Goal: Transaction & Acquisition: Subscribe to service/newsletter

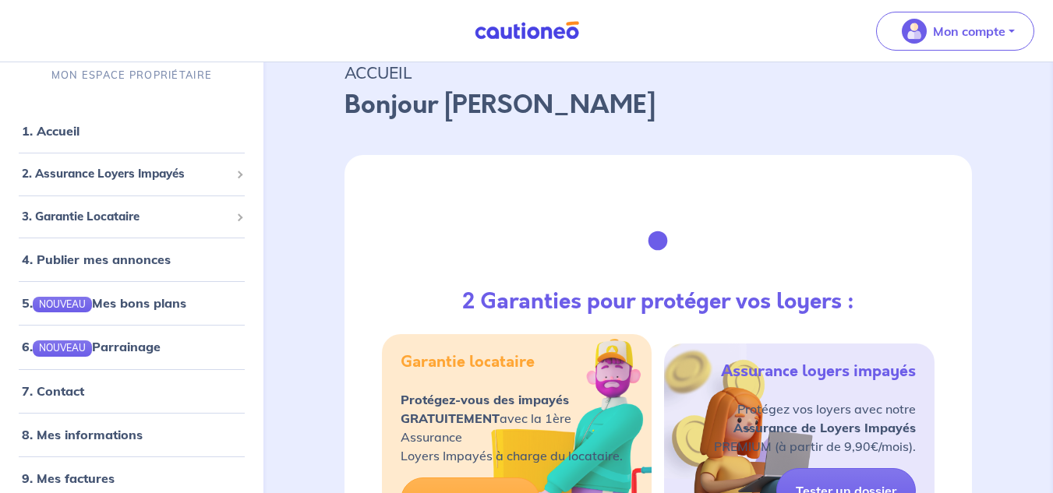
scroll to position [78, 0]
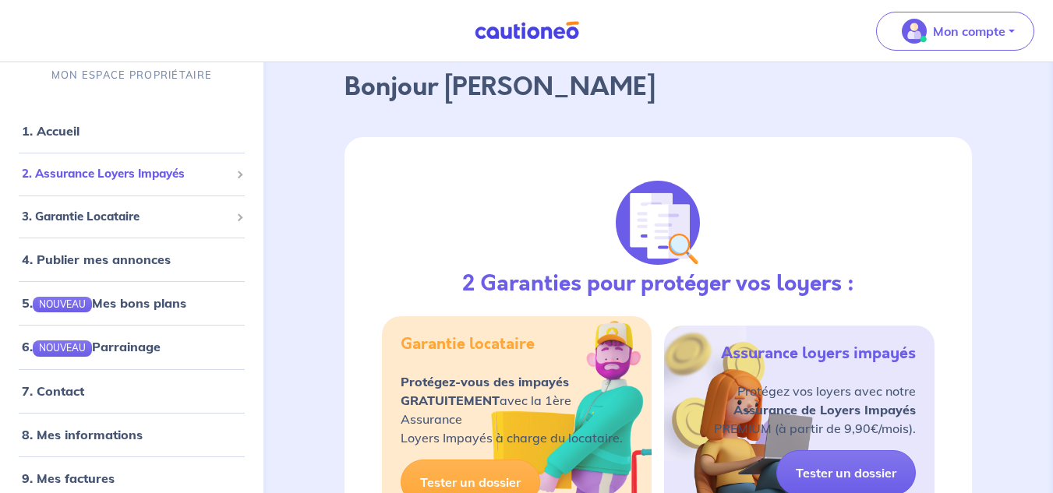
click at [84, 177] on span "2. Assurance Loyers Impayés" at bounding box center [126, 174] width 208 height 18
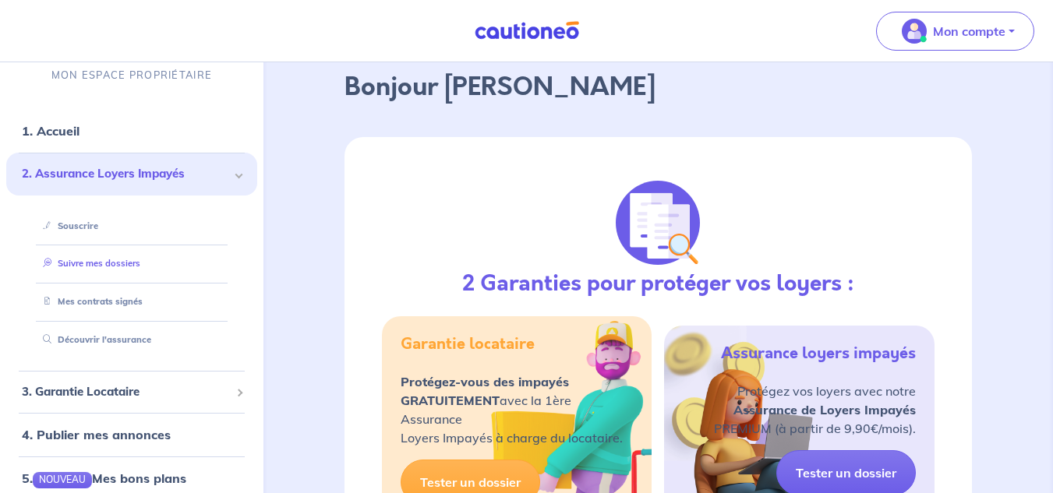
click at [89, 268] on link "Suivre mes dossiers" at bounding box center [89, 264] width 104 height 11
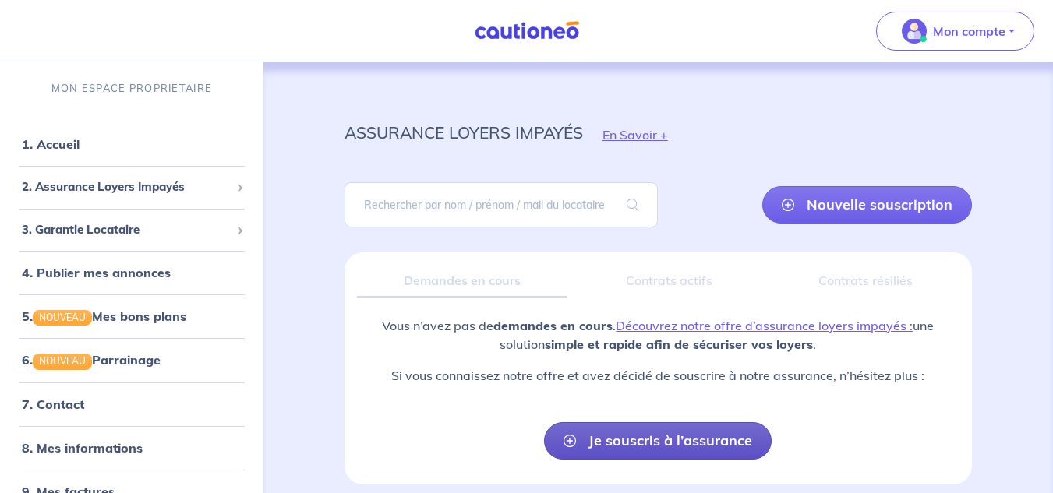
scroll to position [66, 0]
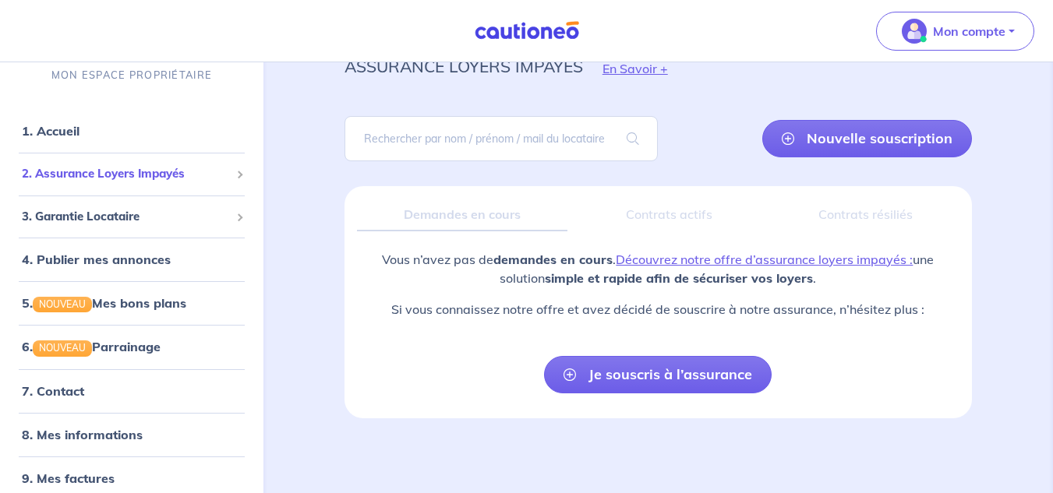
click at [97, 179] on span "2. Assurance Loyers Impayés" at bounding box center [126, 174] width 208 height 18
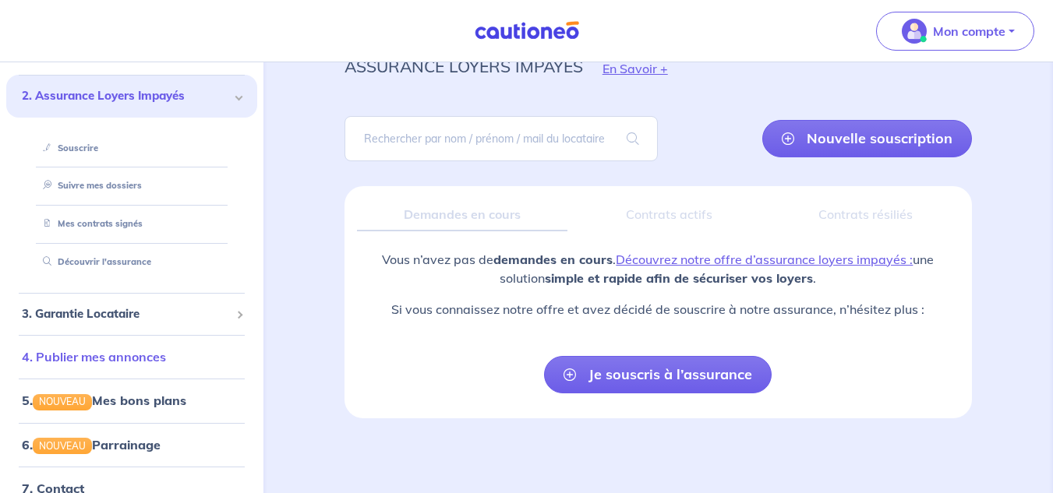
scroll to position [156, 0]
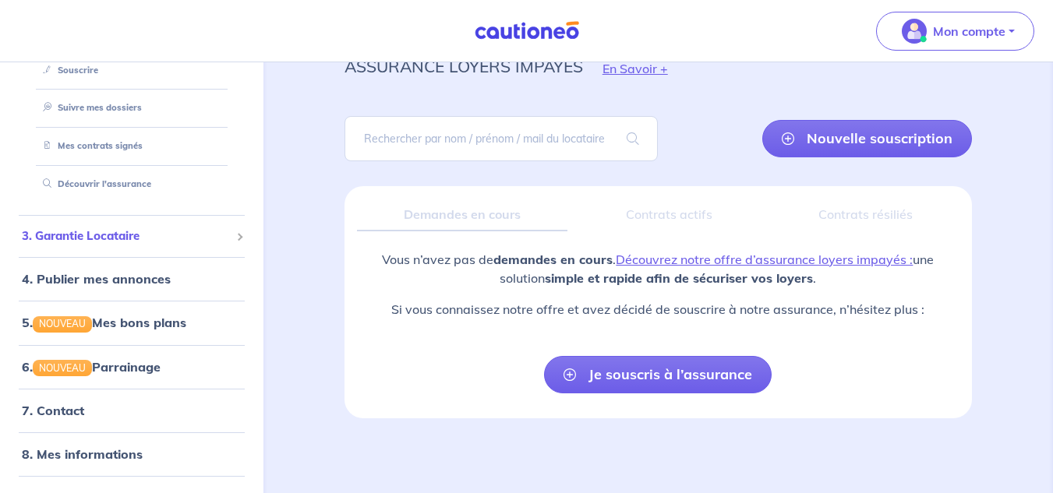
click at [128, 233] on span "3. Garantie Locataire" at bounding box center [126, 237] width 208 height 18
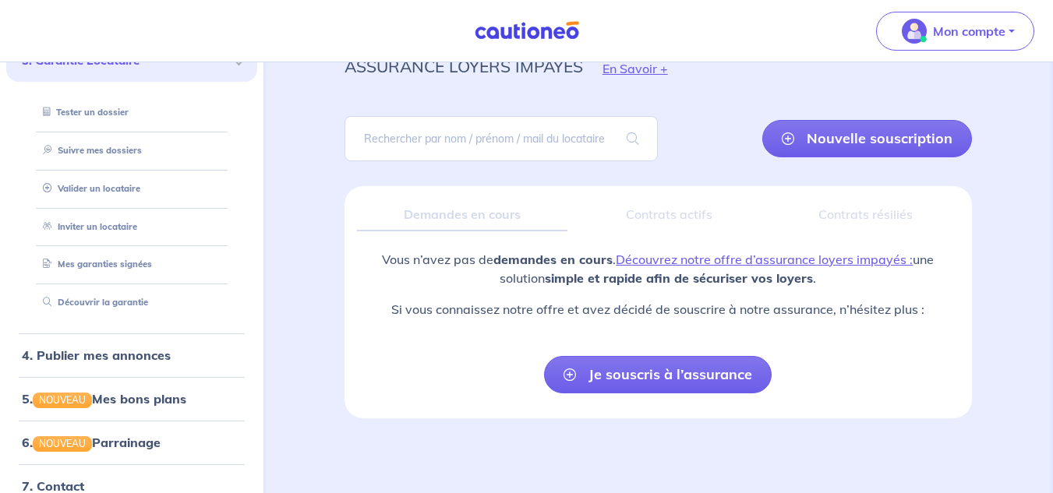
click at [147, 70] on div "3. Garantie Locataire" at bounding box center [131, 61] width 251 height 43
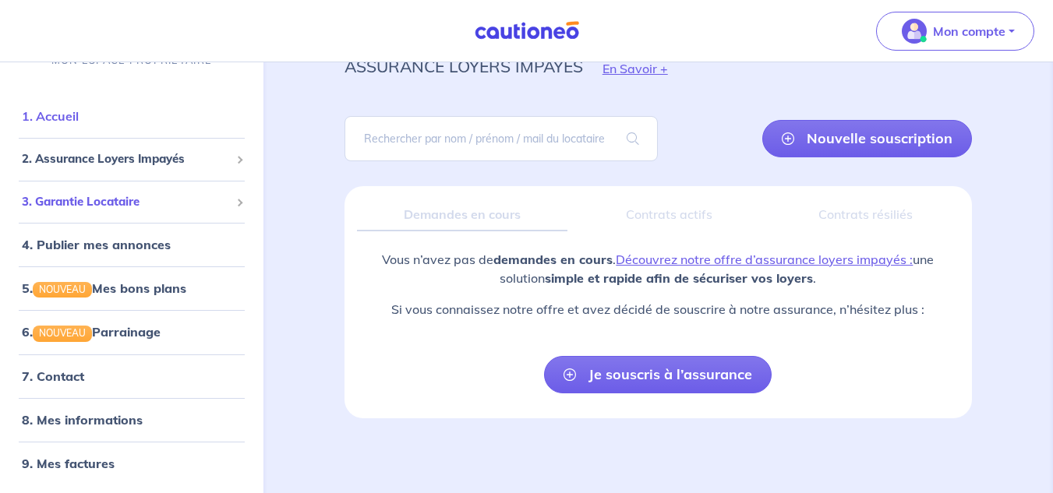
scroll to position [15, 0]
click at [83, 242] on link "4. Publier mes annonces" at bounding box center [94, 245] width 144 height 16
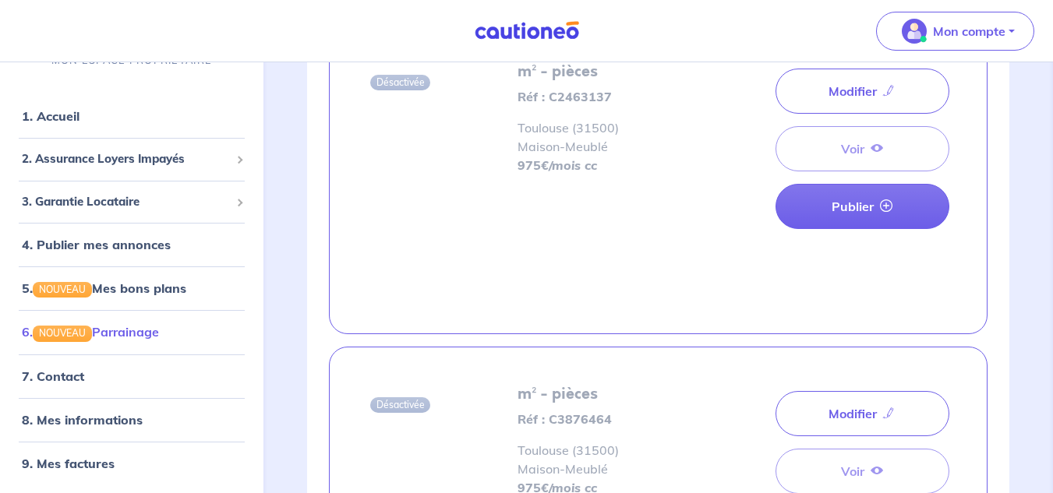
scroll to position [234, 0]
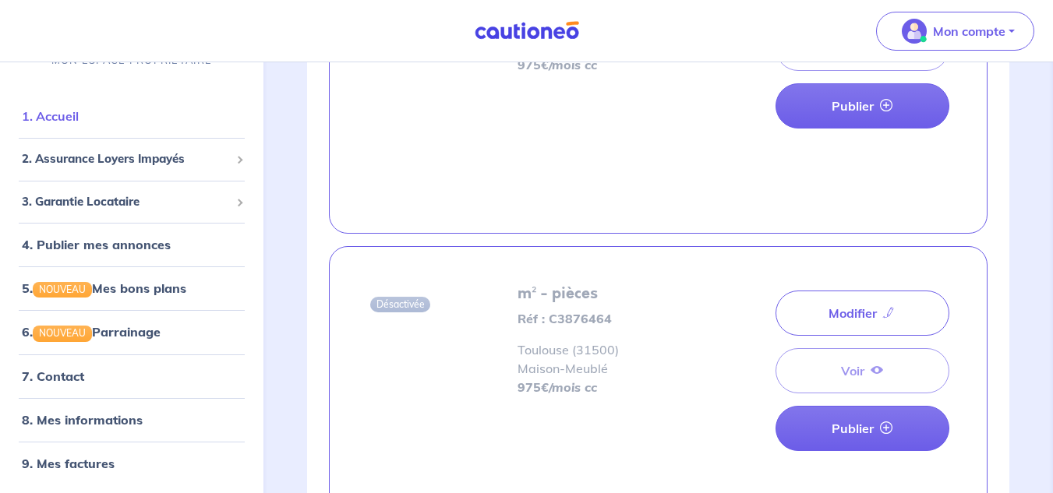
click at [65, 121] on link "1. Accueil" at bounding box center [50, 116] width 57 height 16
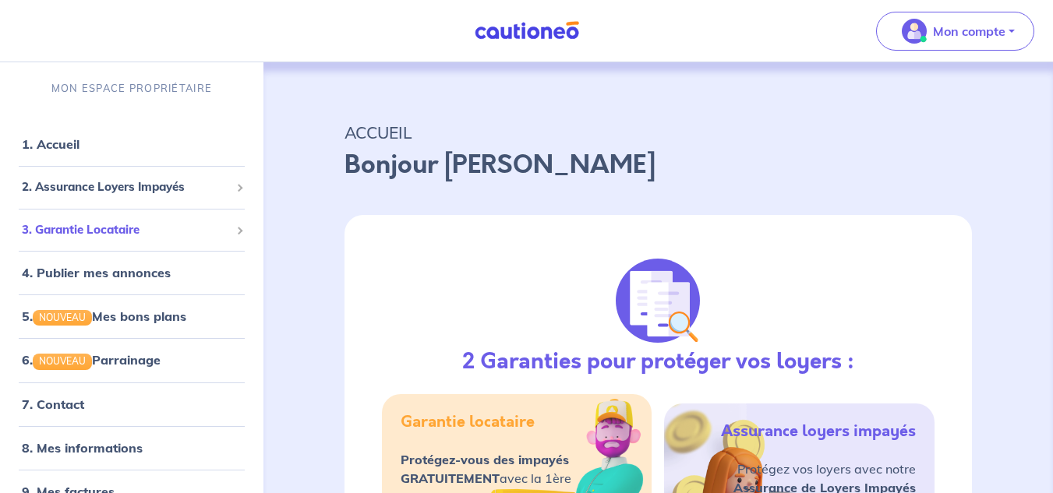
click at [116, 235] on span "3. Garantie Locataire" at bounding box center [126, 230] width 208 height 18
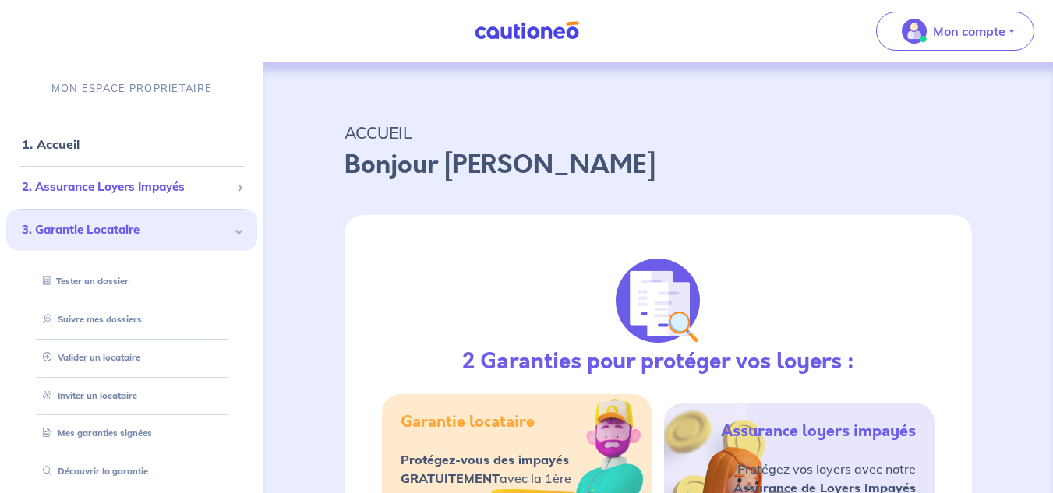
click at [116, 192] on span "2. Assurance Loyers Impayés" at bounding box center [126, 188] width 208 height 18
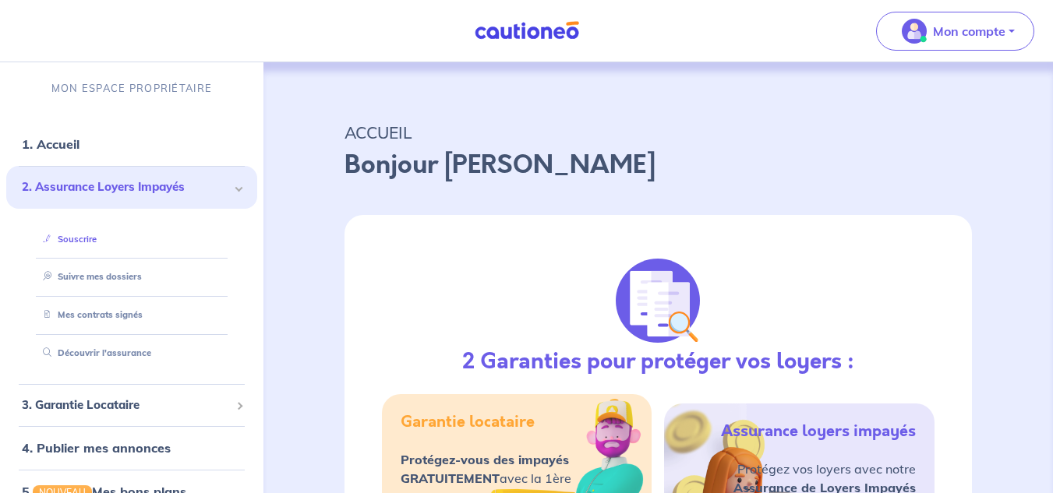
click at [76, 245] on link "Souscrire" at bounding box center [67, 239] width 60 height 11
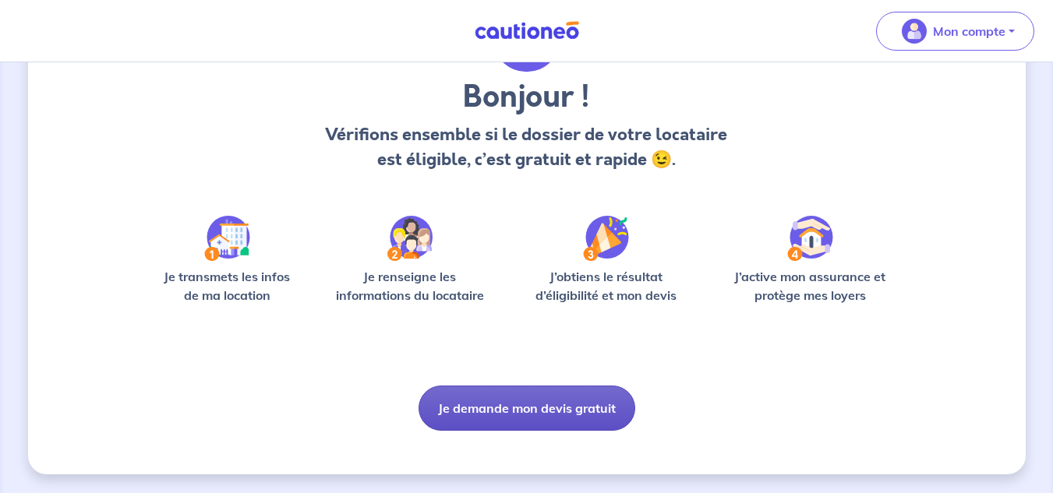
click at [529, 396] on button "Je demande mon devis gratuit" at bounding box center [527, 408] width 217 height 45
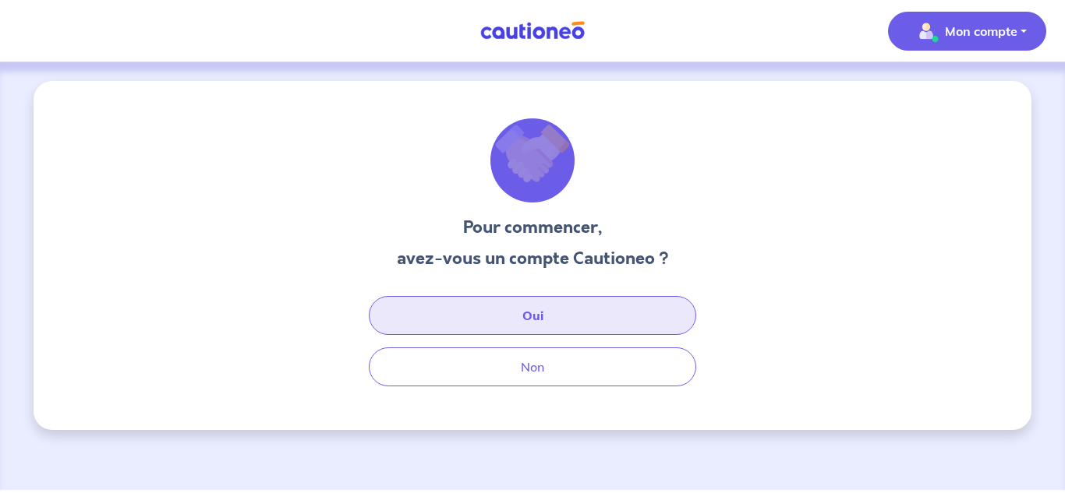
click at [504, 319] on button "Oui" at bounding box center [532, 315] width 327 height 39
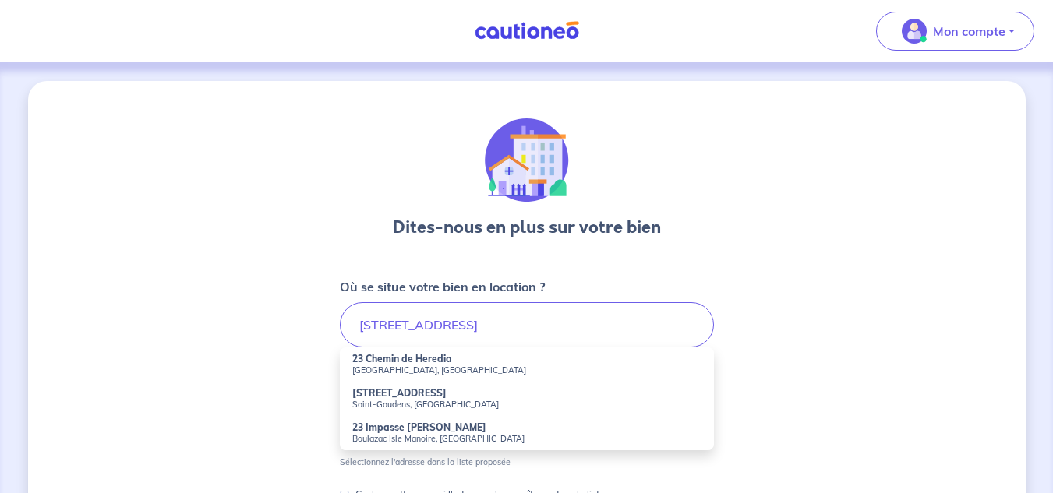
click at [394, 370] on small "[GEOGRAPHIC_DATA], [GEOGRAPHIC_DATA]" at bounding box center [526, 370] width 349 height 11
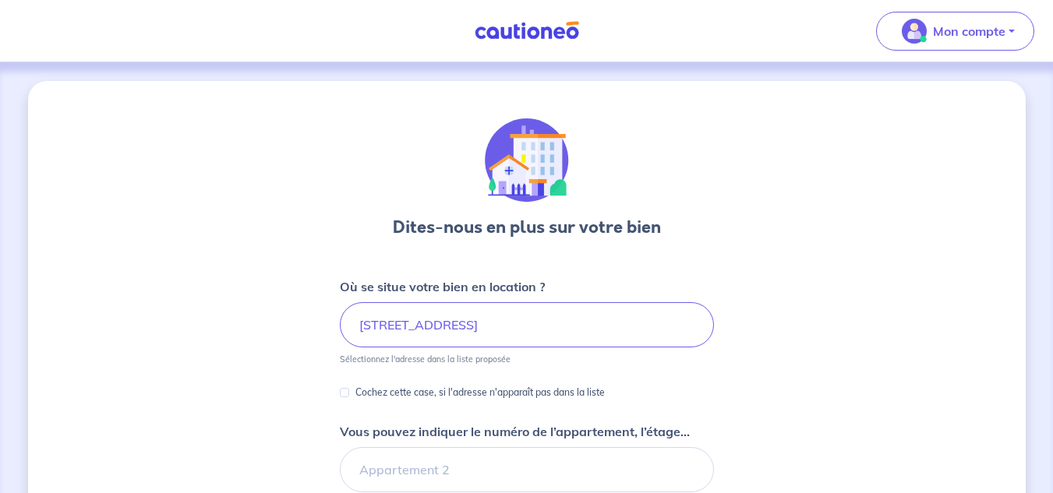
type input "[STREET_ADDRESS]"
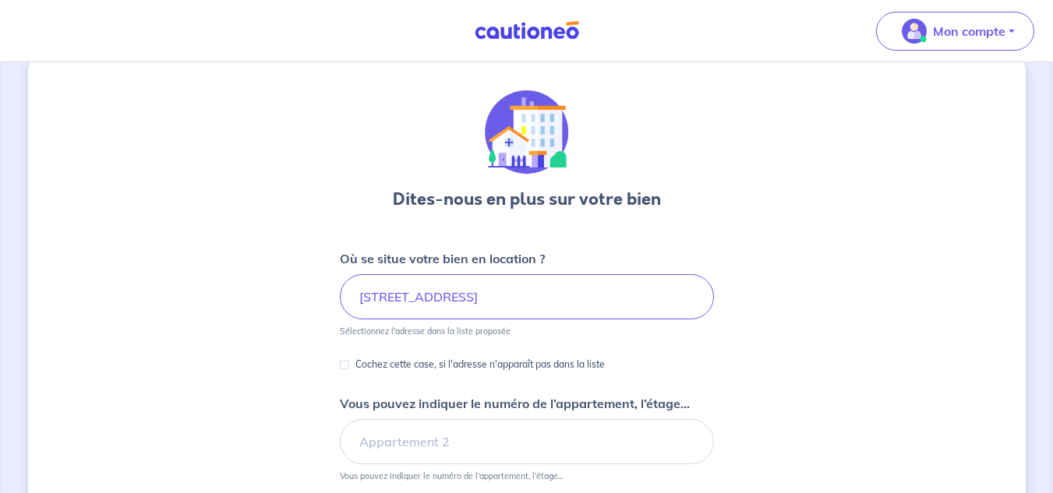
scroll to position [78, 0]
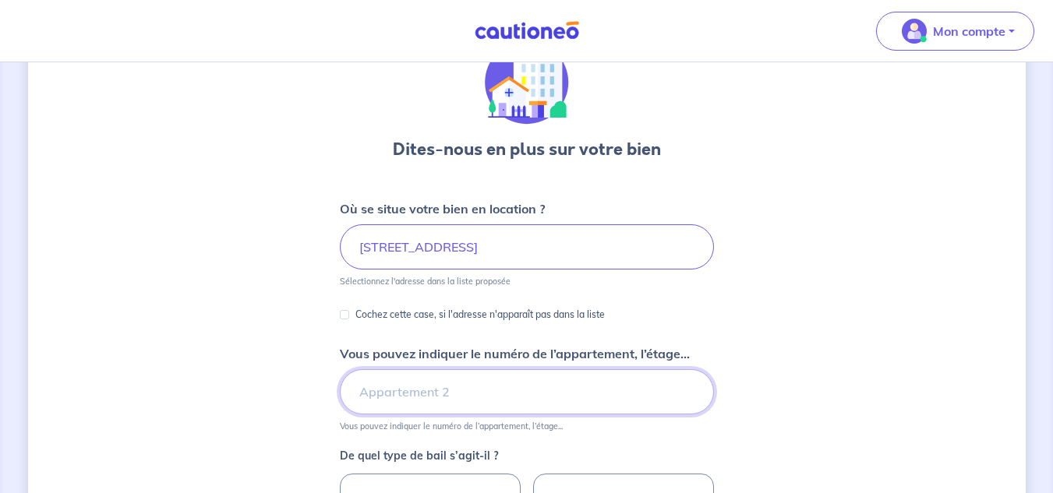
click at [417, 404] on input "Vous pouvez indiquer le numéro de l’appartement, l’étage..." at bounding box center [527, 391] width 374 height 45
type input "Apt A105"
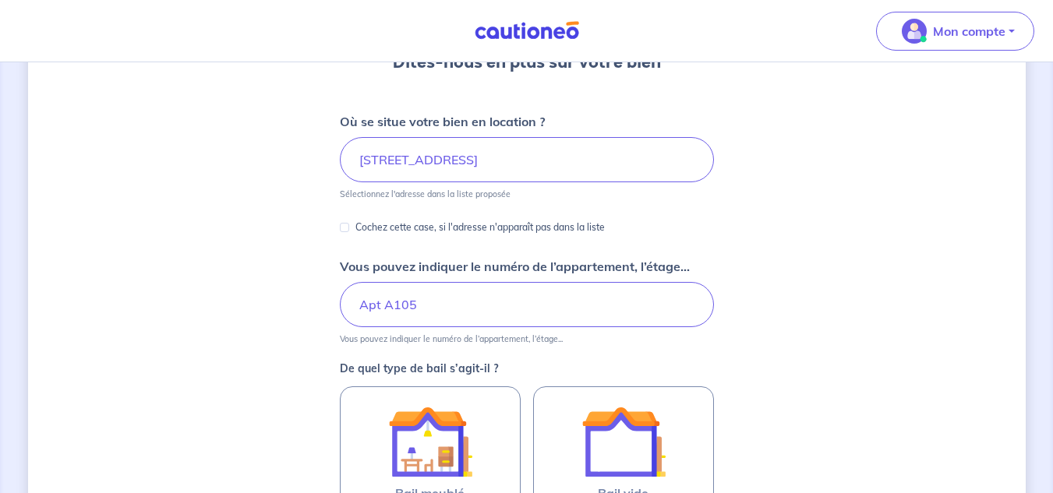
scroll to position [312, 0]
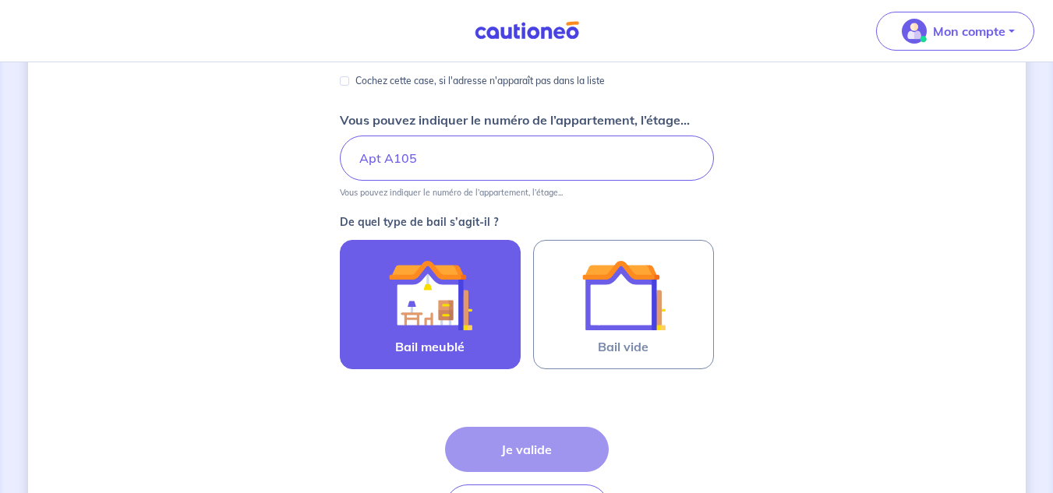
click at [400, 299] on img at bounding box center [430, 295] width 84 height 84
click at [0, 0] on input "Bail meublé" at bounding box center [0, 0] width 0 height 0
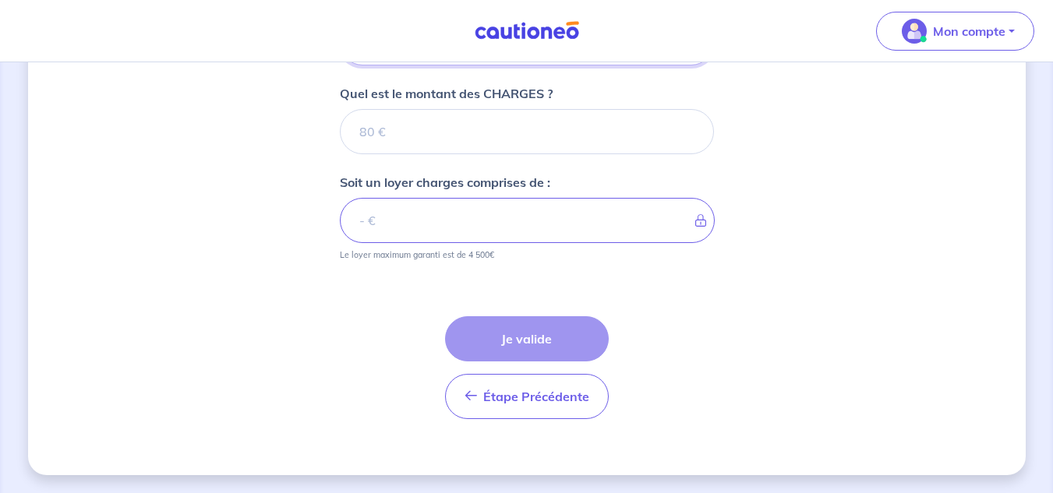
scroll to position [709, 0]
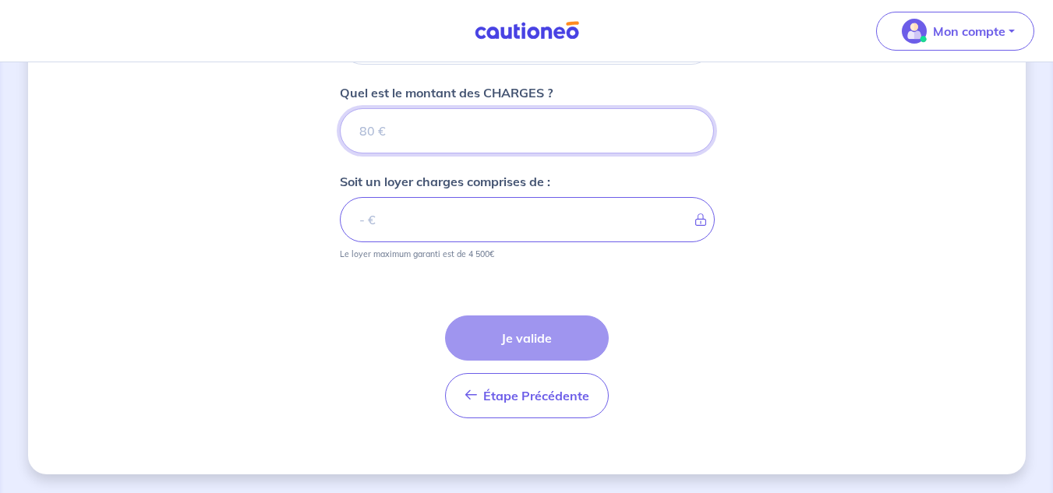
click at [457, 140] on input "Quel est le montant des CHARGES ?" at bounding box center [527, 130] width 374 height 45
type input "85"
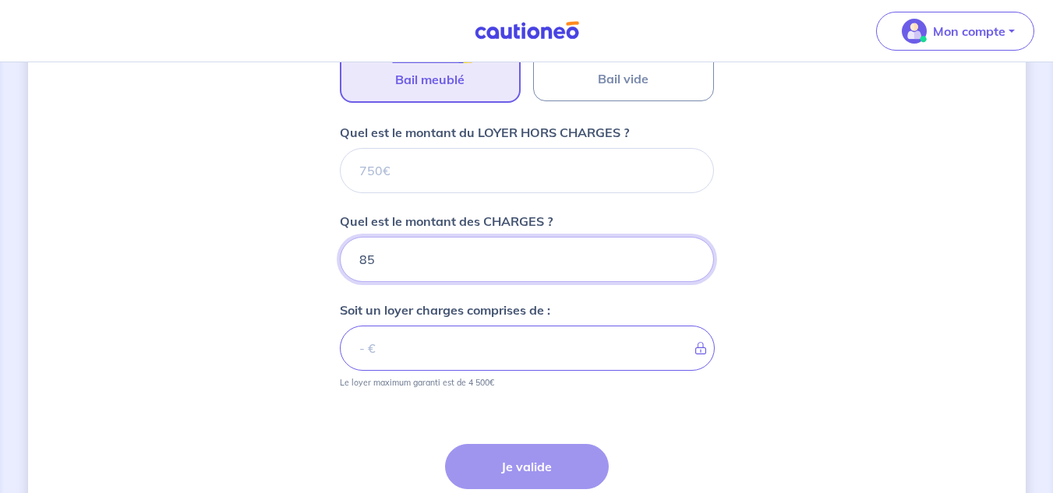
scroll to position [553, 0]
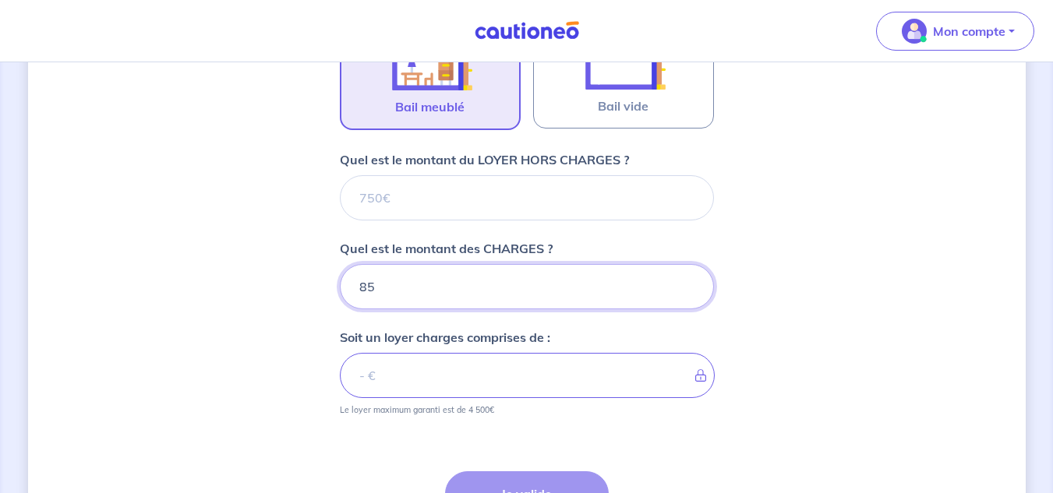
type input "85"
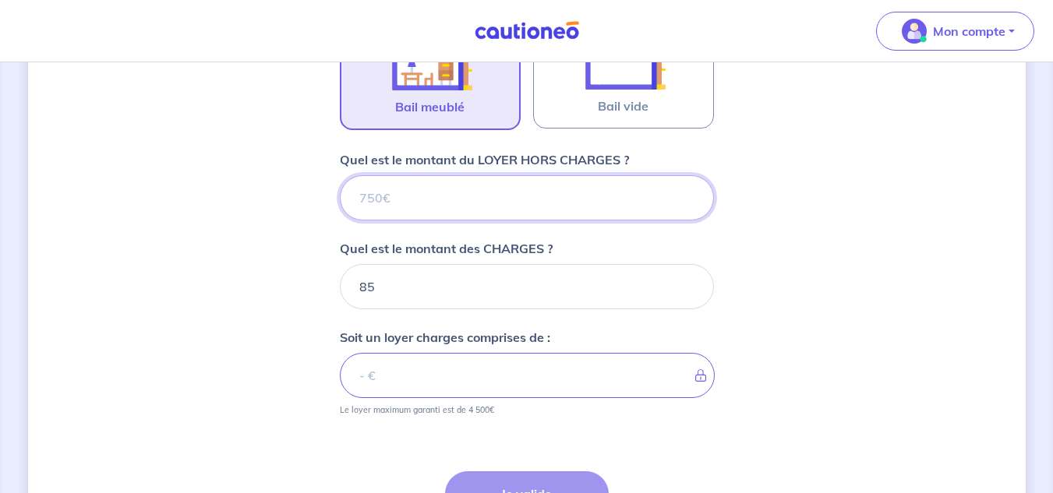
click at [437, 193] on input "Quel est le montant du LOYER HORS CHARGES ?" at bounding box center [527, 197] width 374 height 45
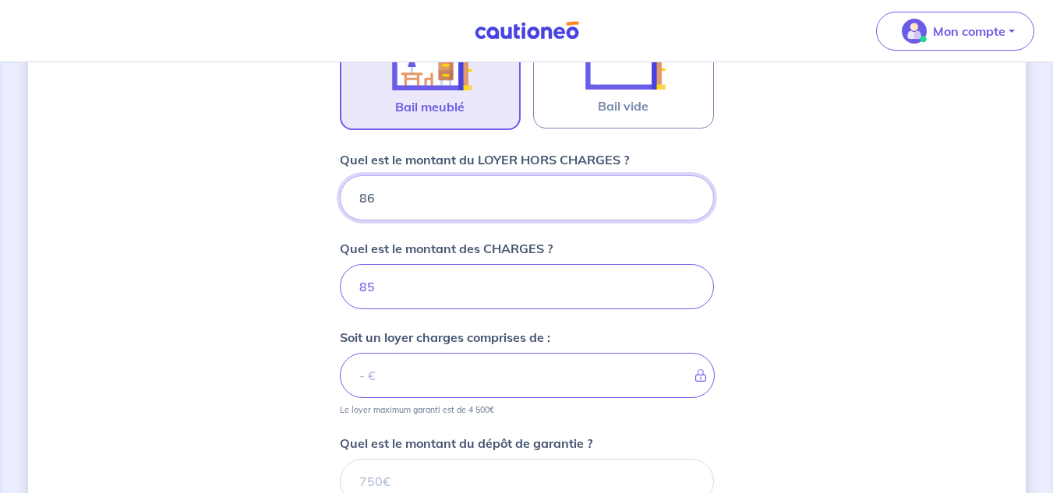
type input "865"
type input "950"
type input "865"
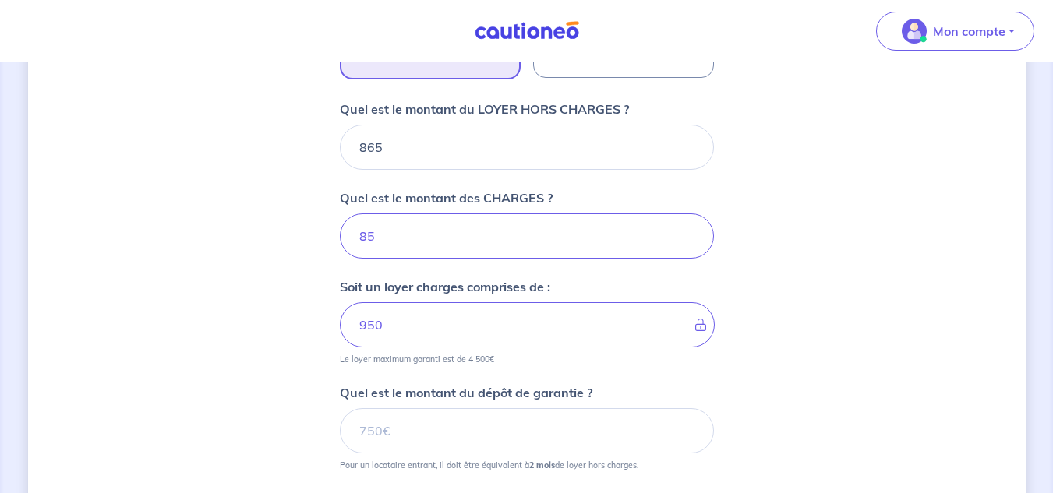
scroll to position [709, 0]
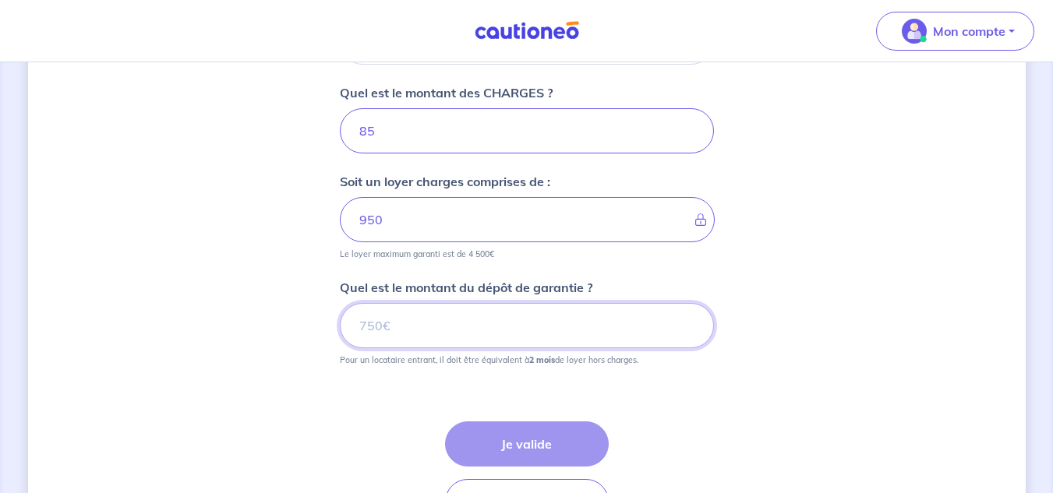
click at [422, 322] on input "Quel est le montant du dépôt de garantie ?" at bounding box center [527, 325] width 374 height 45
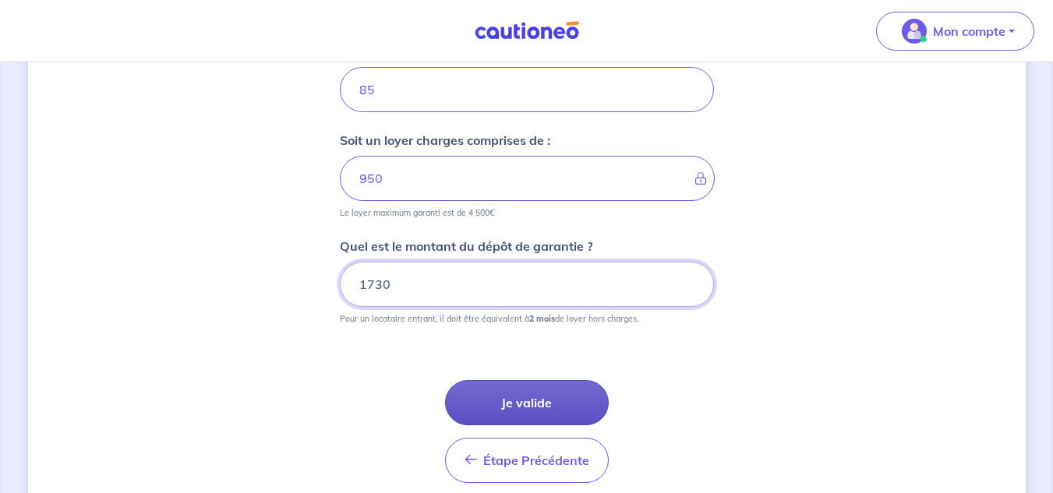
scroll to position [787, 0]
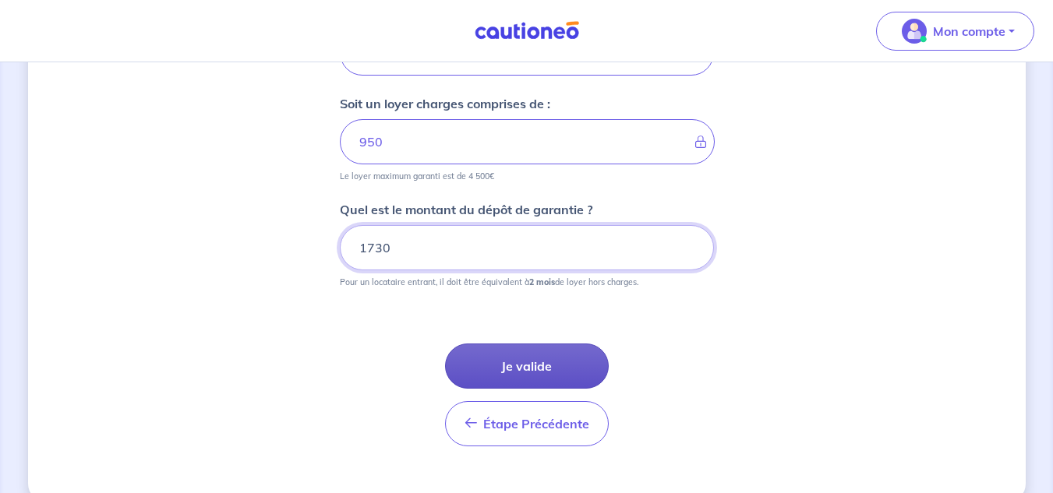
type input "1730"
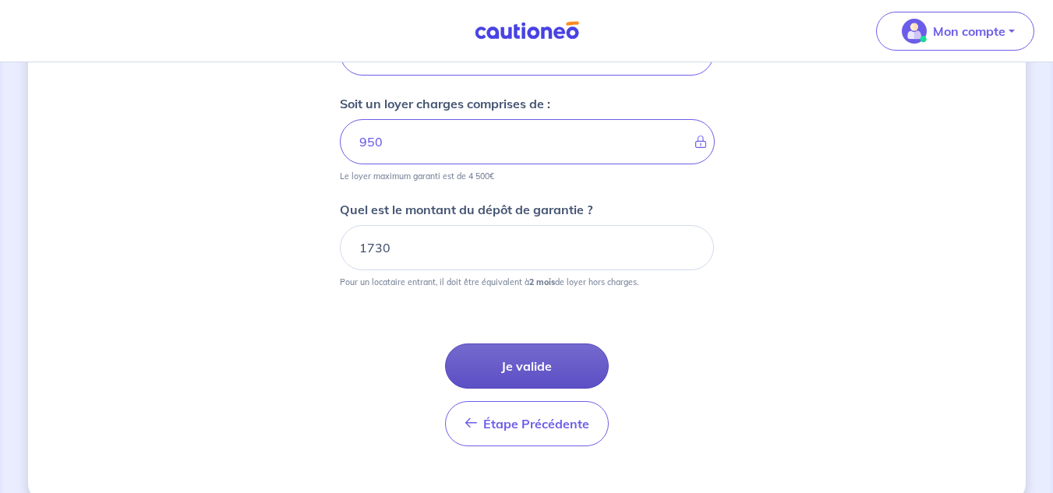
click at [507, 370] on button "Je valide" at bounding box center [527, 366] width 164 height 45
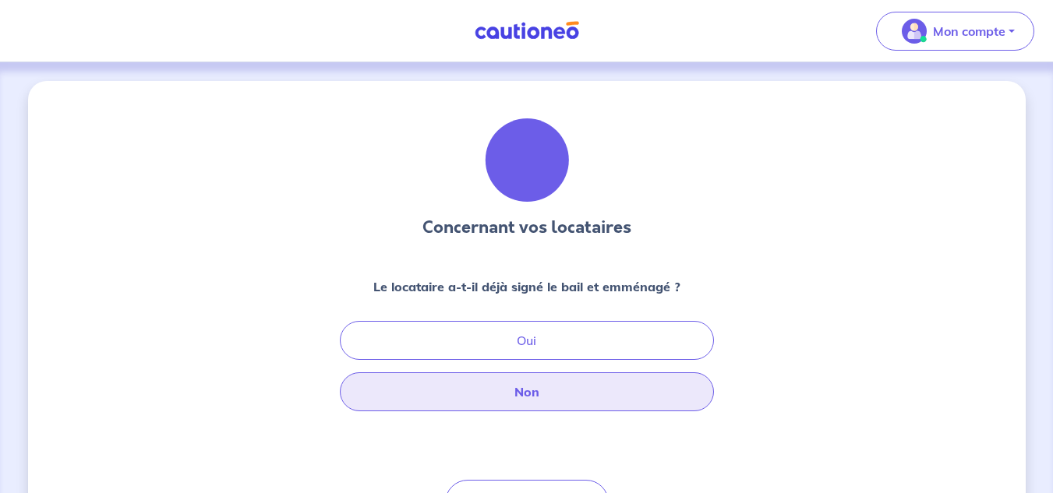
click at [500, 400] on button "Non" at bounding box center [527, 392] width 374 height 39
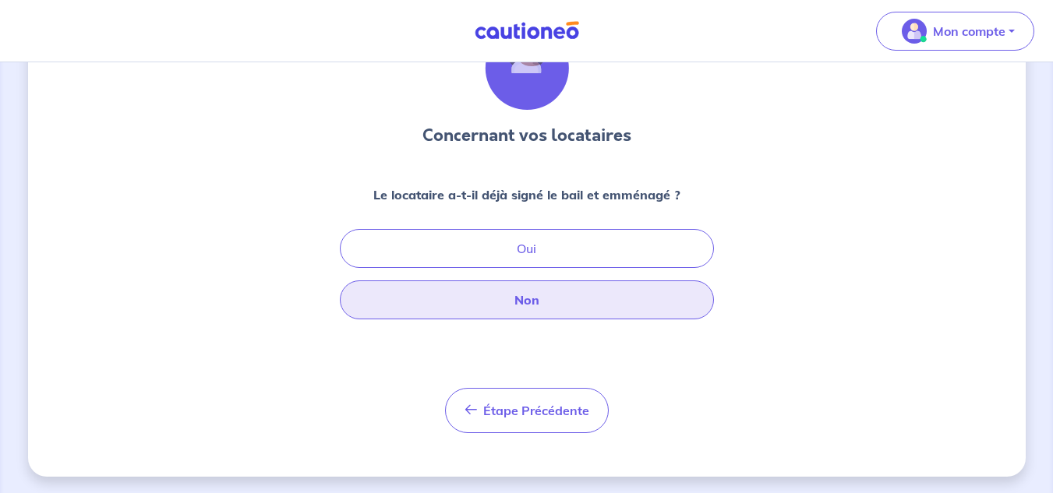
scroll to position [94, 0]
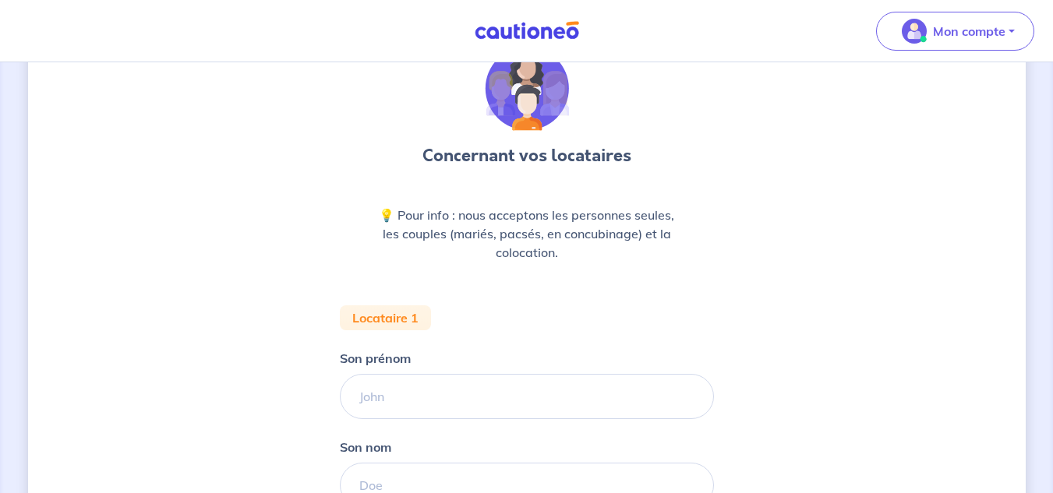
scroll to position [156, 0]
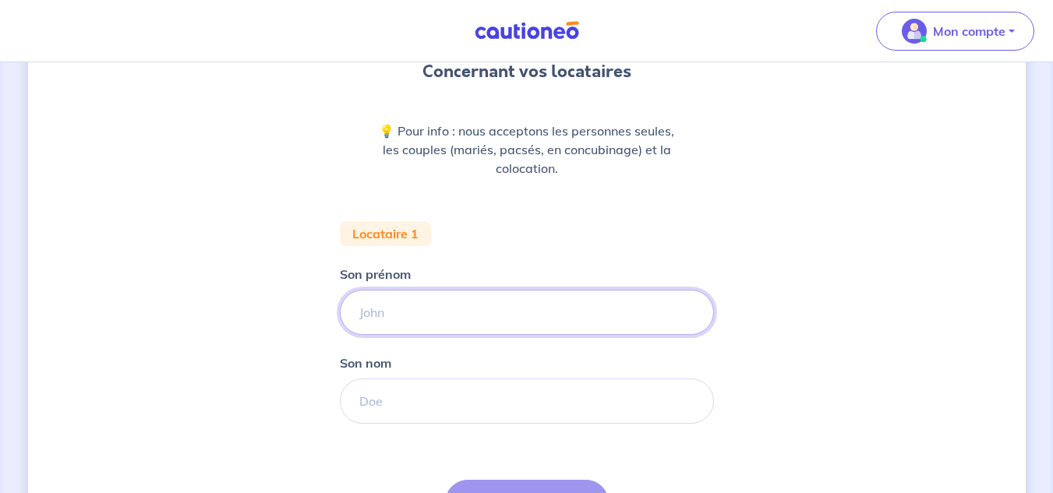
click at [434, 313] on input "Son prénom" at bounding box center [527, 312] width 374 height 45
type input "Mohamed"
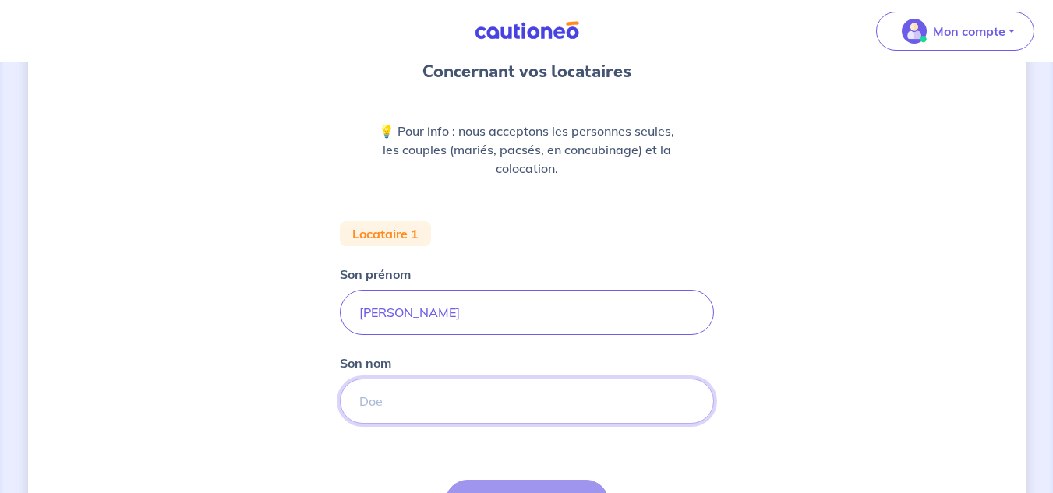
click at [520, 405] on input "Son nom" at bounding box center [527, 401] width 374 height 45
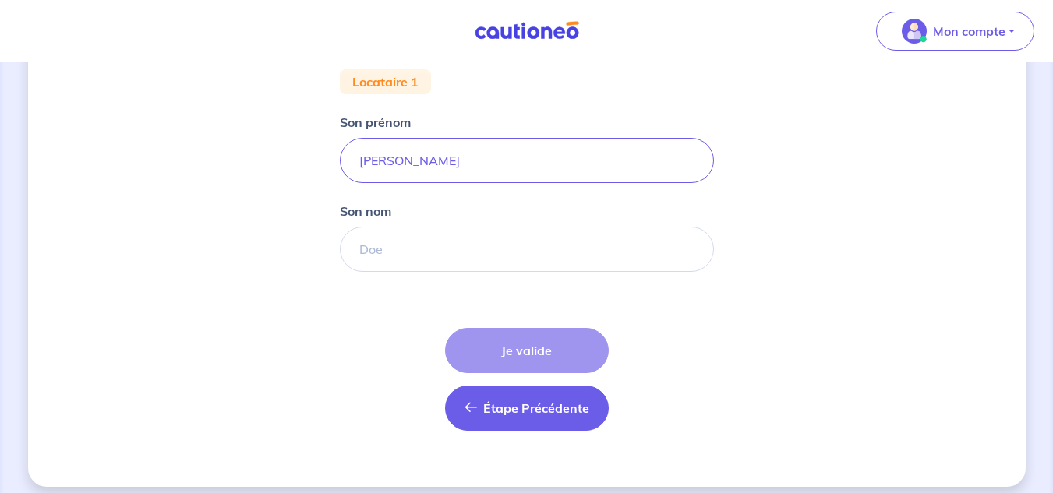
scroll to position [312, 0]
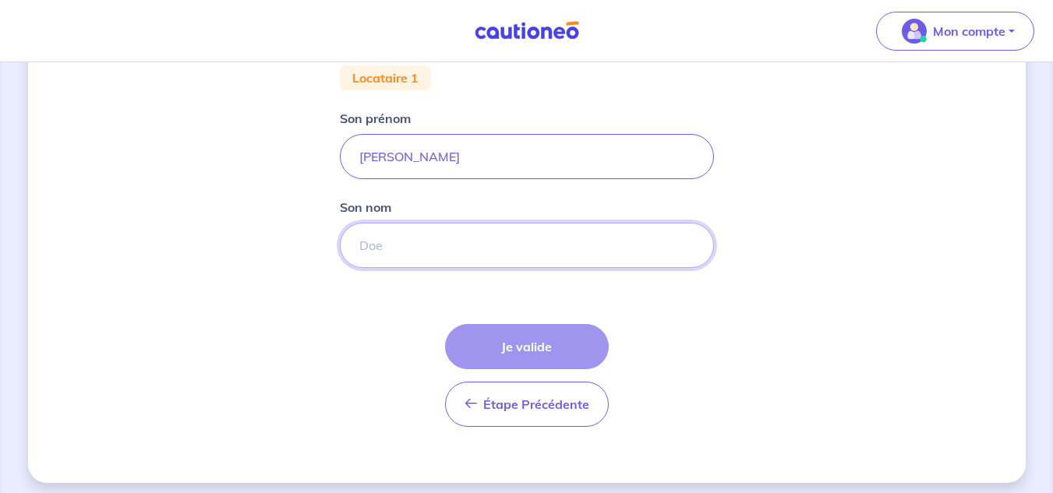
click at [615, 245] on input "Son nom" at bounding box center [527, 245] width 374 height 45
click at [496, 254] on input "Son nom" at bounding box center [527, 245] width 374 height 45
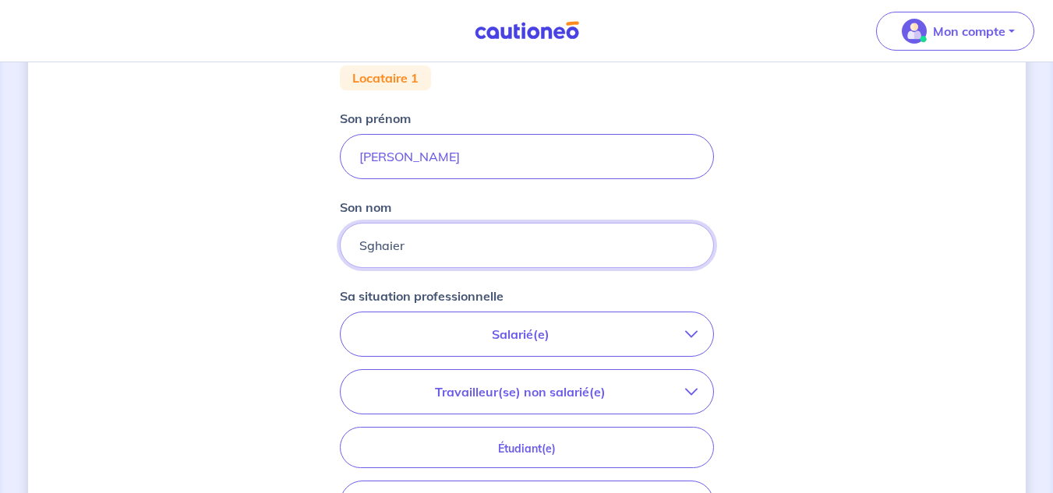
type input "Sghaier"
click at [608, 331] on p "Salarié(e)" at bounding box center [520, 334] width 329 height 19
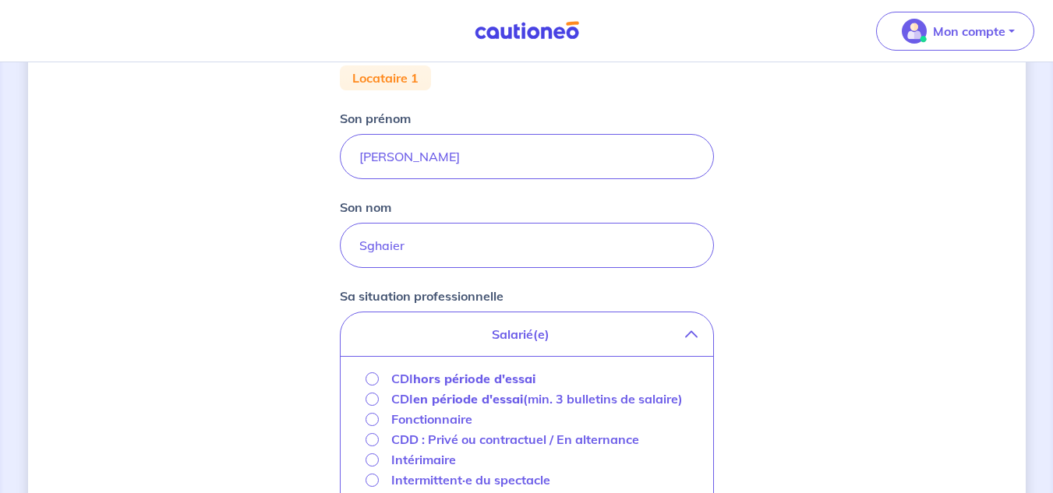
click at [451, 381] on strong "hors période d'essai" at bounding box center [474, 379] width 122 height 16
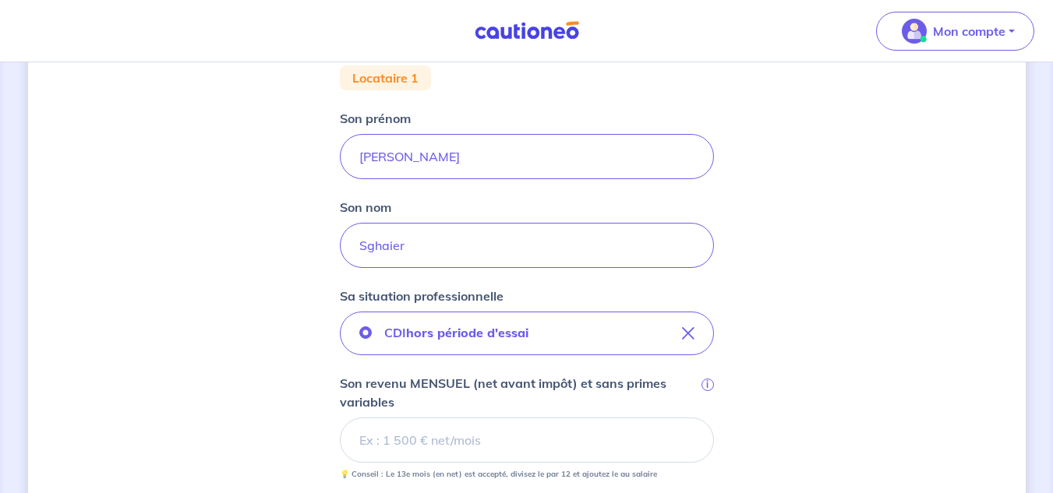
click at [469, 444] on input "Son revenu MENSUEL (net avant impôt) et sans primes variables i" at bounding box center [527, 440] width 374 height 45
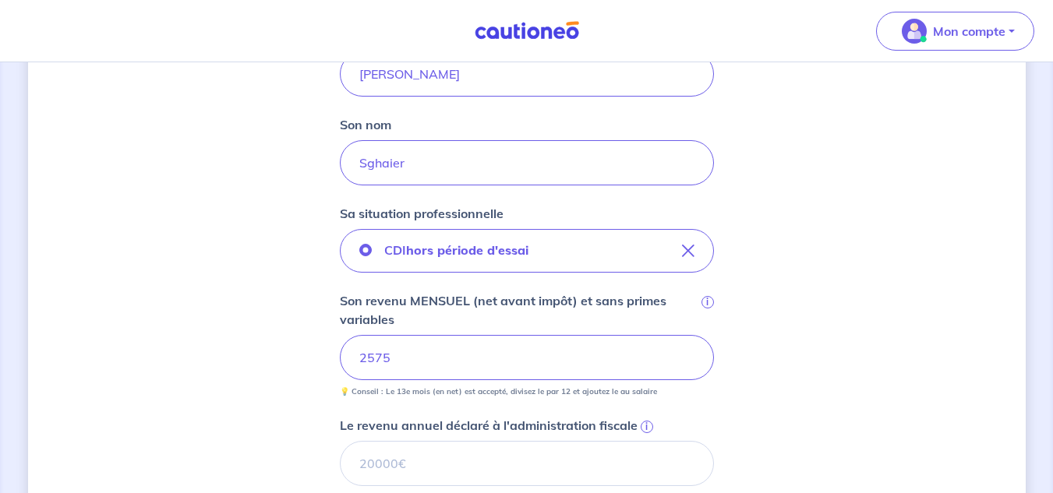
scroll to position [468, 0]
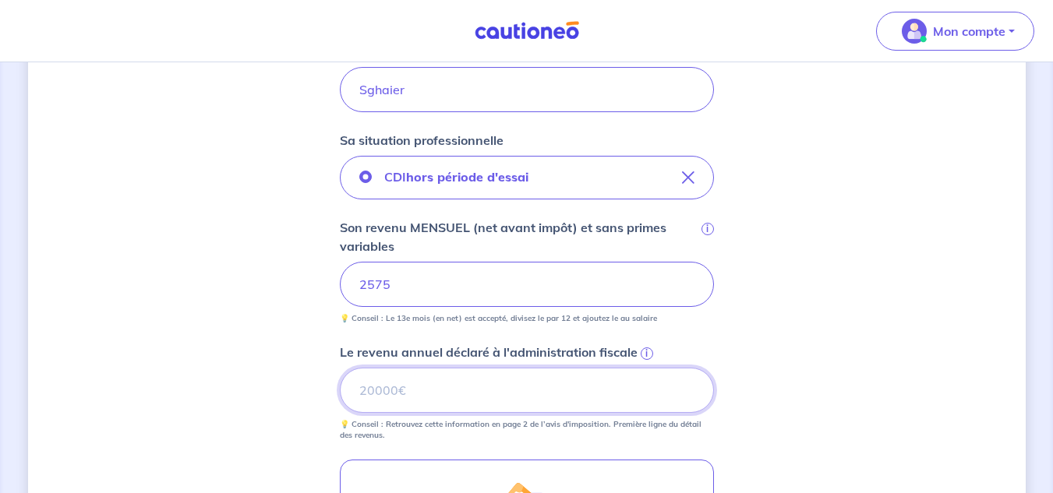
click at [439, 393] on input "Le revenu annuel déclaré à l'administration fiscale i" at bounding box center [527, 390] width 374 height 45
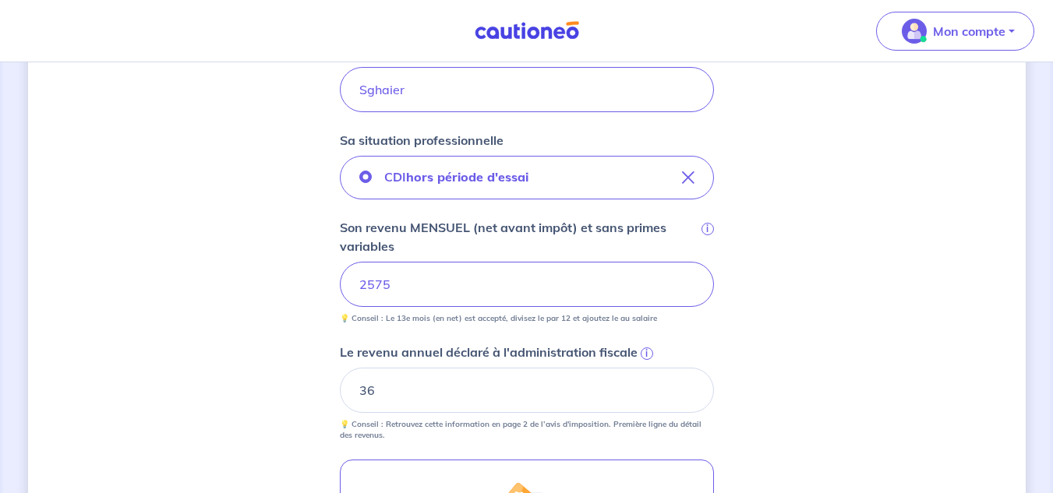
click at [649, 352] on span "i" at bounding box center [647, 354] width 12 height 12
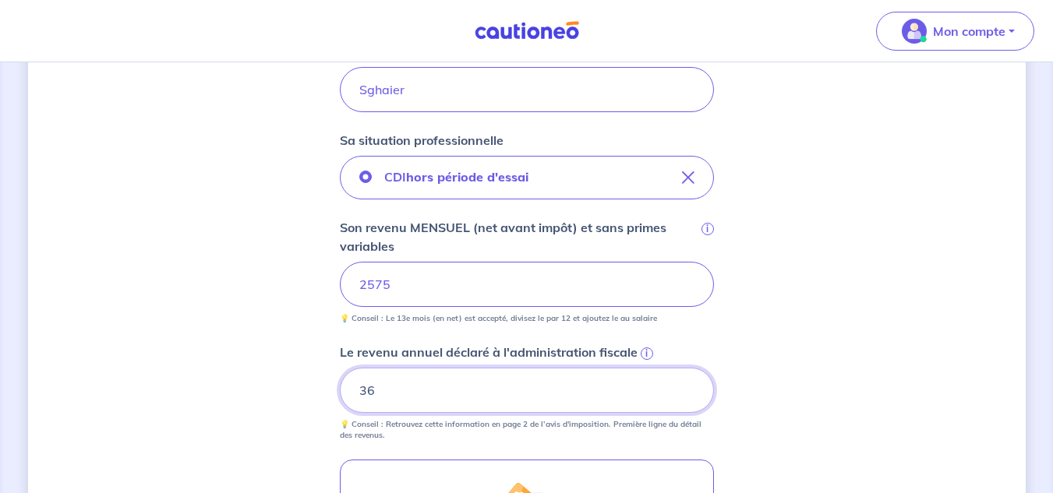
click at [649, 368] on input "36" at bounding box center [527, 390] width 374 height 45
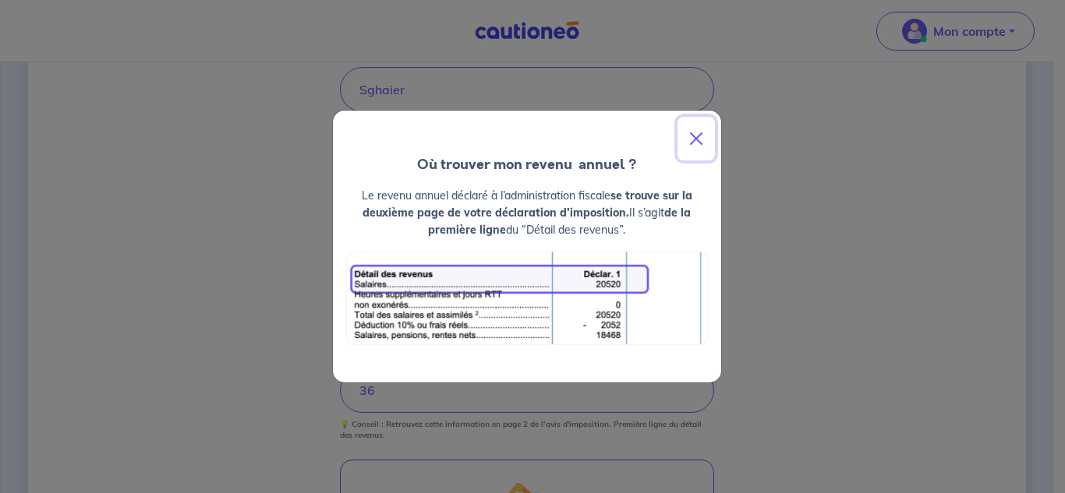
click at [694, 138] on button "Close" at bounding box center [695, 139] width 37 height 44
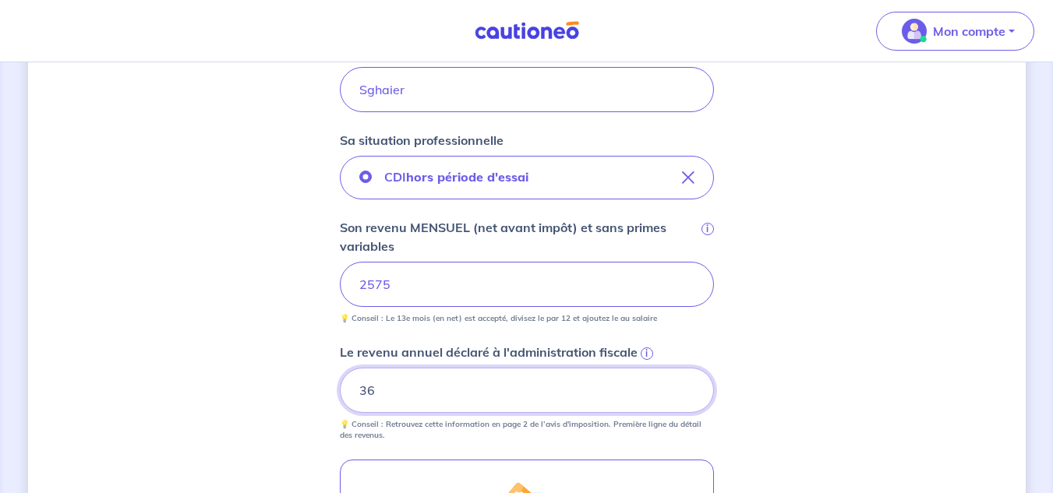
click at [417, 391] on input "36" at bounding box center [527, 390] width 374 height 45
type input "36385"
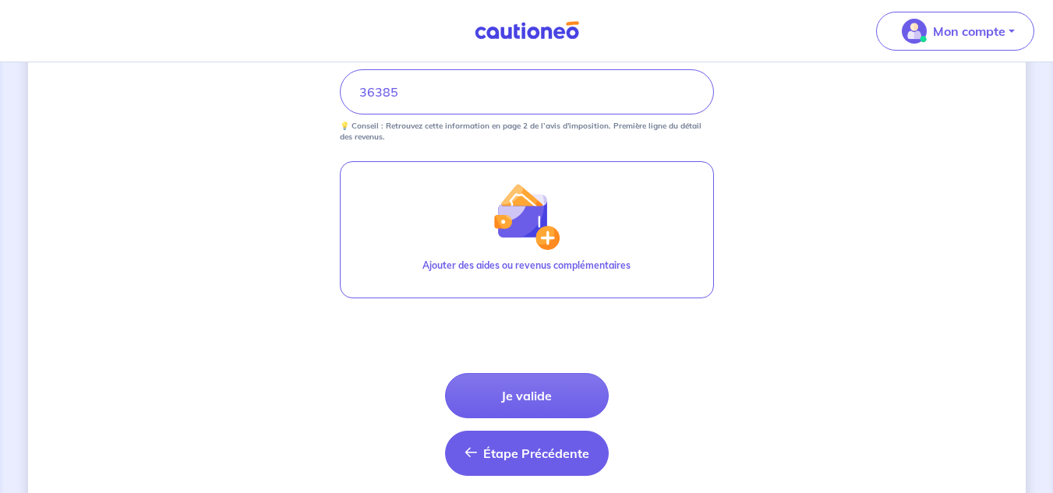
scroll to position [780, 0]
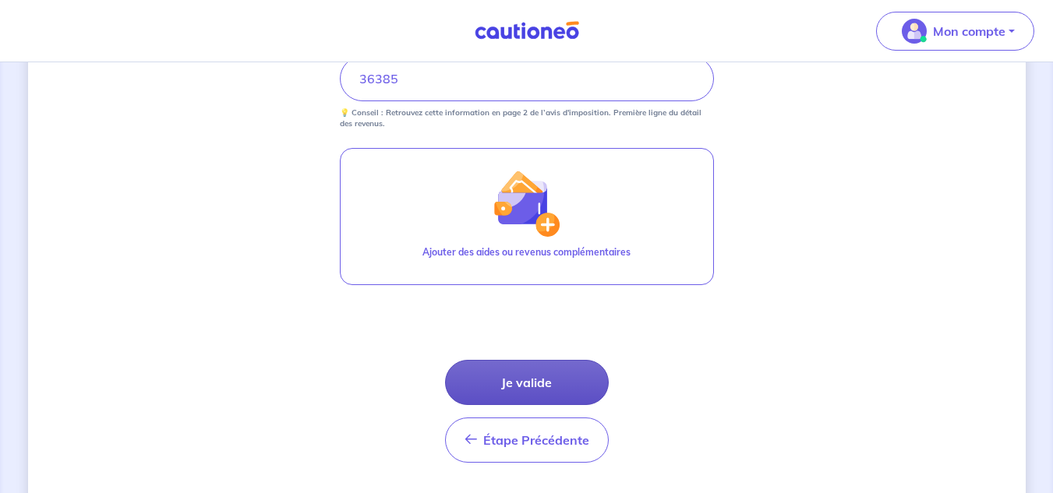
click at [526, 380] on button "Je valide" at bounding box center [527, 382] width 164 height 45
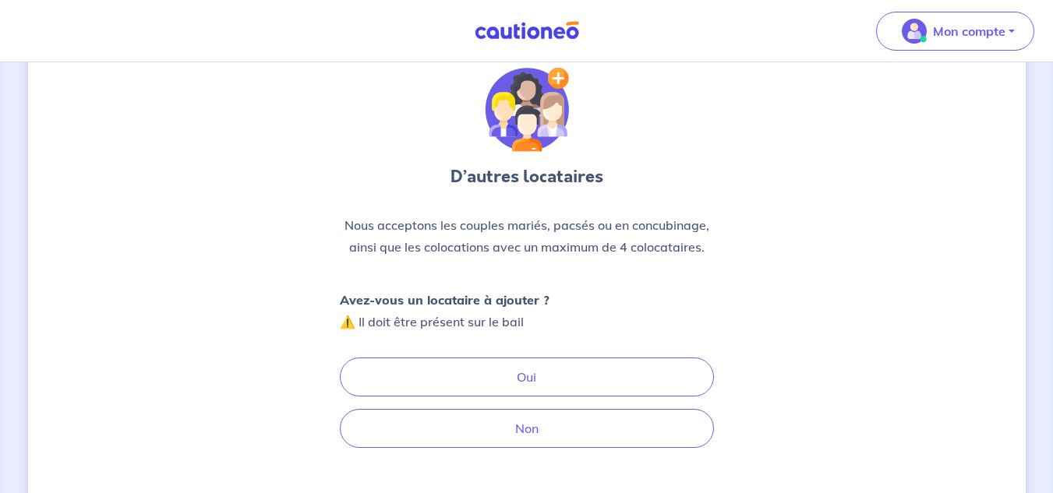
scroll to position [78, 0]
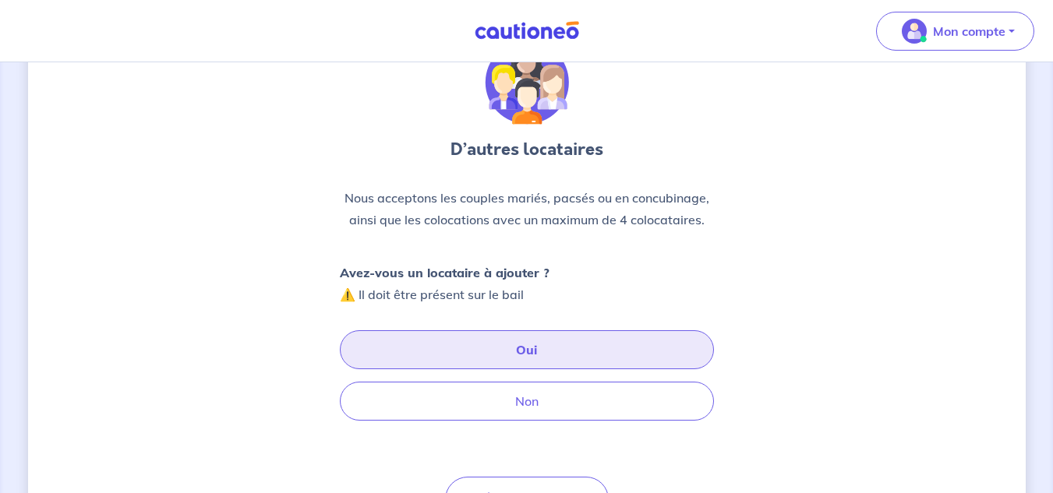
click at [516, 349] on button "Oui" at bounding box center [527, 350] width 374 height 39
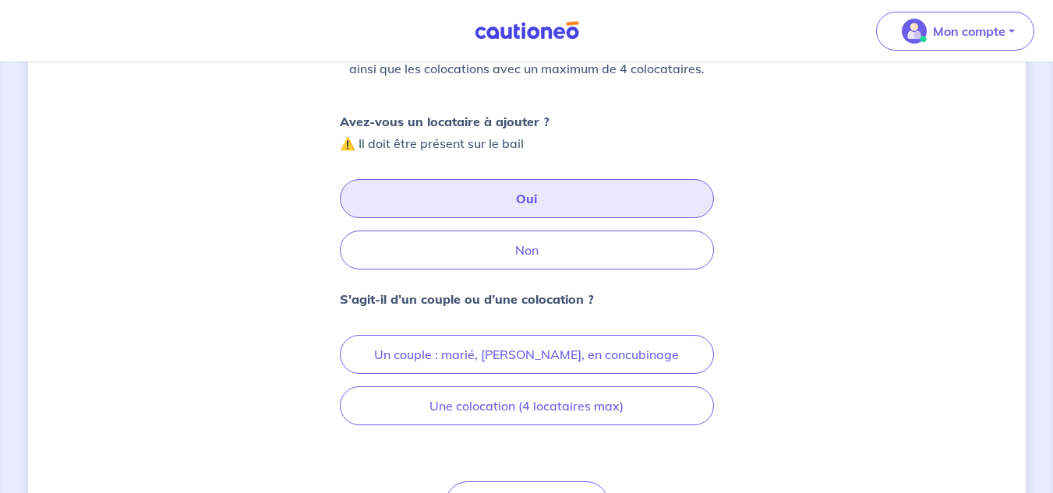
scroll to position [234, 0]
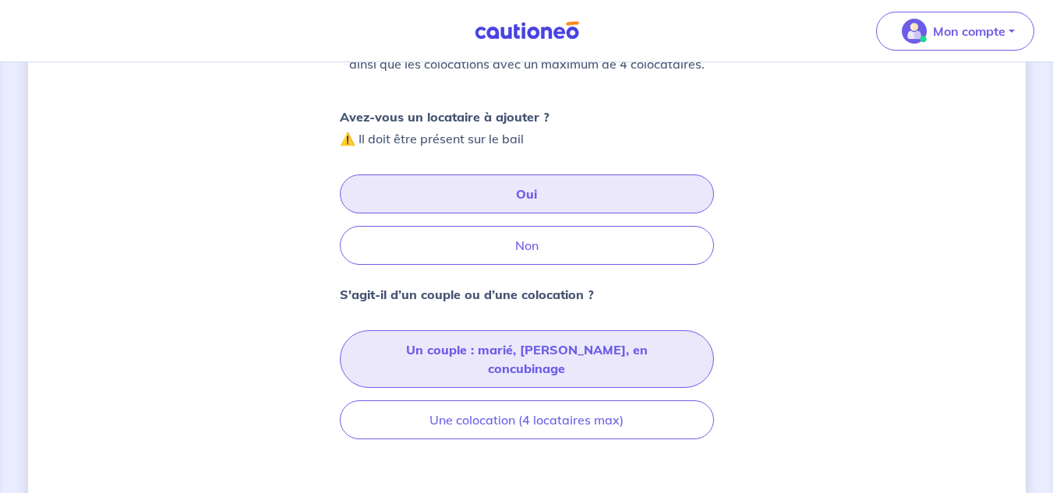
click at [480, 353] on button "Un couple : marié, pacsé, en concubinage" at bounding box center [527, 360] width 374 height 58
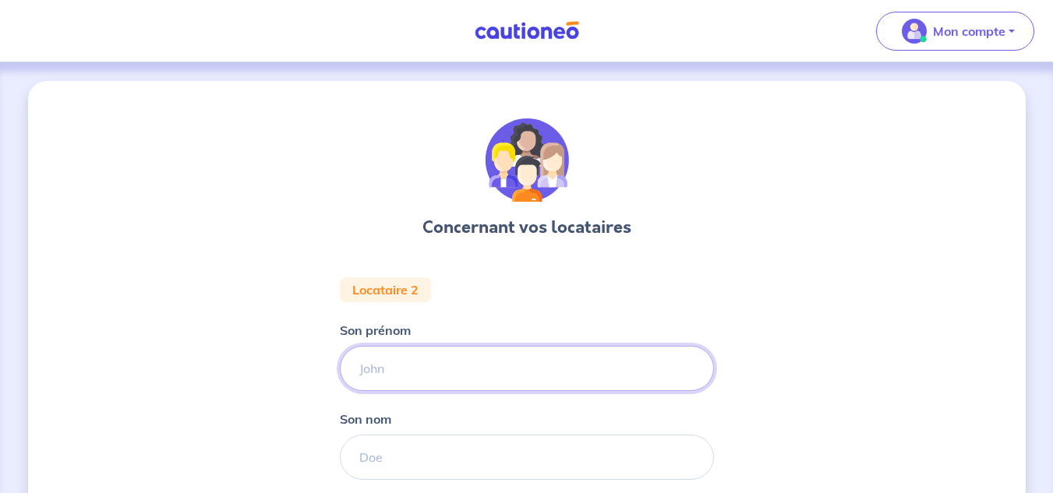
click at [373, 368] on input "Son prénom" at bounding box center [527, 368] width 374 height 45
click at [532, 367] on input "Son prénom" at bounding box center [527, 368] width 374 height 45
type input "Jabri"
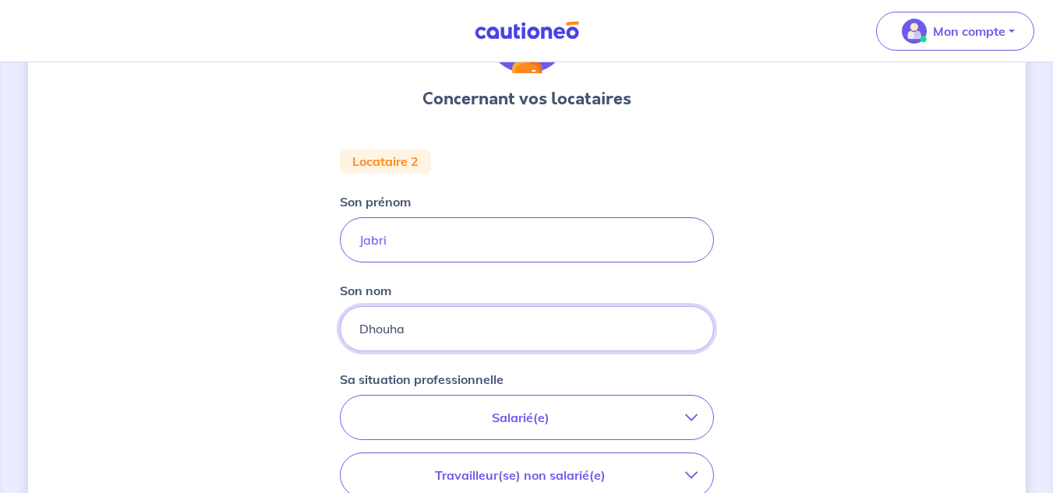
scroll to position [156, 0]
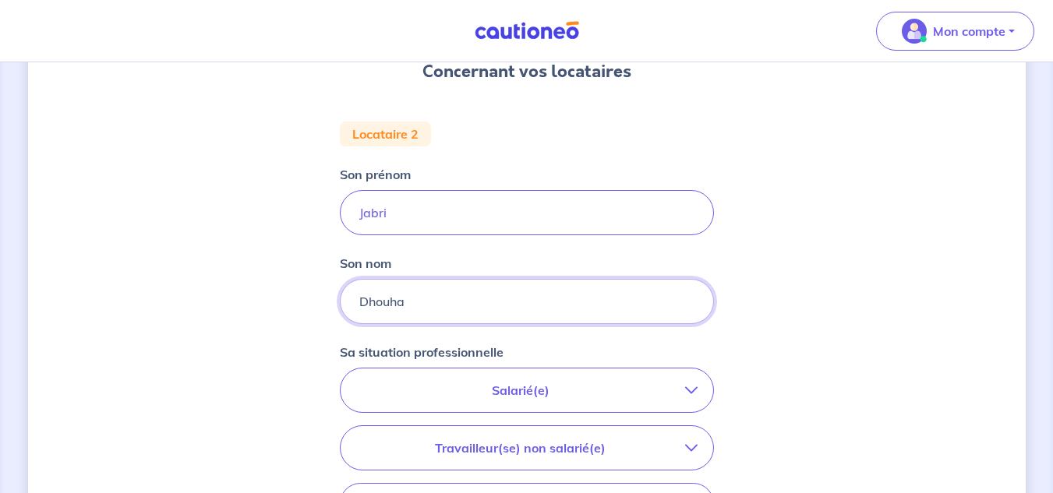
type input "Dhouha"
click at [544, 390] on p "Salarié(e)" at bounding box center [520, 390] width 329 height 19
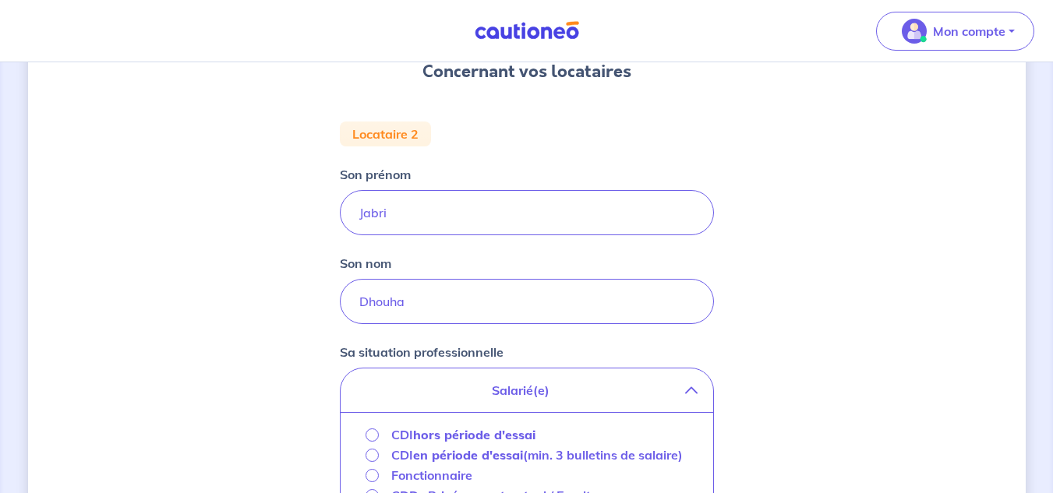
click at [438, 436] on strong "hors période d'essai" at bounding box center [474, 435] width 122 height 16
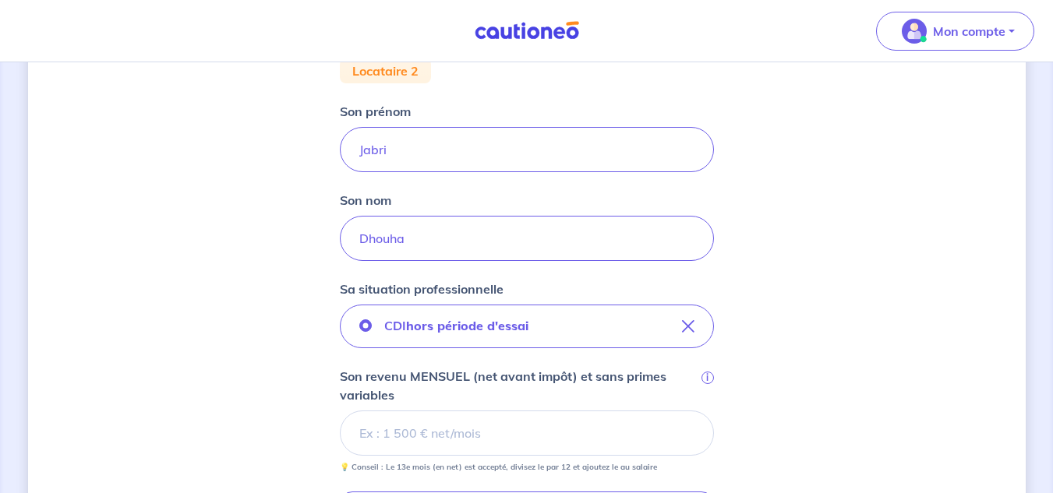
scroll to position [245, 0]
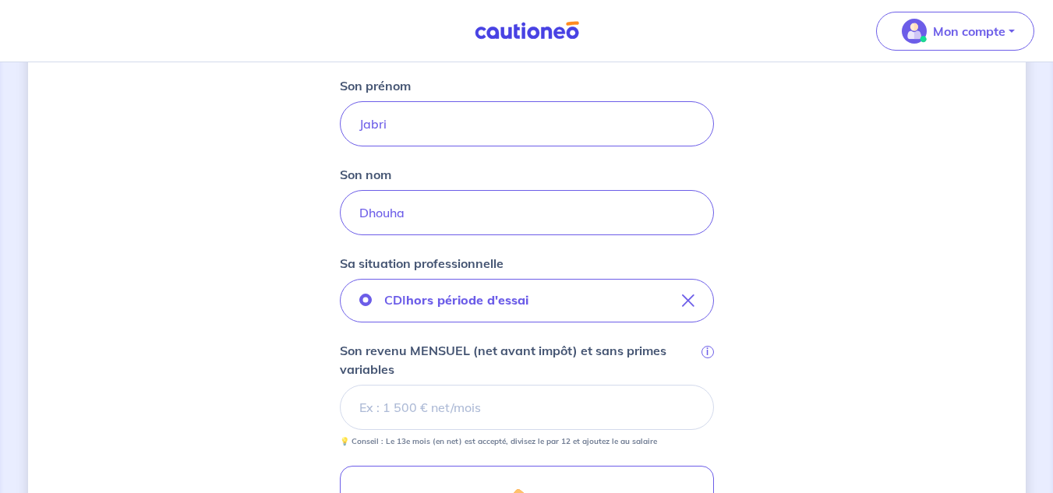
click at [450, 401] on input "Son revenu MENSUEL (net avant impôt) et sans primes variables i" at bounding box center [527, 407] width 374 height 45
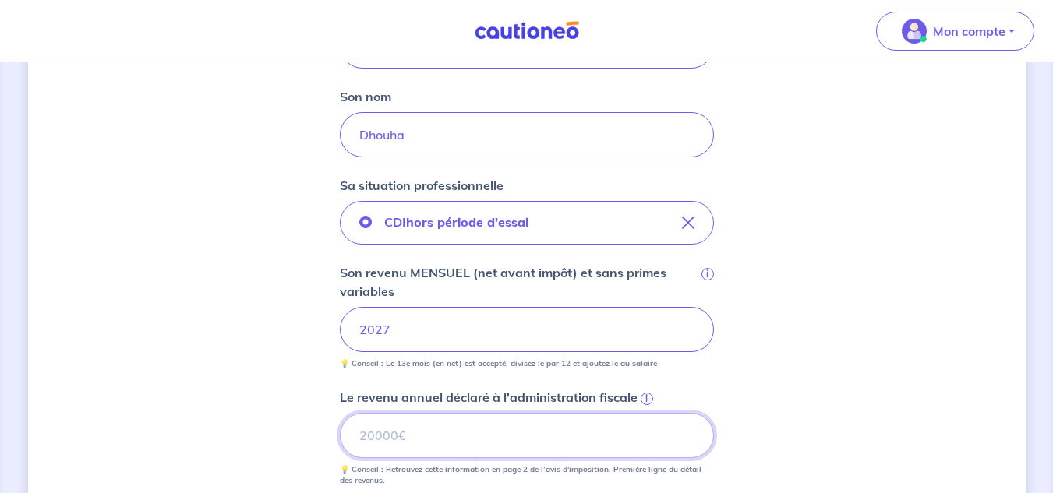
click at [446, 442] on input "Le revenu annuel déclaré à l'administration fiscale i" at bounding box center [527, 435] width 374 height 45
type input "23939"
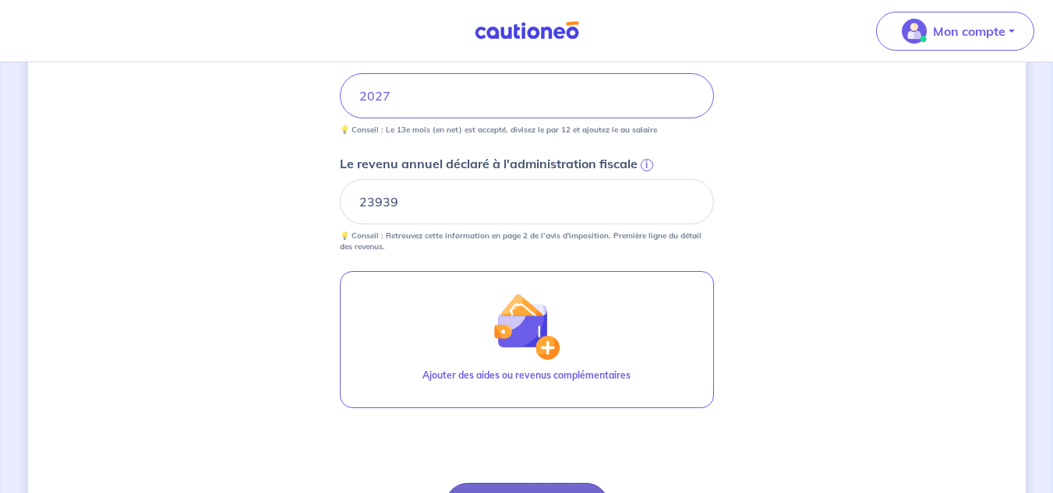
scroll to position [635, 0]
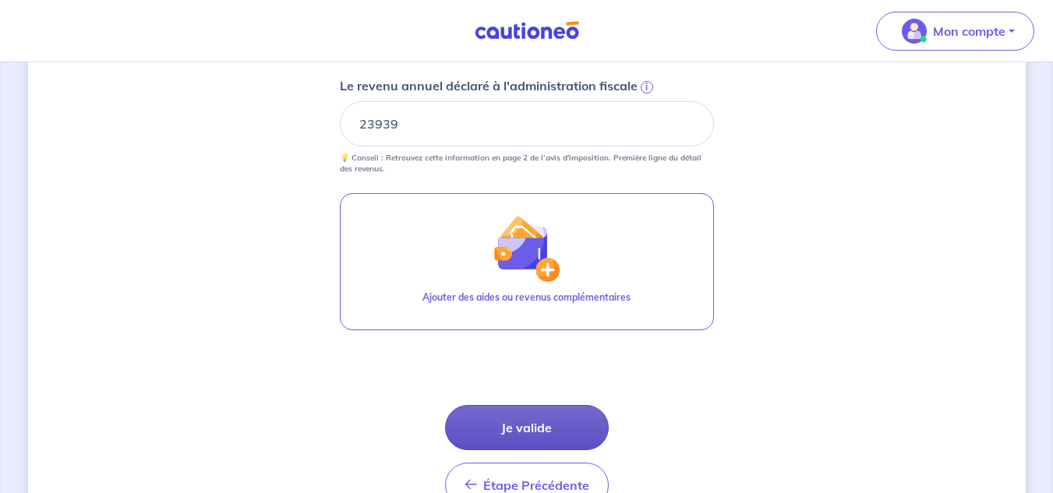
click at [538, 432] on button "Je valide" at bounding box center [527, 427] width 164 height 45
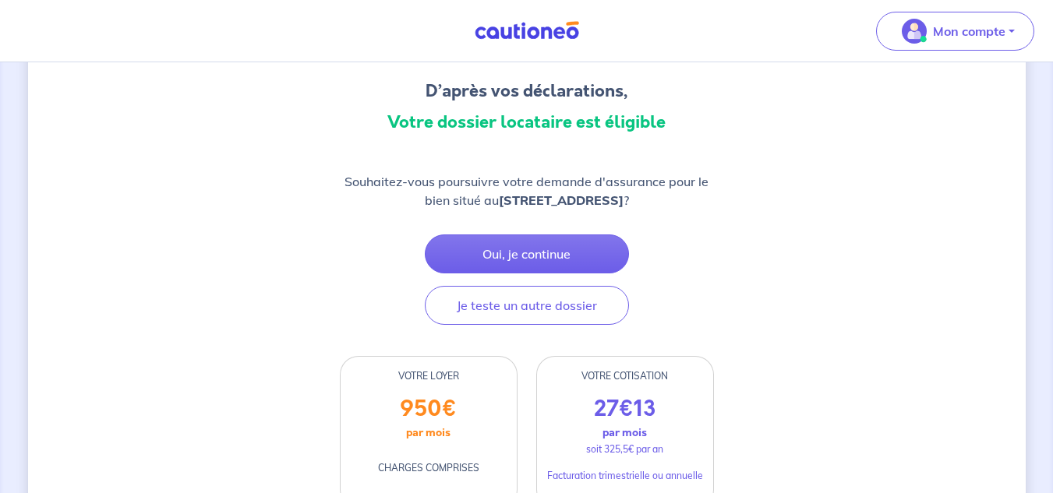
scroll to position [156, 0]
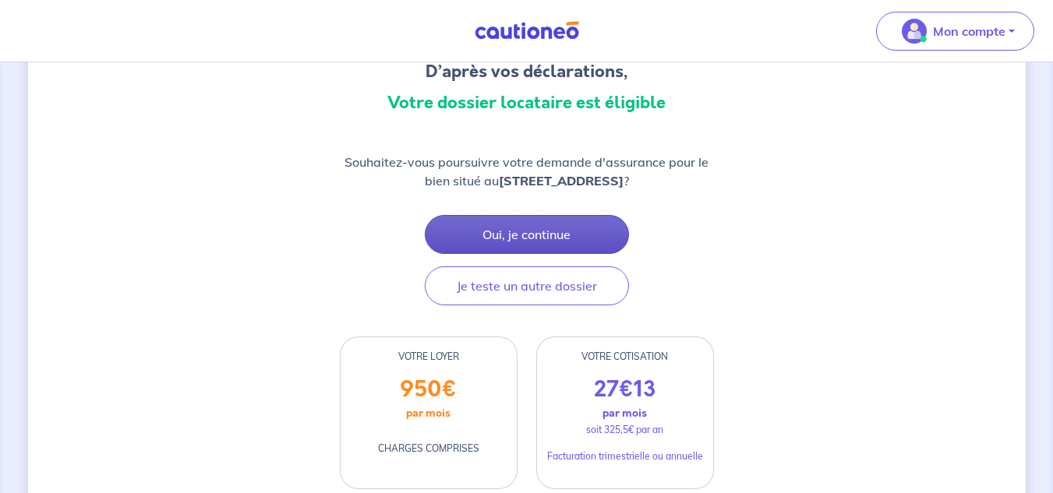
click at [566, 238] on button "Oui, je continue" at bounding box center [527, 234] width 204 height 39
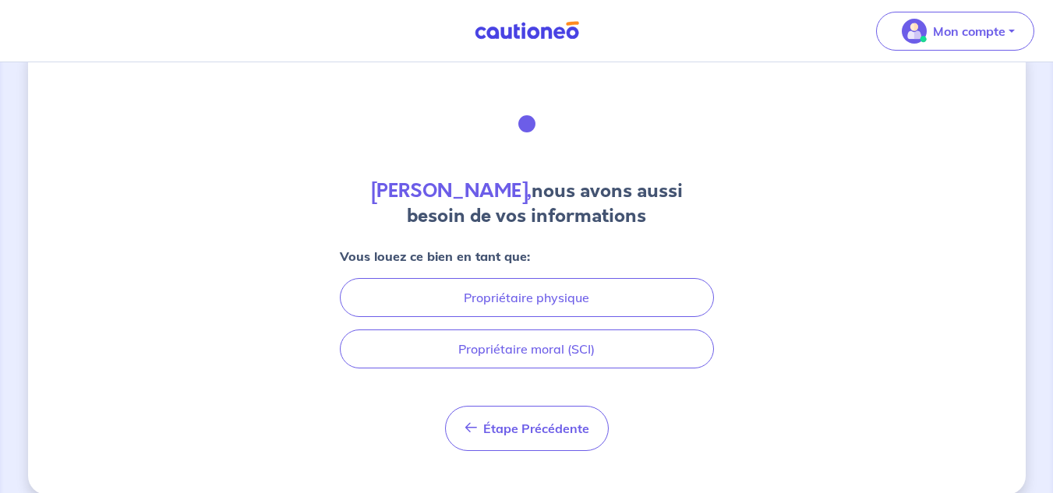
scroll to position [57, 0]
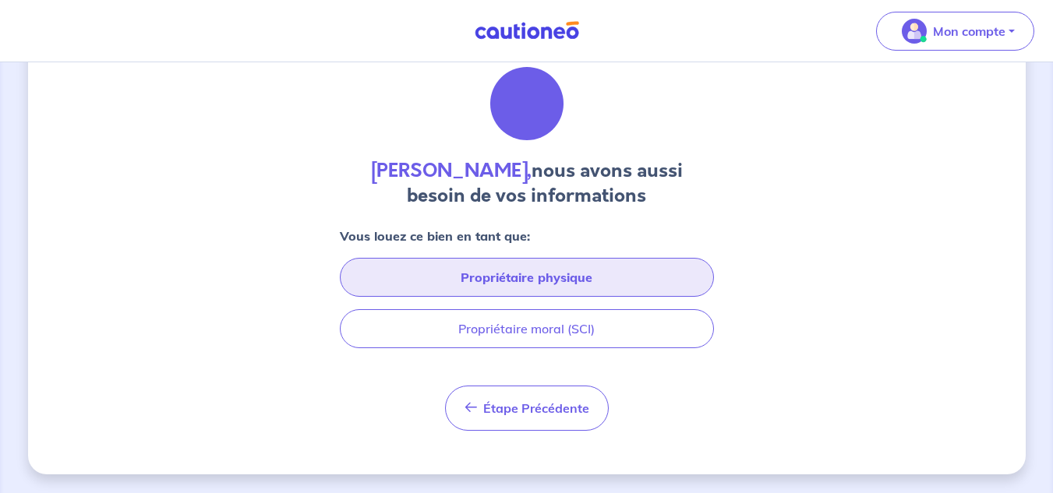
click at [533, 277] on button "Propriétaire physique" at bounding box center [527, 277] width 374 height 39
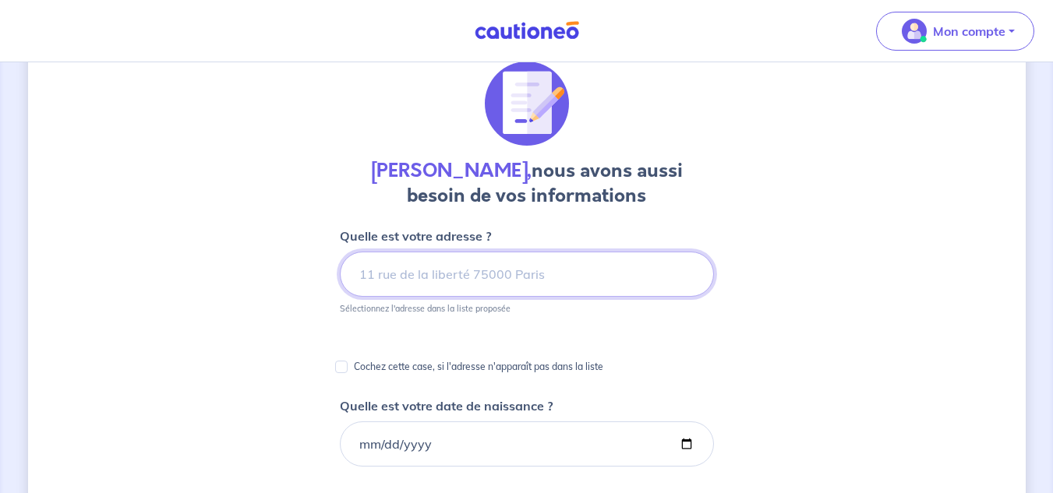
click at [450, 285] on input at bounding box center [527, 274] width 374 height 45
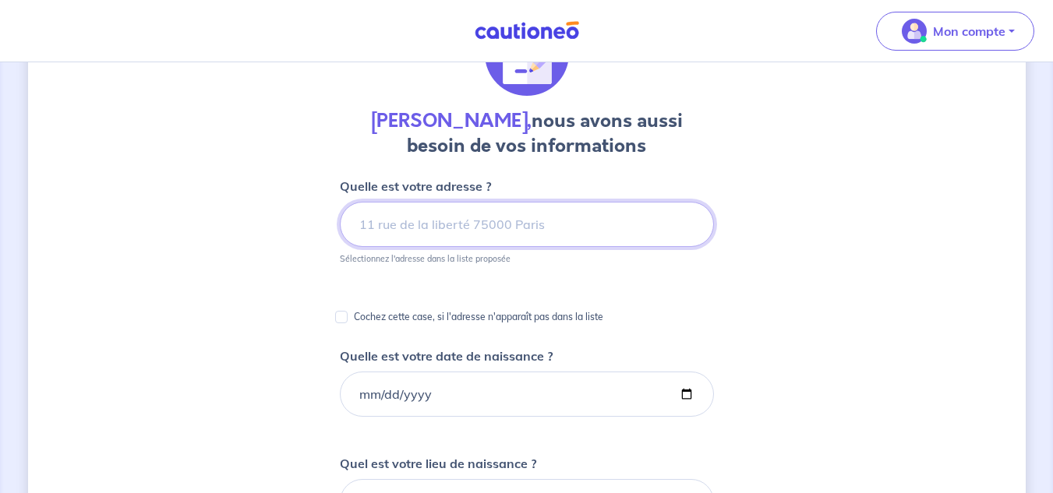
scroll to position [135, 0]
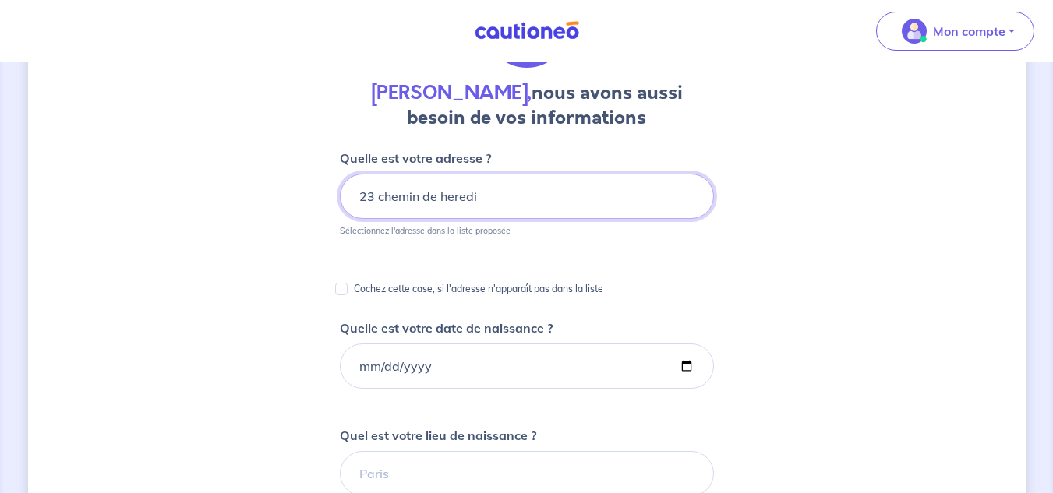
click at [492, 205] on input "23 chemin de heredi" at bounding box center [527, 196] width 374 height 45
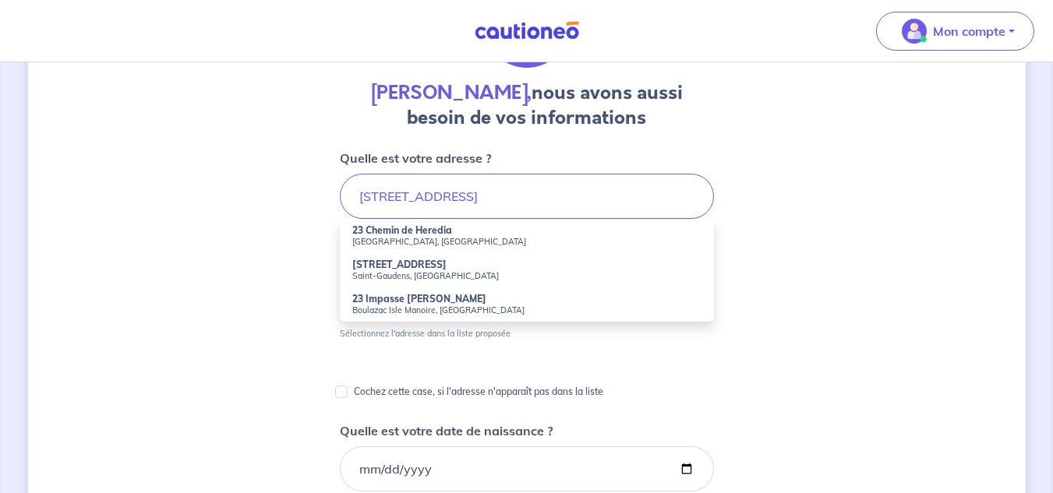
click at [400, 230] on strong "23 Chemin de Heredia" at bounding box center [402, 230] width 100 height 12
type input "23 Chemin de Heredia, Toulouse, France"
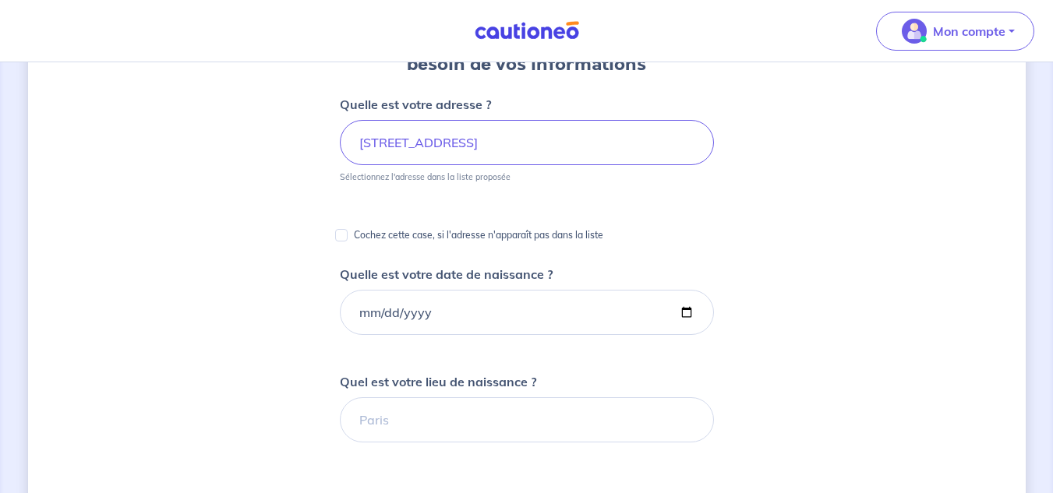
scroll to position [213, 0]
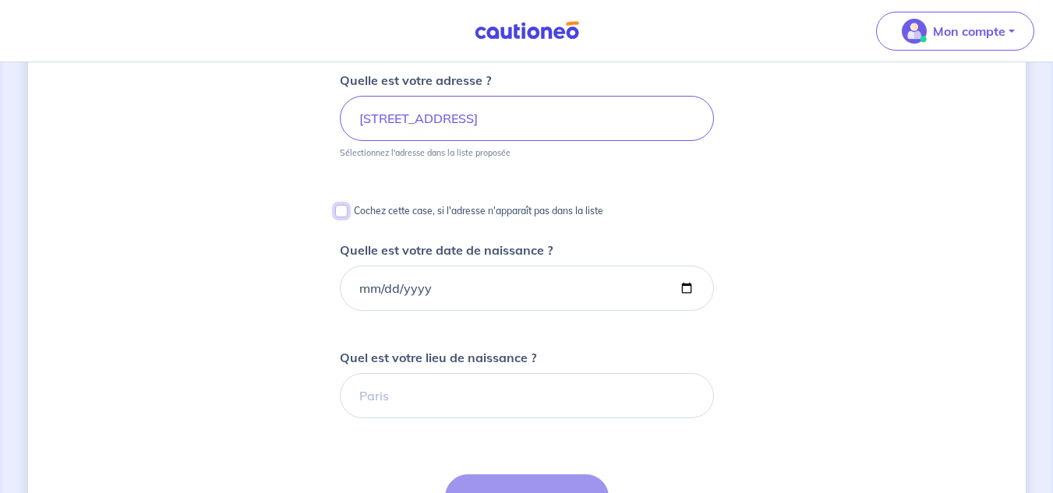
click at [346, 212] on input "Cochez cette case, si l'adresse n'apparaît pas dans la liste" at bounding box center [341, 211] width 12 height 12
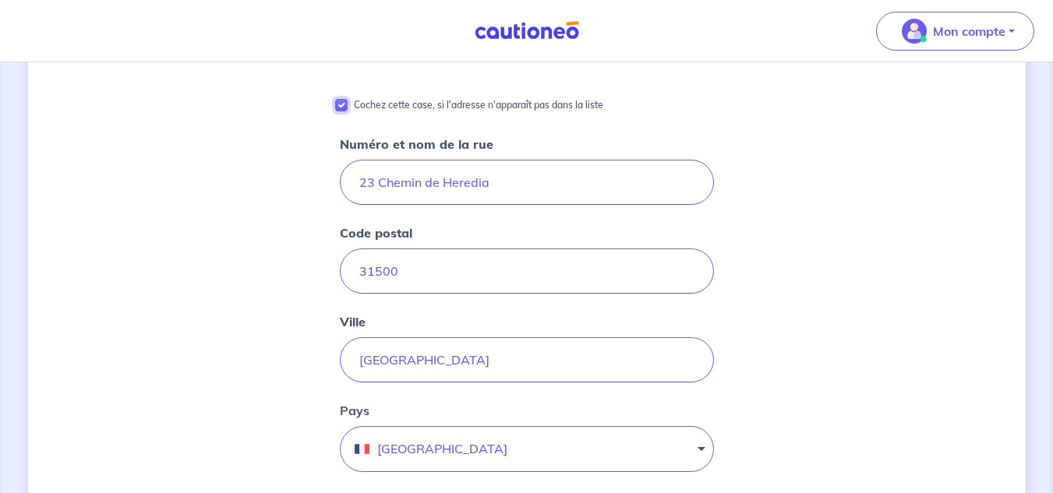
scroll to position [135, 0]
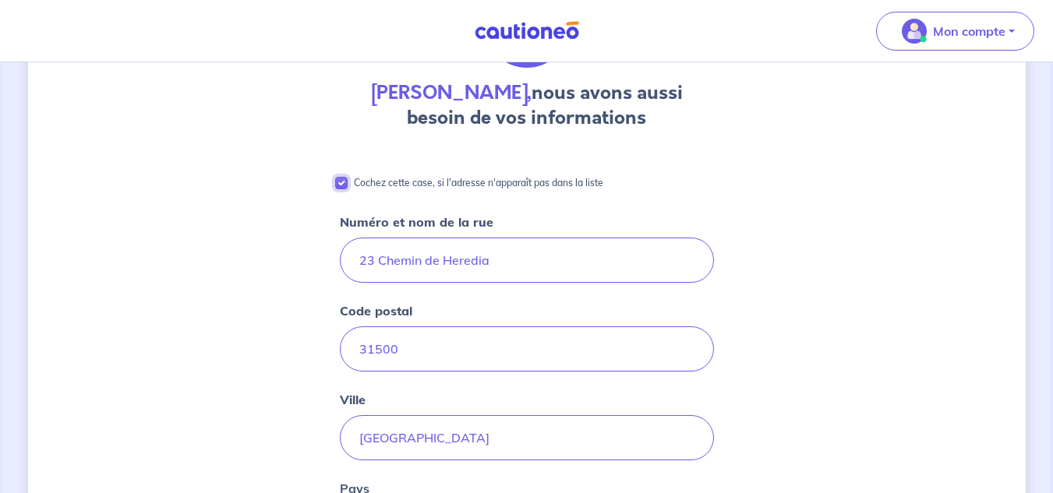
click at [341, 185] on input "Cochez cette case, si l'adresse n'apparaît pas dans la liste" at bounding box center [341, 183] width 12 height 12
checkbox input "false"
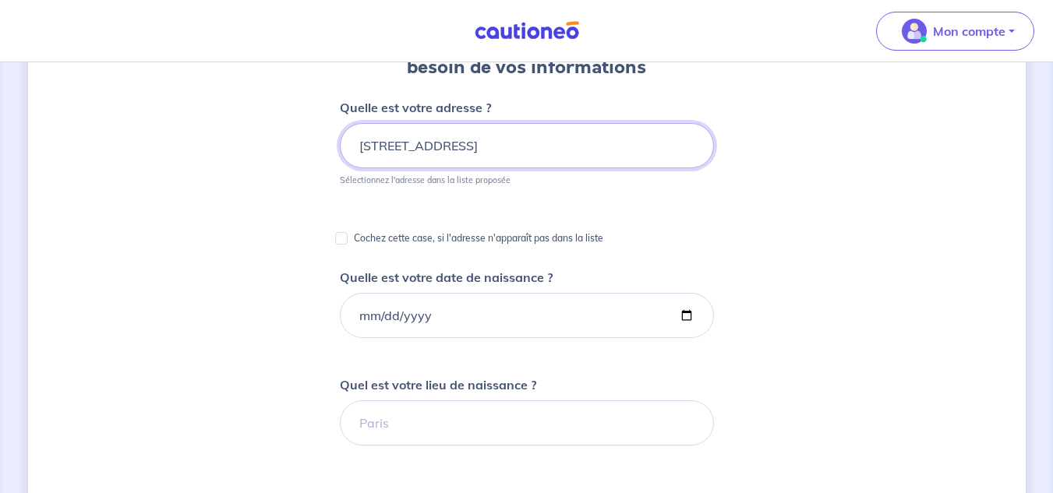
scroll to position [213, 0]
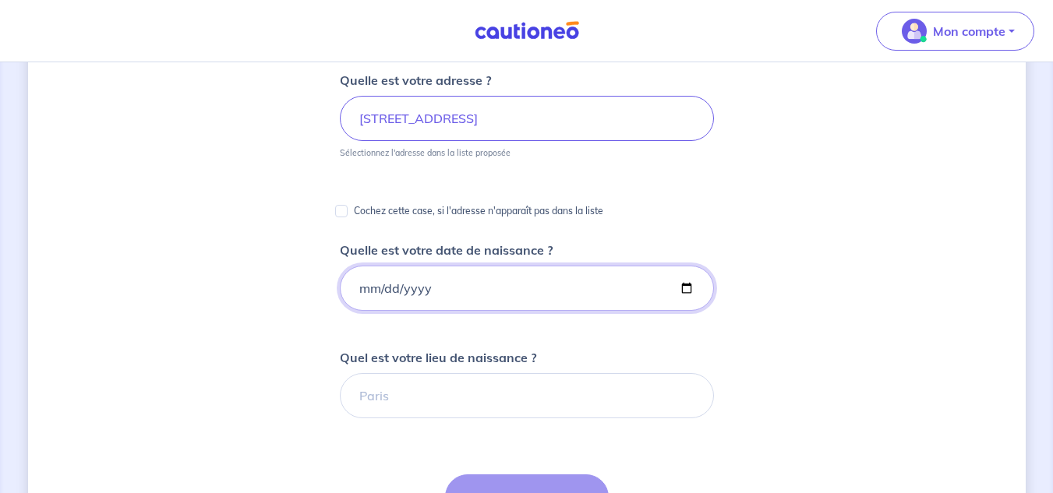
click at [490, 267] on input "Quelle est votre date de naissance ?" at bounding box center [527, 288] width 374 height 45
type input "1982-08-16"
click at [449, 410] on input "Quel est votre lieu de naissance ?" at bounding box center [527, 395] width 374 height 45
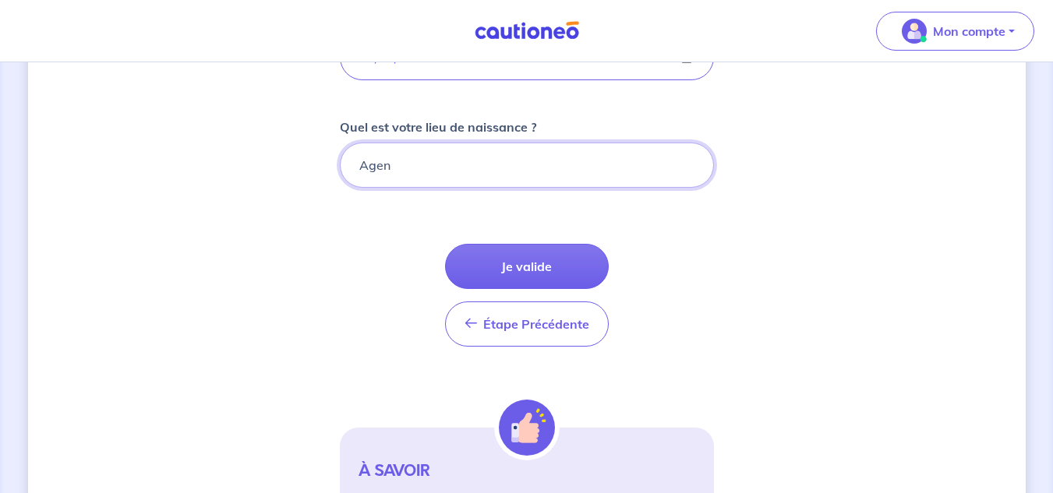
scroll to position [447, 0]
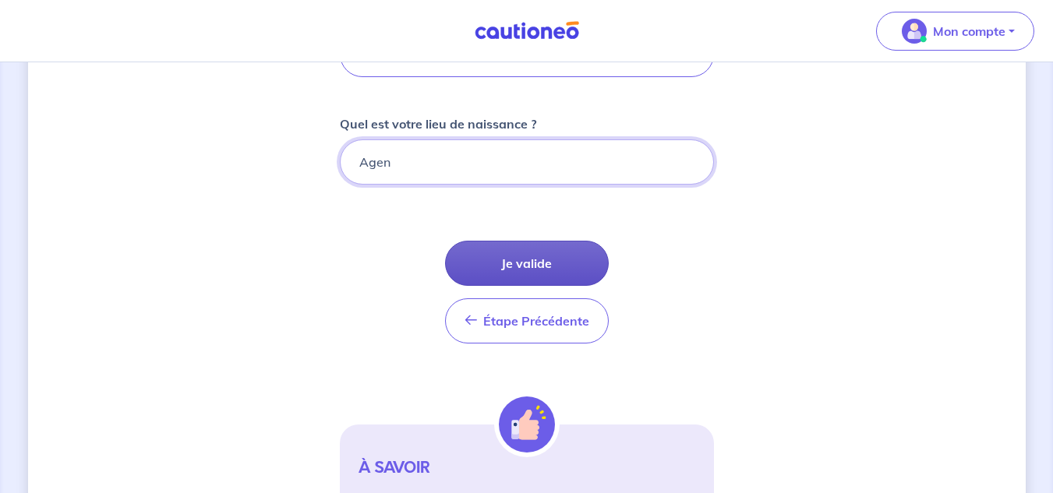
type input "Agen"
click at [522, 264] on button "Je valide" at bounding box center [527, 263] width 164 height 45
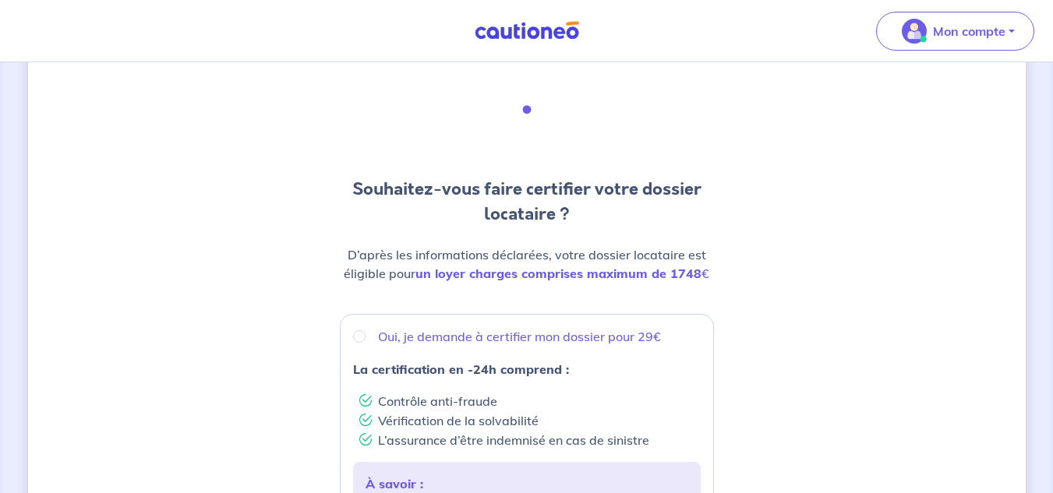
scroll to position [78, 0]
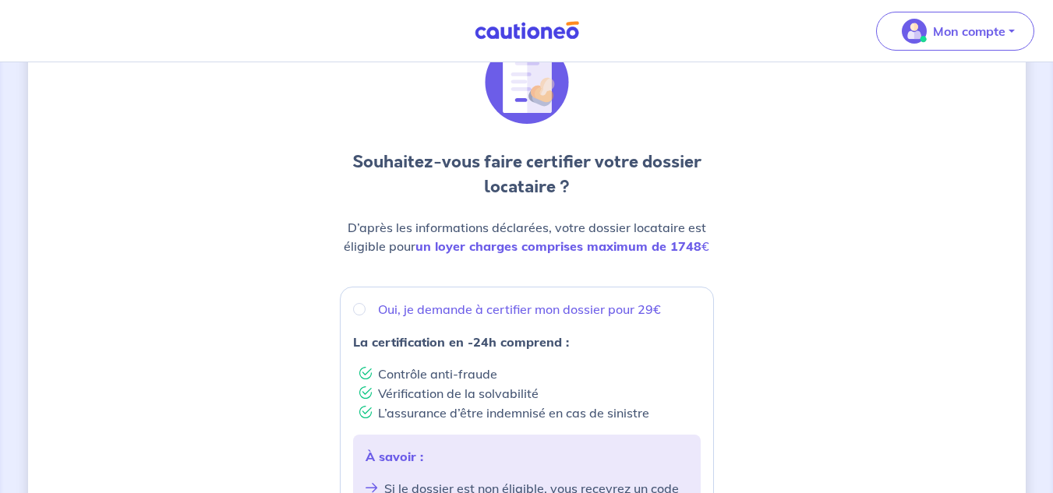
click at [440, 306] on p "Oui, je demande à certifier mon dossier pour 29€" at bounding box center [519, 309] width 283 height 19
click at [366, 306] on input "Oui, je demande à certifier mon dossier pour 29€" at bounding box center [359, 309] width 12 height 12
radio input "true"
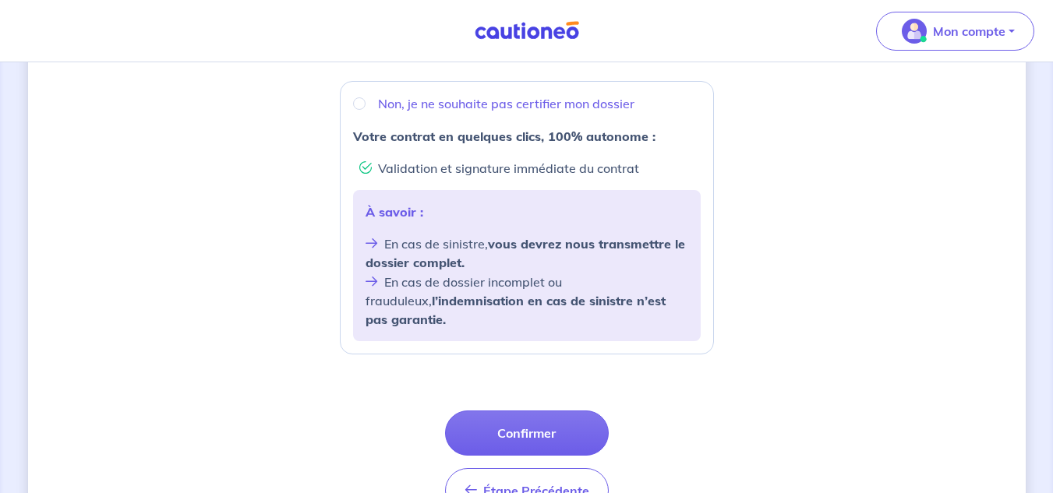
scroll to position [624, 0]
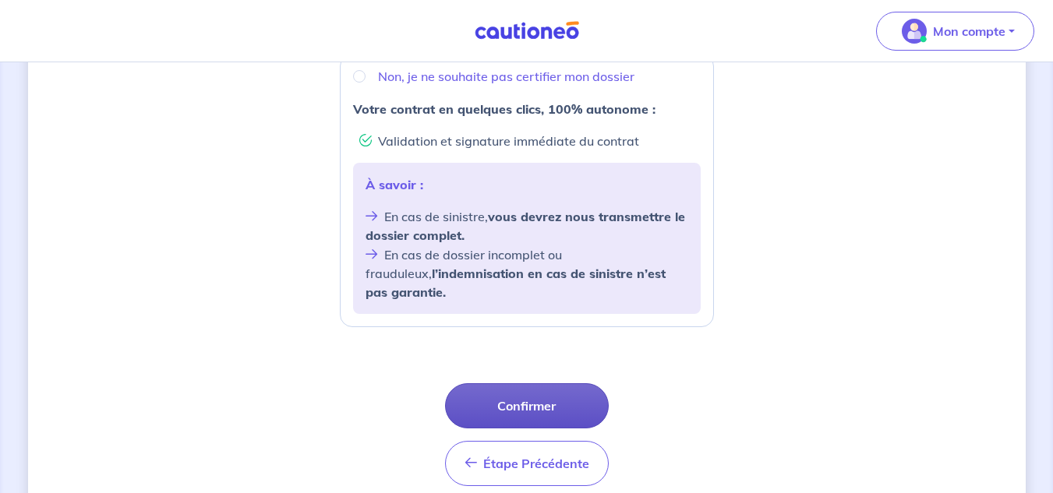
click at [546, 391] on button "Confirmer" at bounding box center [527, 406] width 164 height 45
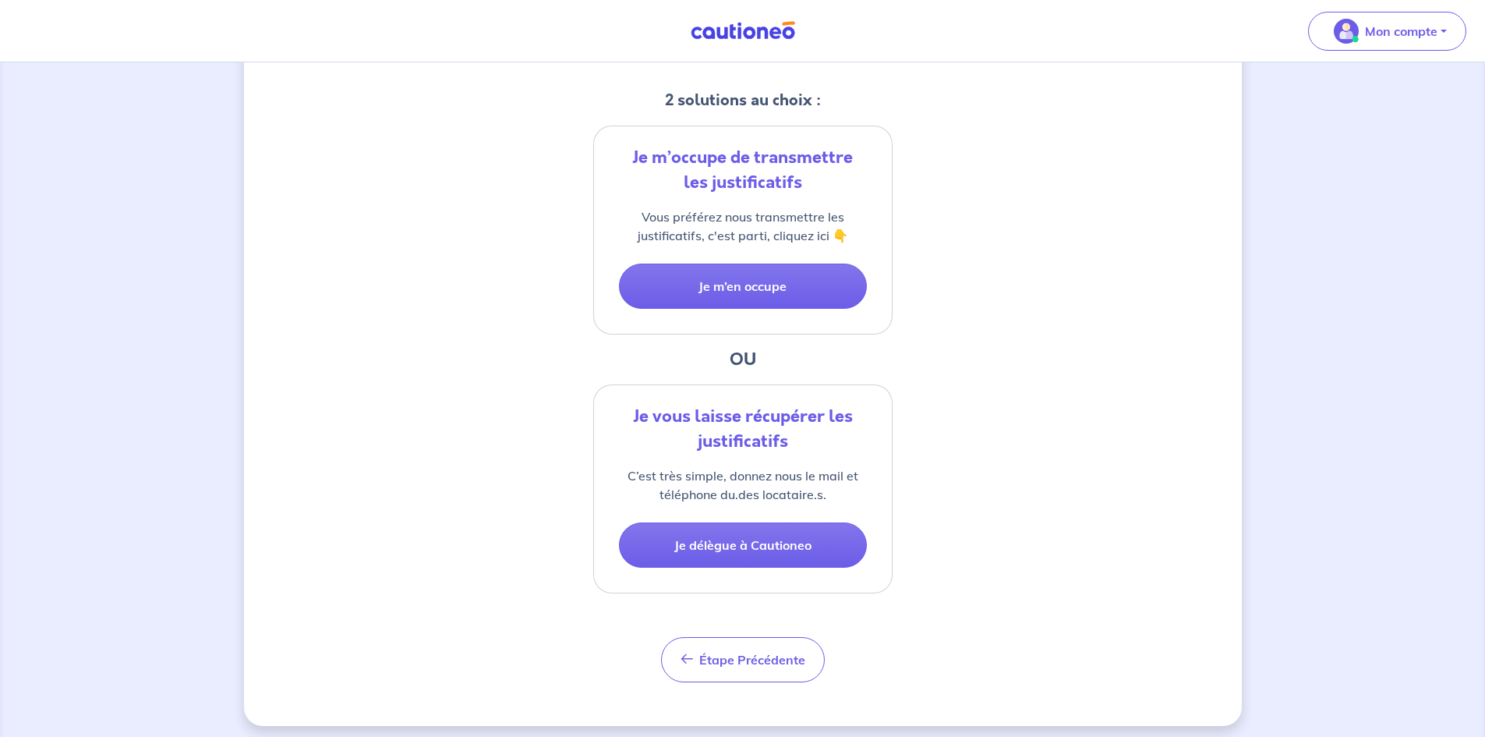
scroll to position [312, 0]
click at [753, 291] on button "Je m’en occupe" at bounding box center [743, 285] width 248 height 45
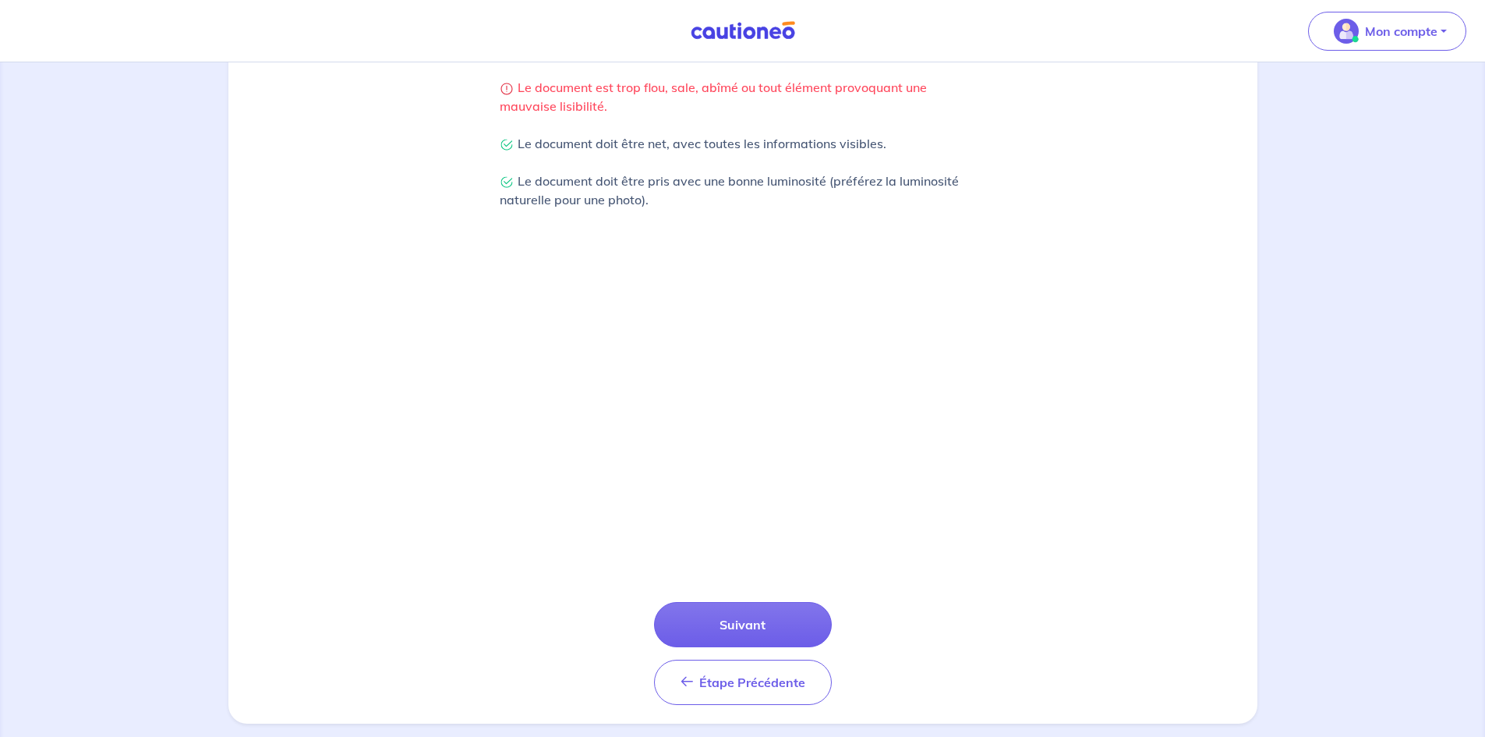
scroll to position [380, 0]
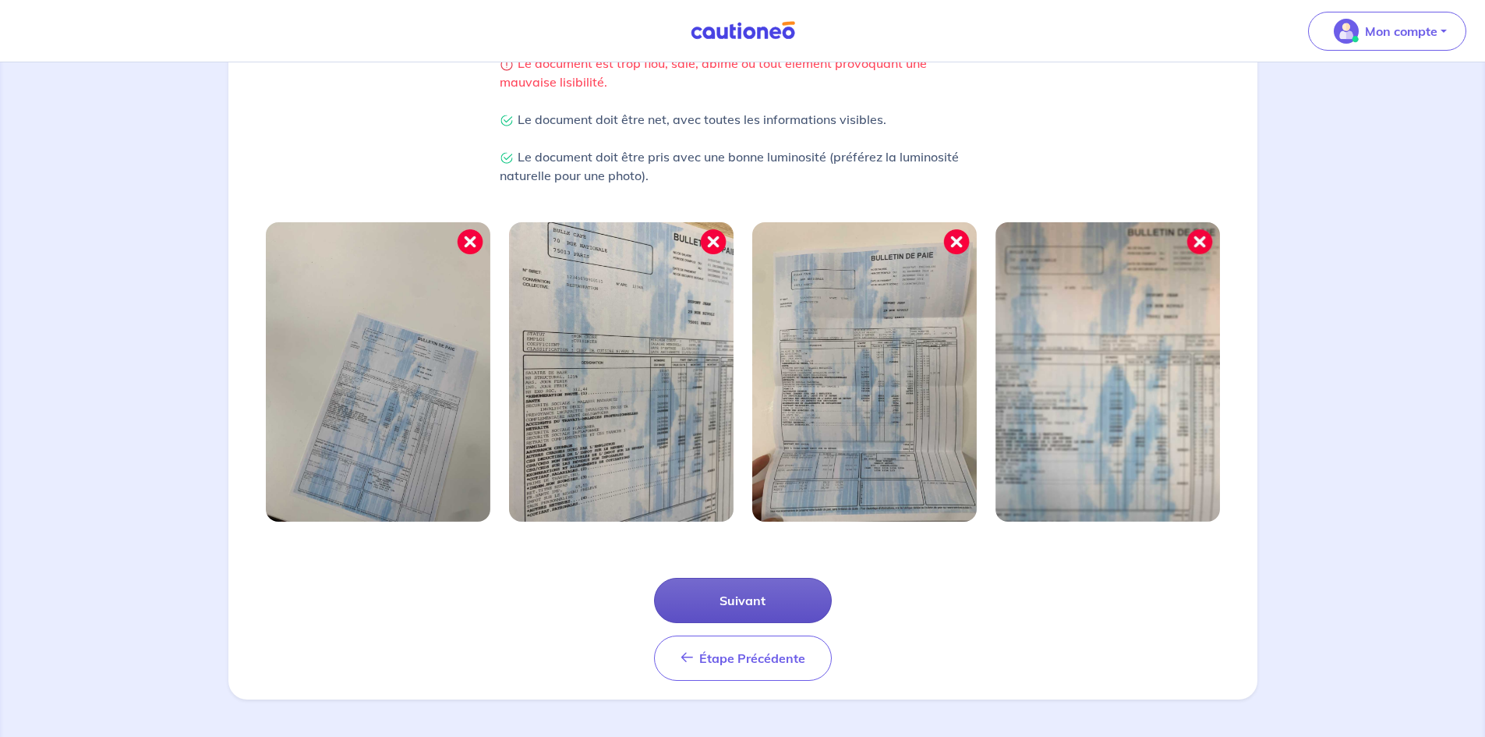
click at [770, 493] on button "Suivant" at bounding box center [743, 600] width 178 height 45
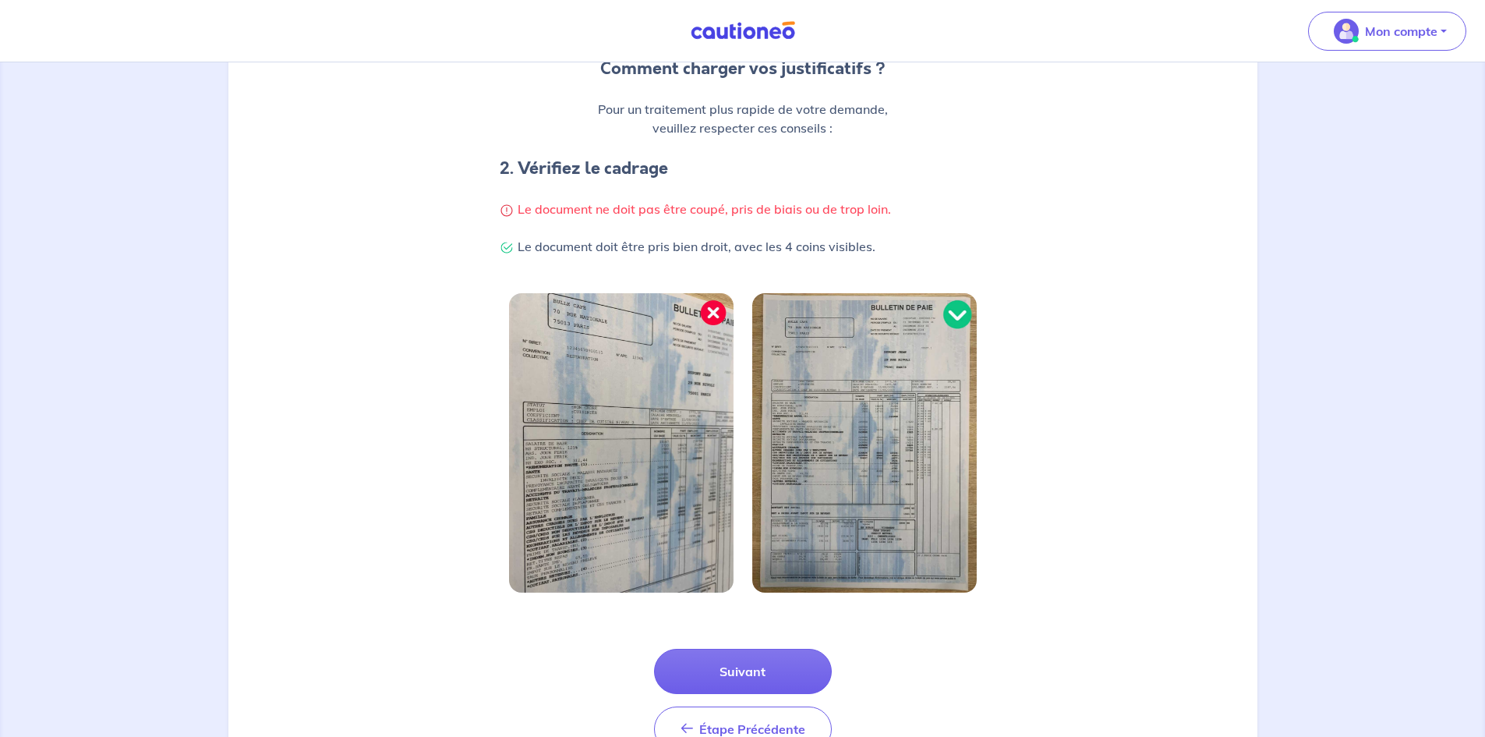
scroll to position [305, 0]
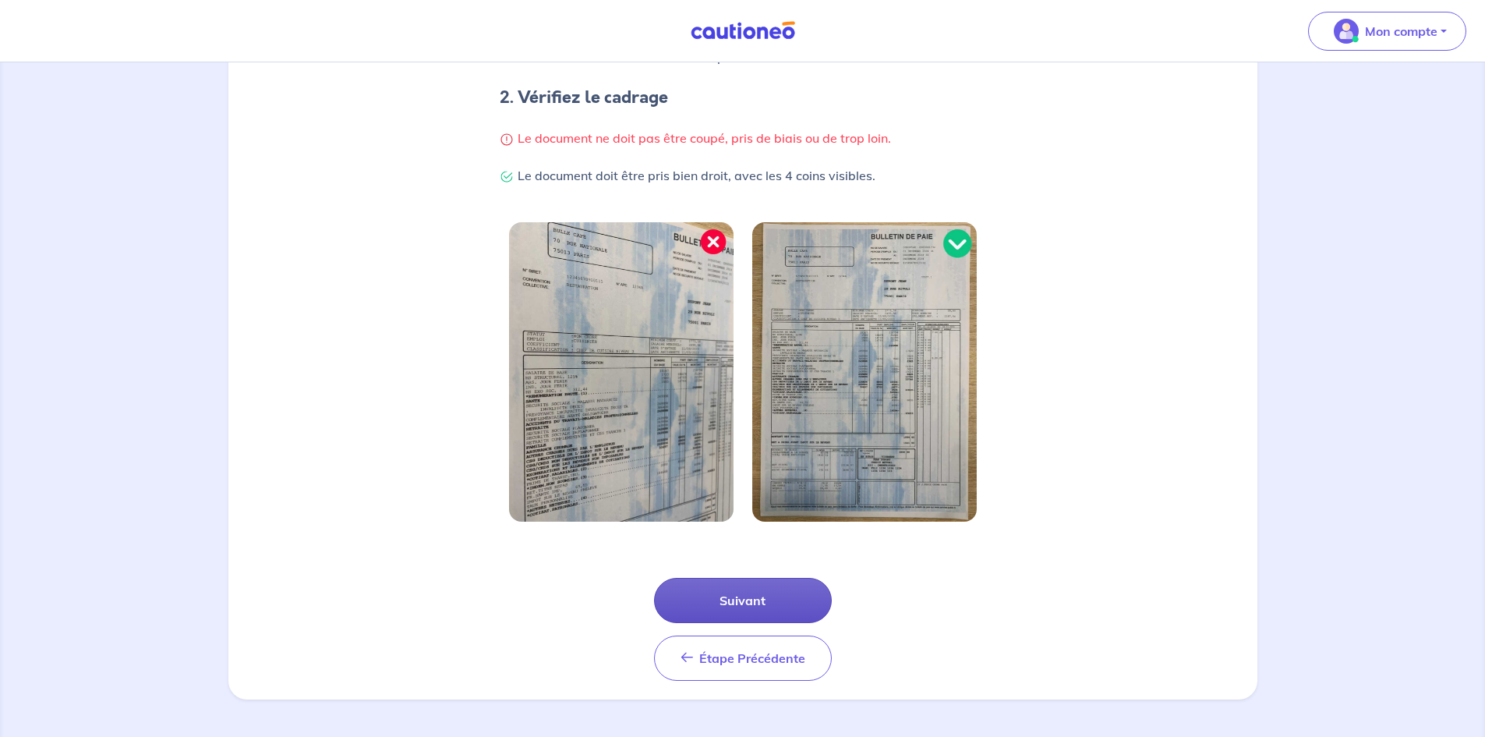
click at [751, 493] on button "Suivant" at bounding box center [743, 600] width 178 height 45
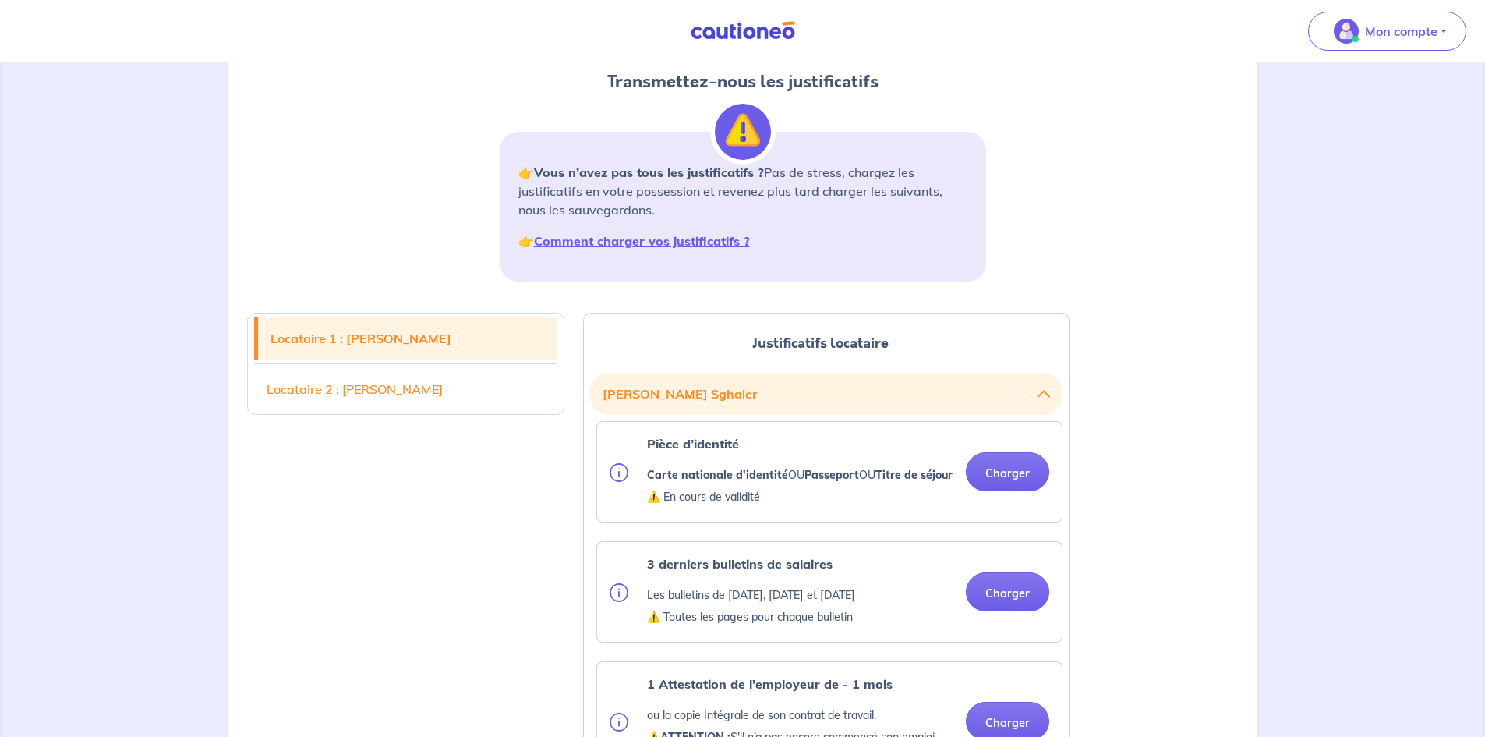
scroll to position [156, 0]
click at [397, 346] on link "Locataire 1 : Mohamed Sghaier" at bounding box center [408, 338] width 300 height 44
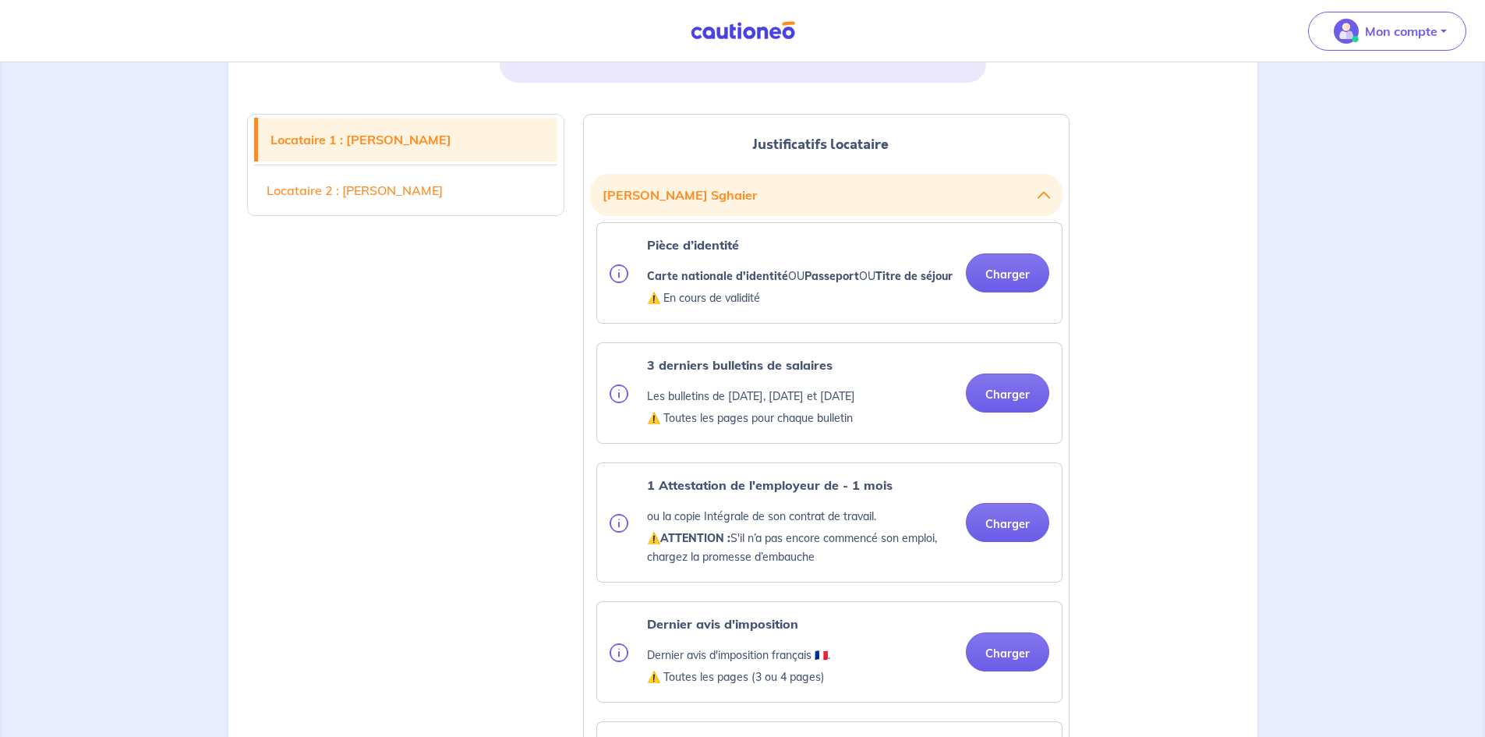
scroll to position [316, 0]
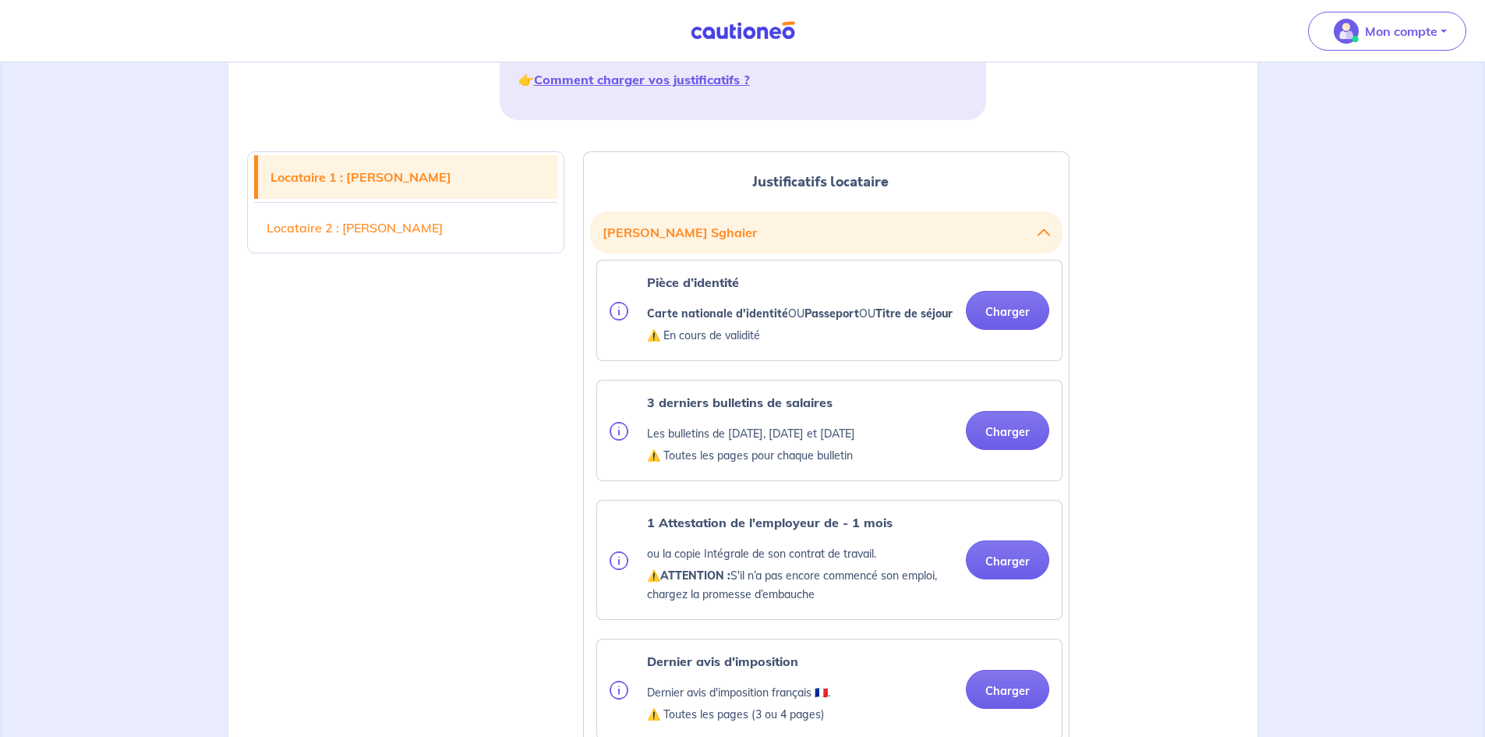
click at [677, 228] on button "Mohamed Sghaier" at bounding box center [826, 232] width 447 height 30
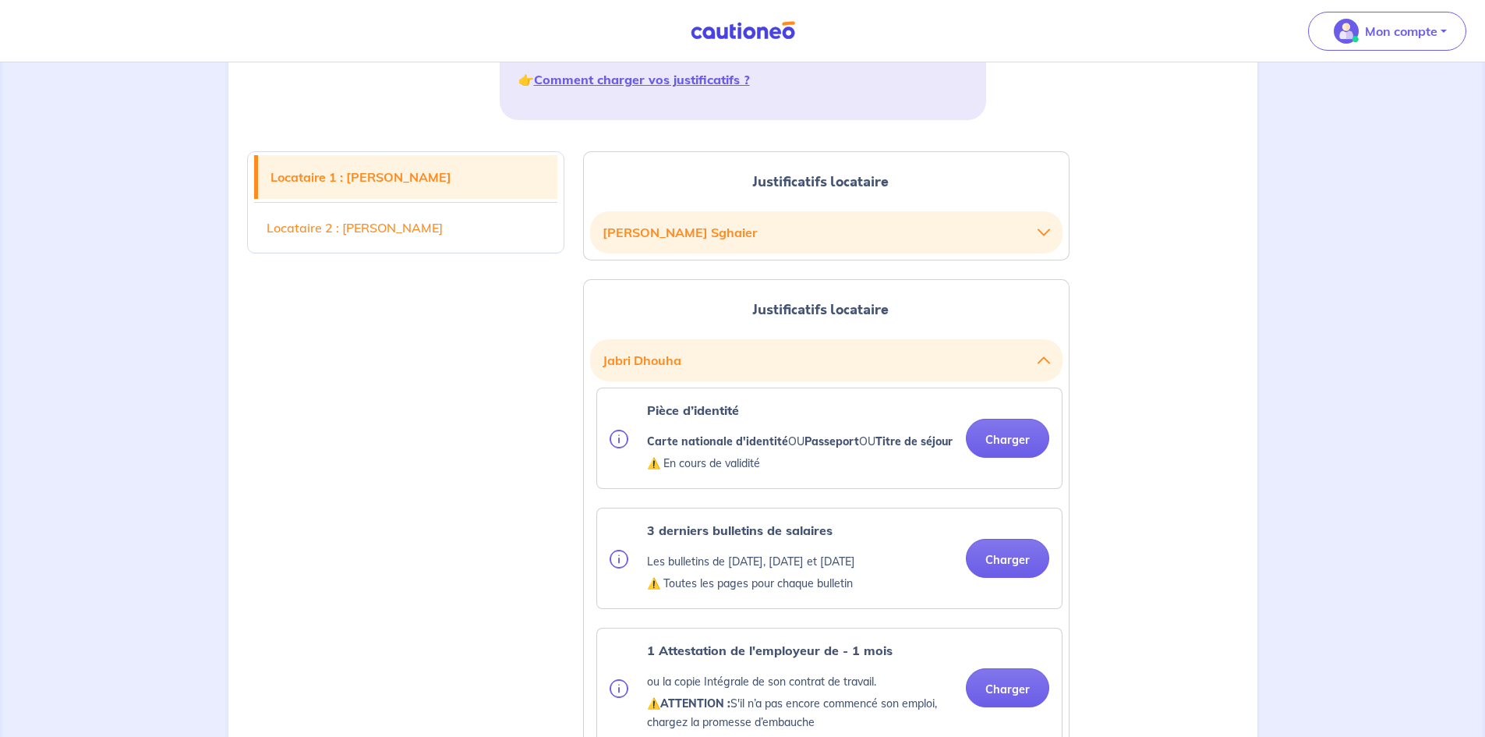
click at [677, 228] on button "Mohamed Sghaier" at bounding box center [826, 232] width 447 height 30
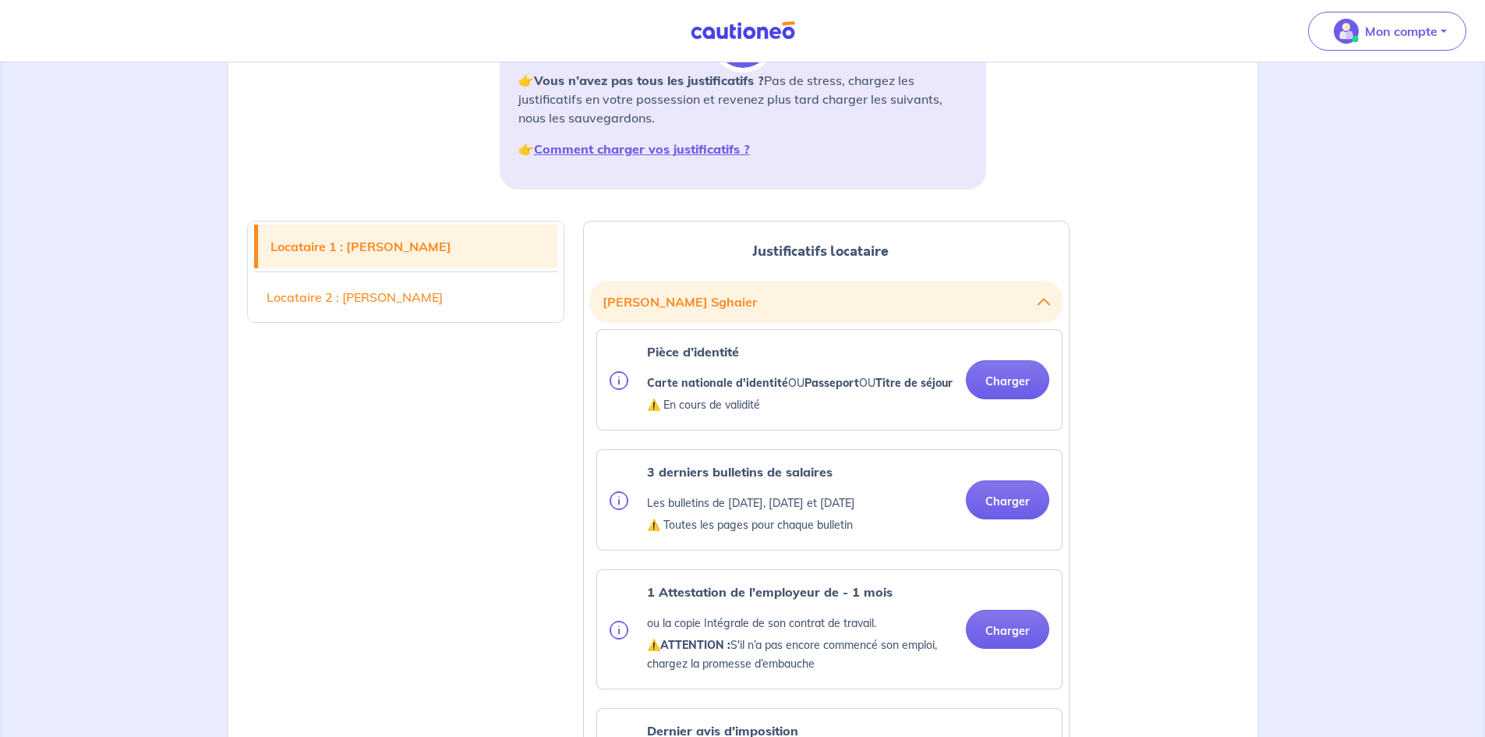
scroll to position [161, 0]
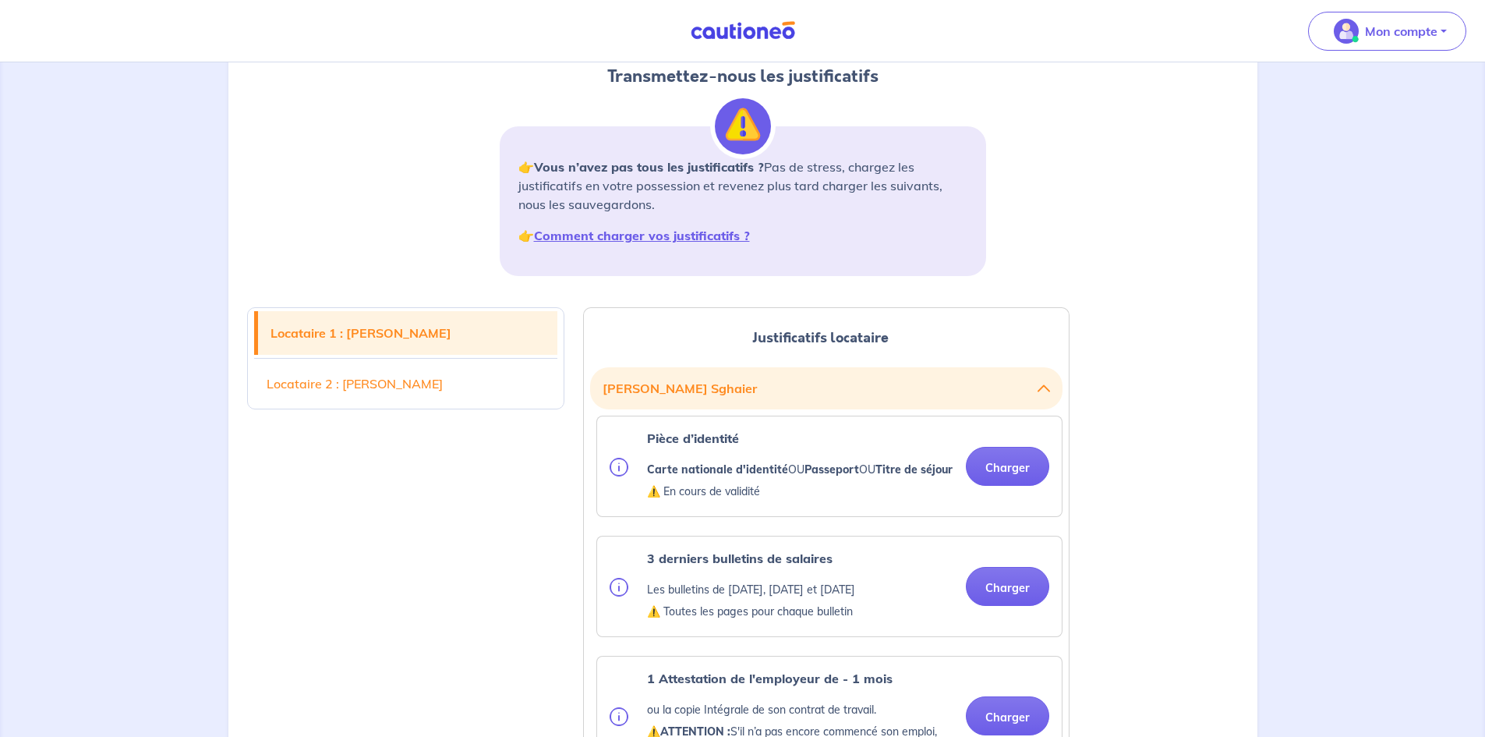
click at [438, 328] on link "Locataire 1 : Mohamed Sghaier" at bounding box center [408, 333] width 300 height 44
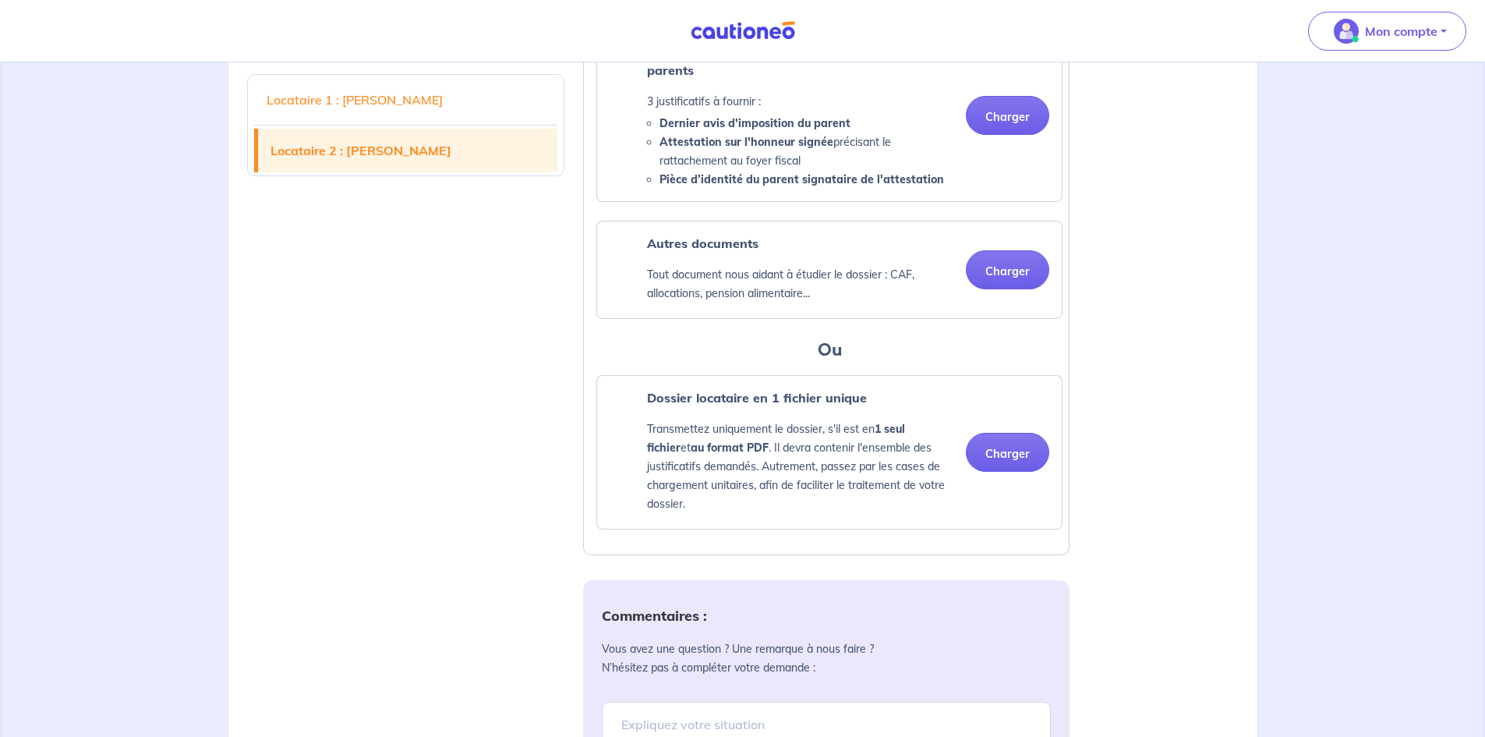
scroll to position [2682, 0]
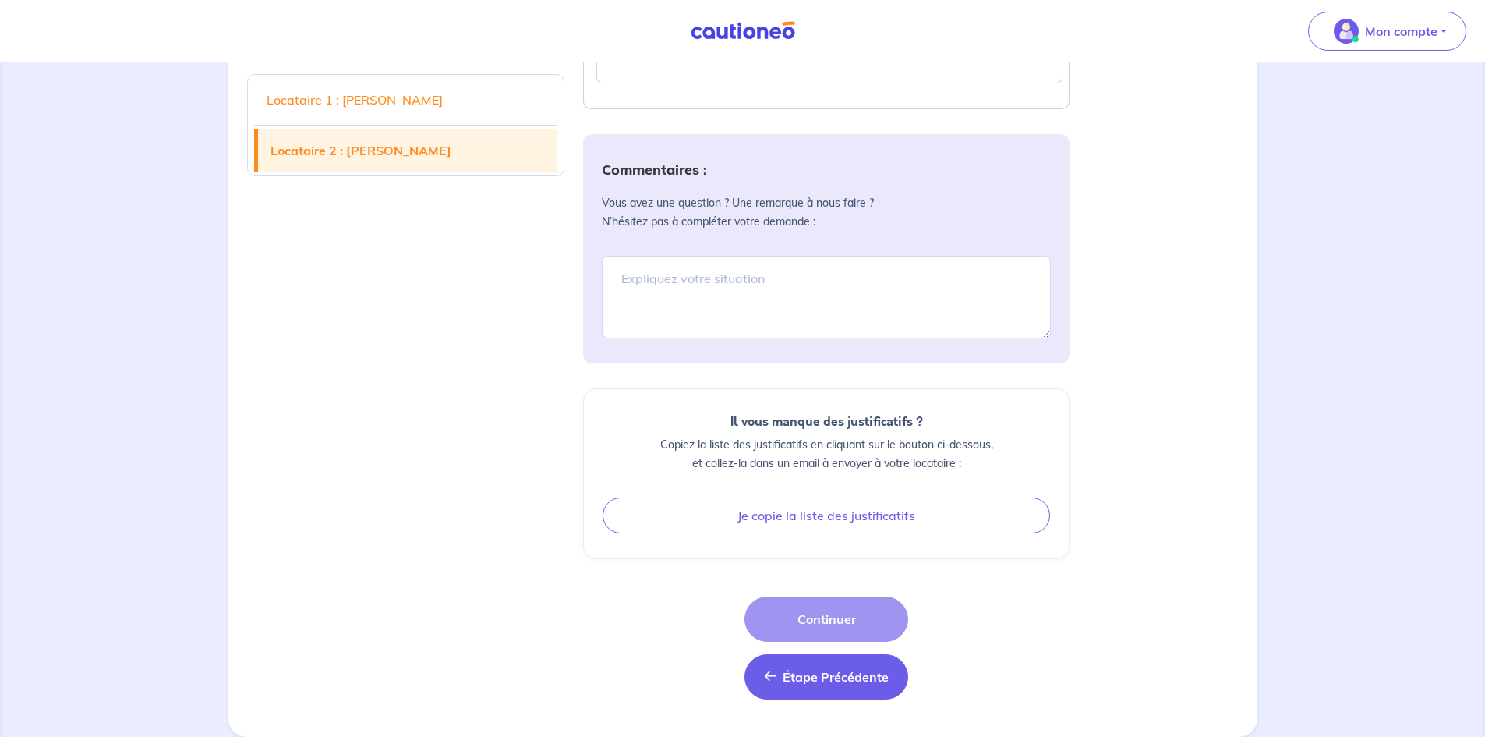
click at [859, 493] on span "Étape Précédente" at bounding box center [836, 677] width 106 height 16
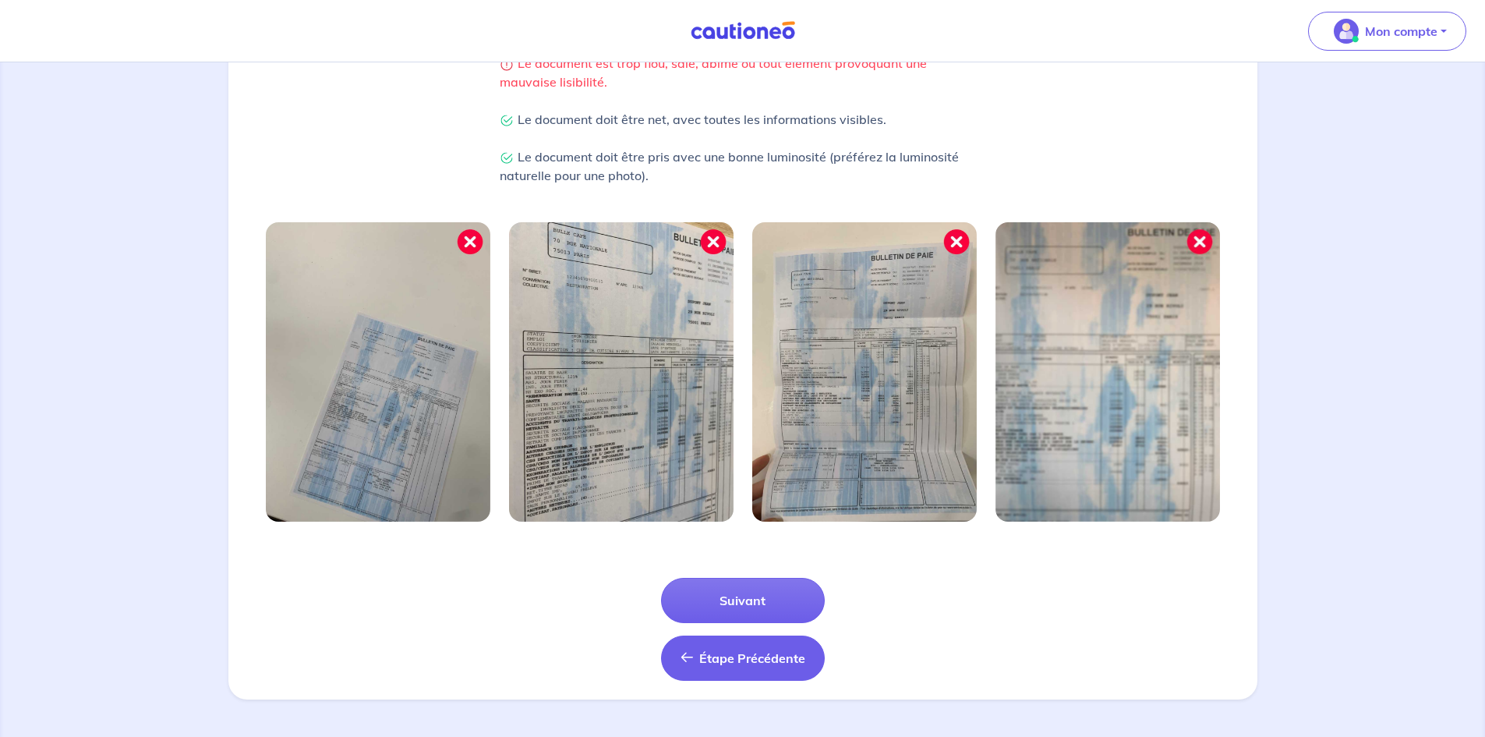
click at [730, 493] on button "Étape Précédente Précédent" at bounding box center [743, 657] width 164 height 45
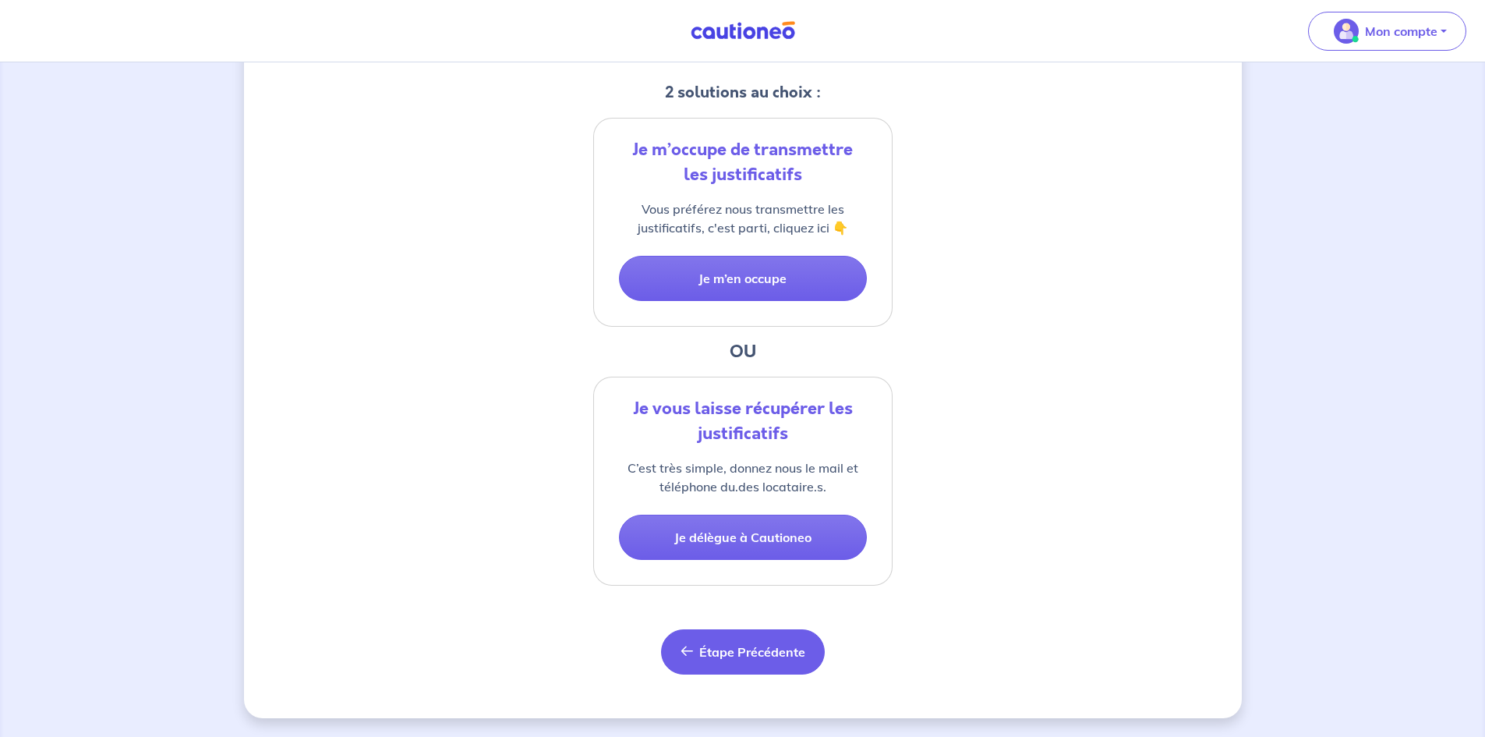
click at [712, 493] on span "Étape Précédente" at bounding box center [752, 652] width 106 height 16
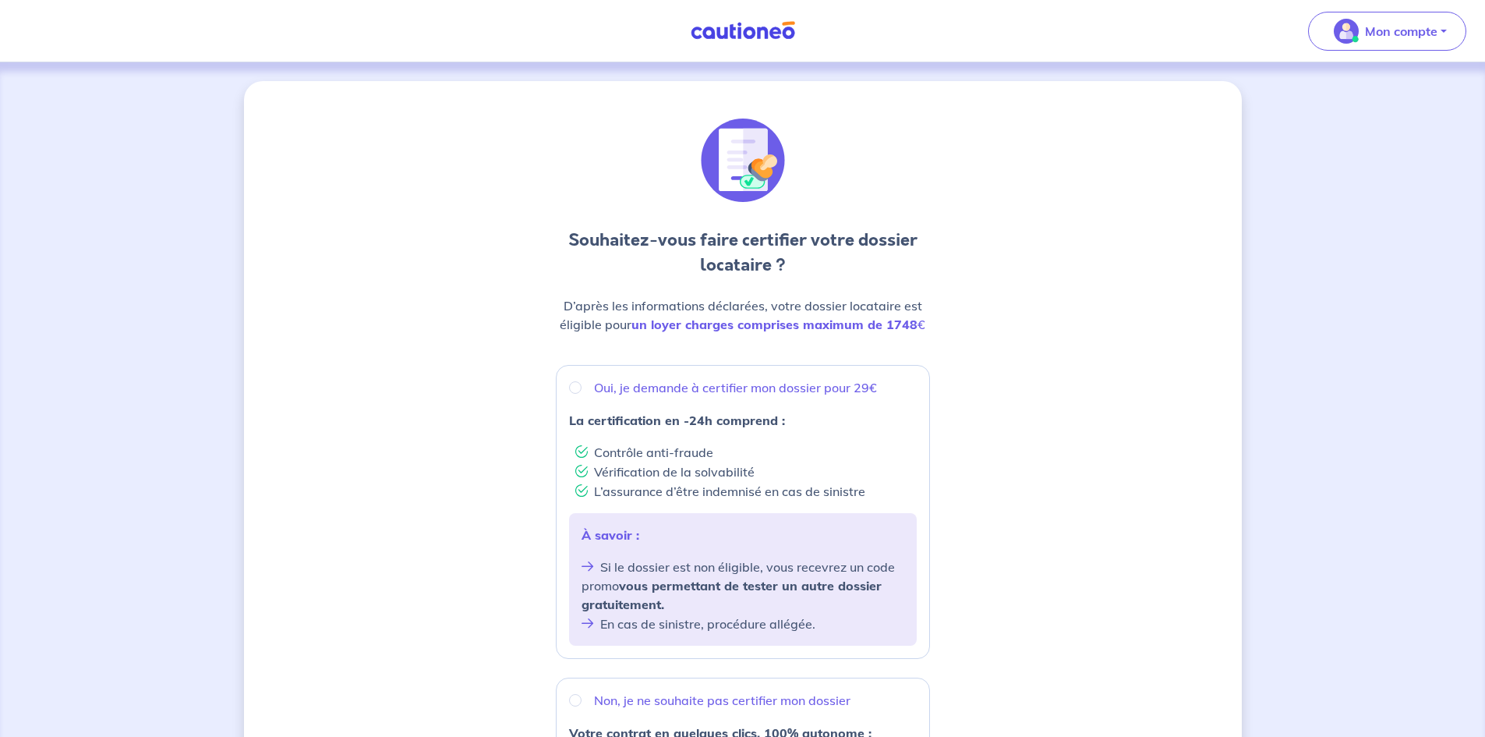
scroll to position [430, 0]
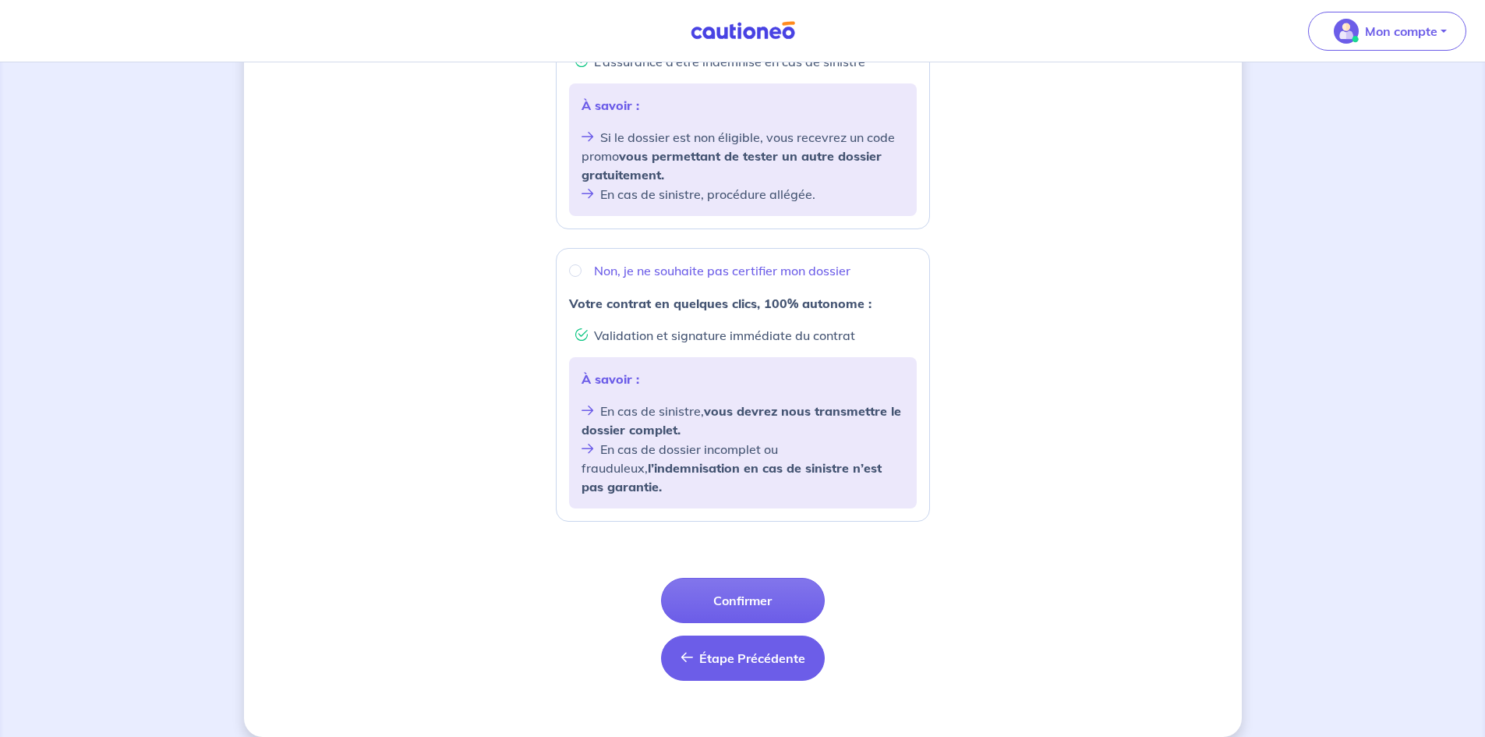
click at [716, 493] on span "Étape Précédente" at bounding box center [752, 658] width 106 height 16
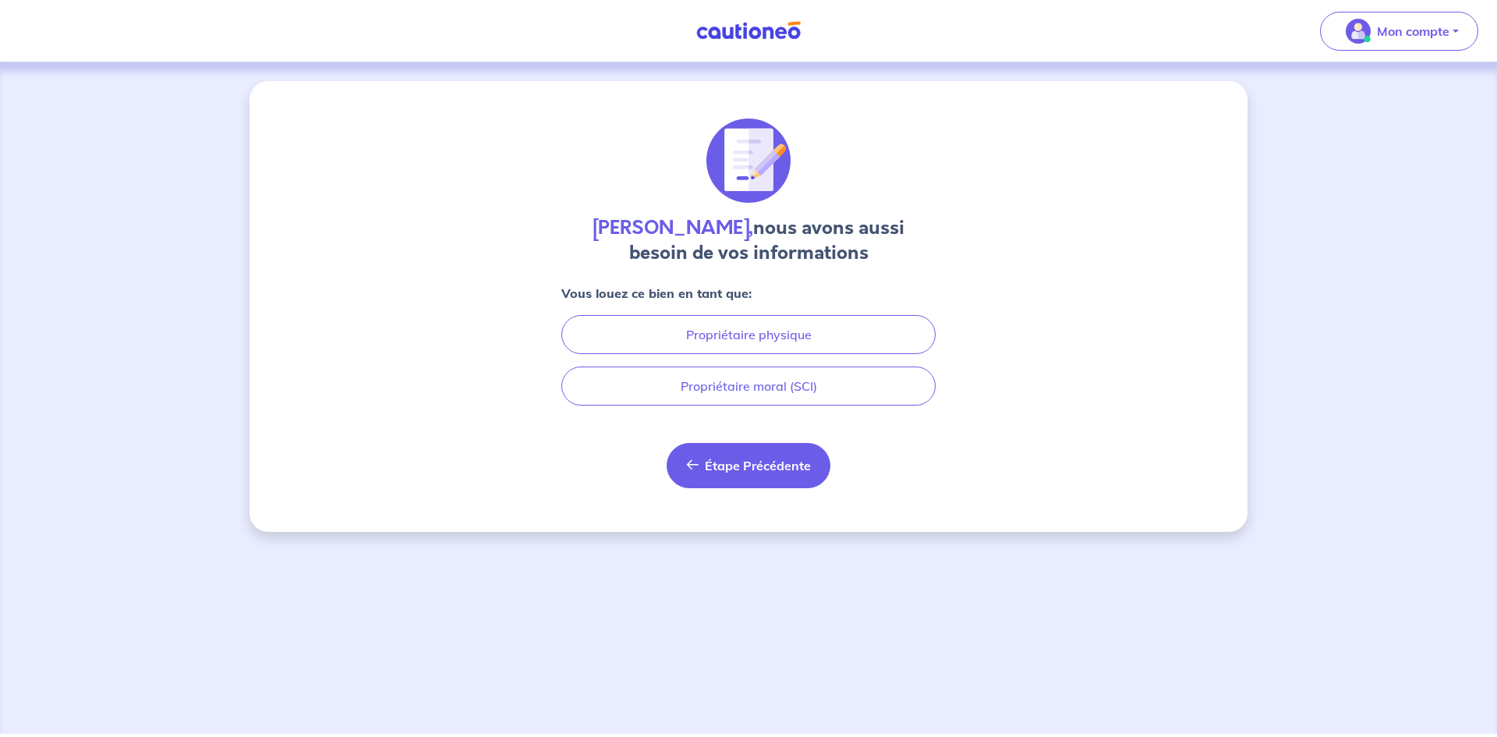
click at [738, 465] on span "Étape Précédente" at bounding box center [758, 466] width 106 height 16
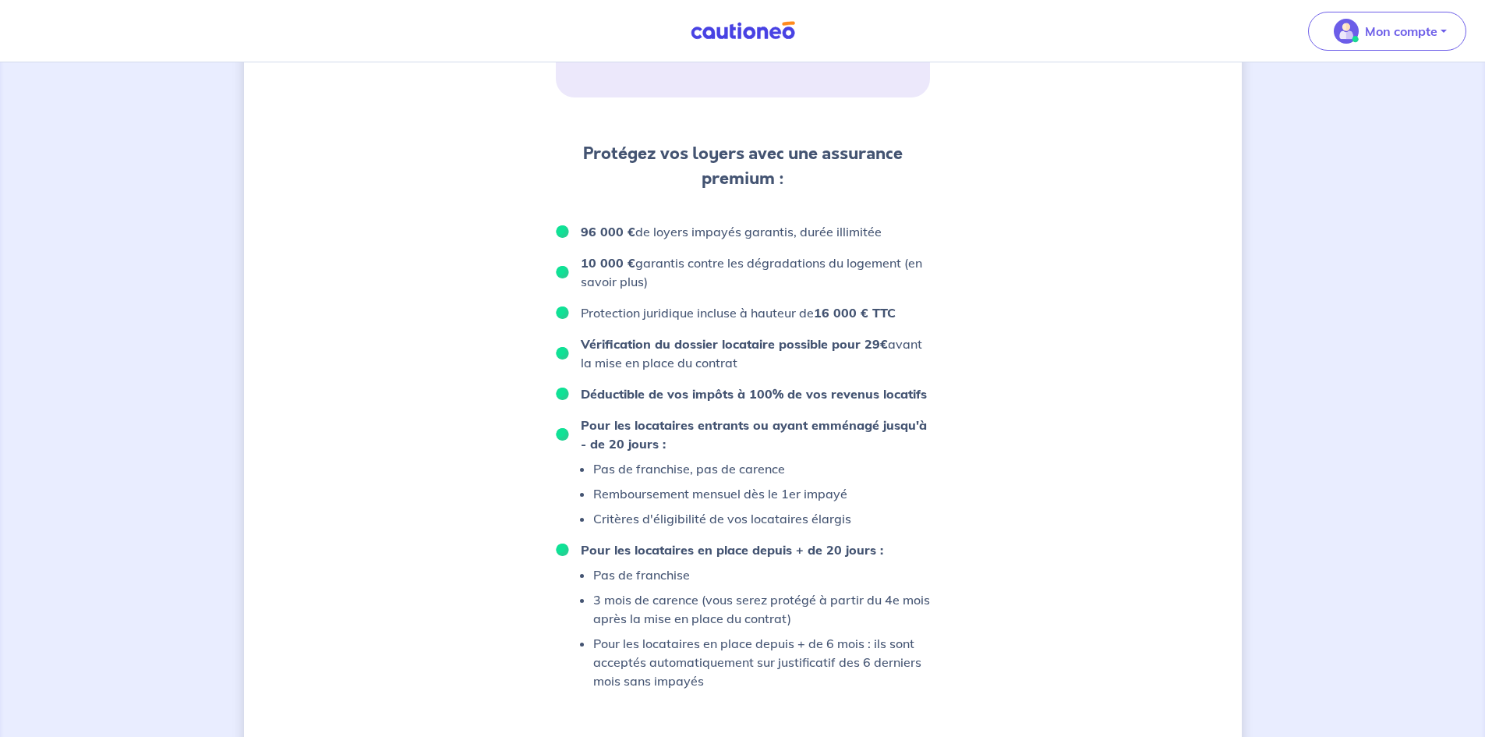
scroll to position [896, 0]
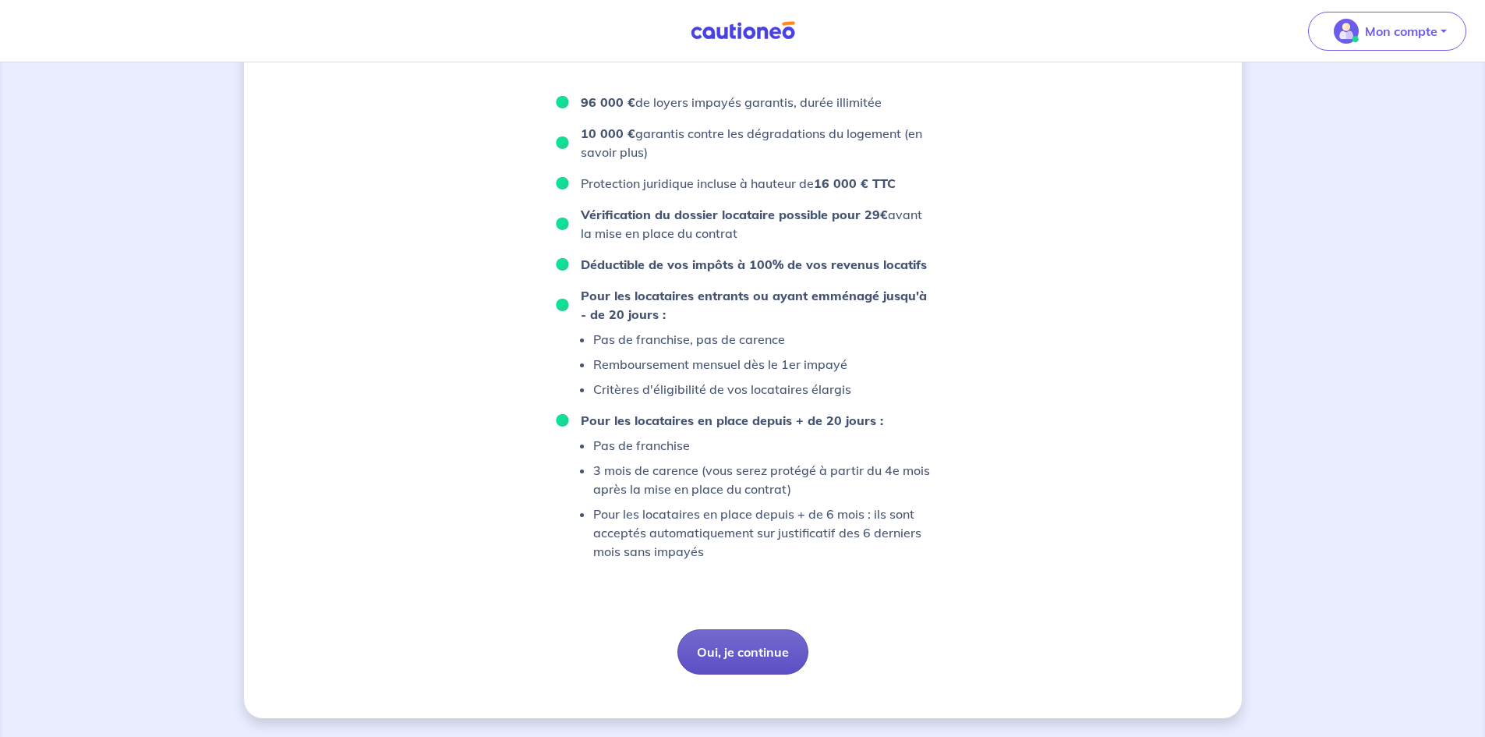
click at [726, 493] on button "Oui, je continue" at bounding box center [742, 651] width 131 height 45
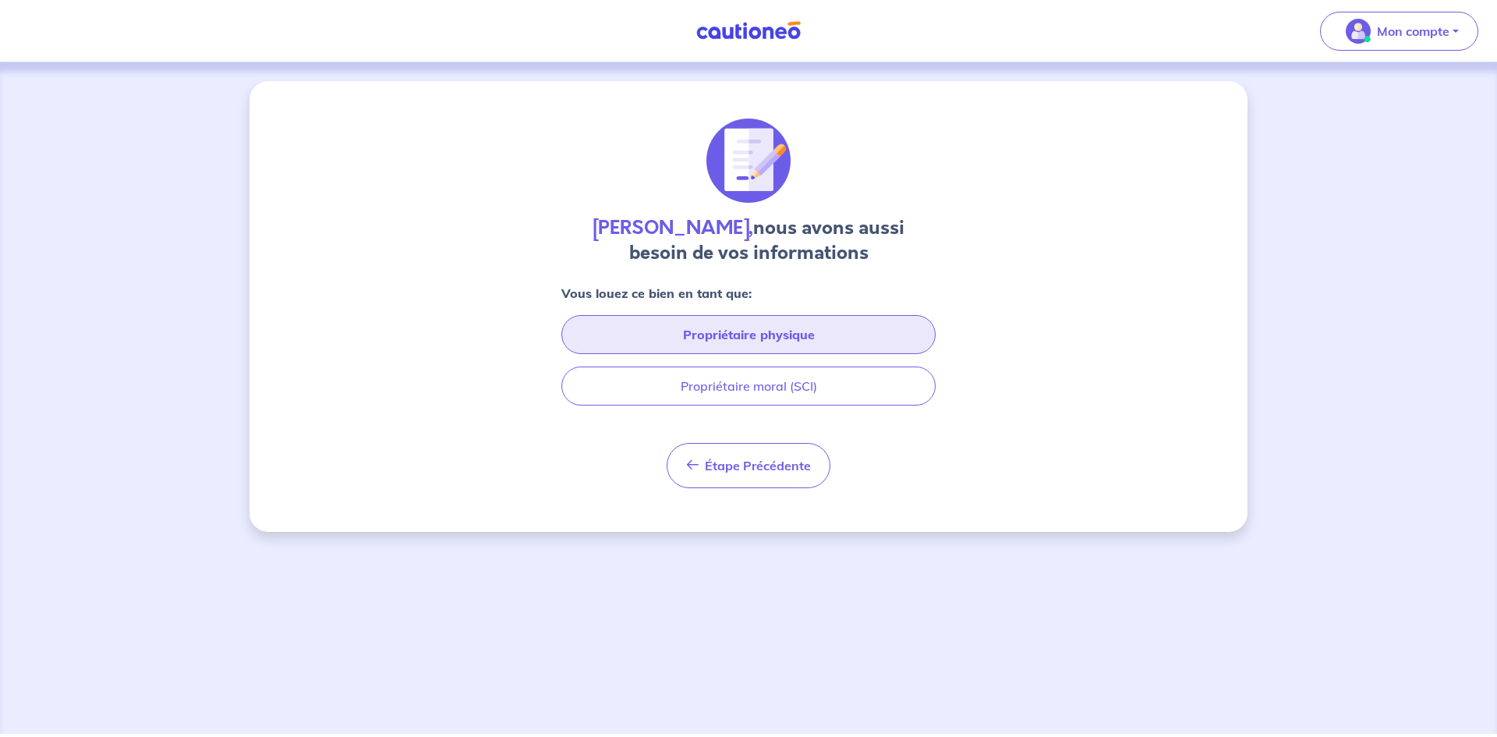
click at [765, 339] on button "Propriétaire physique" at bounding box center [748, 334] width 374 height 39
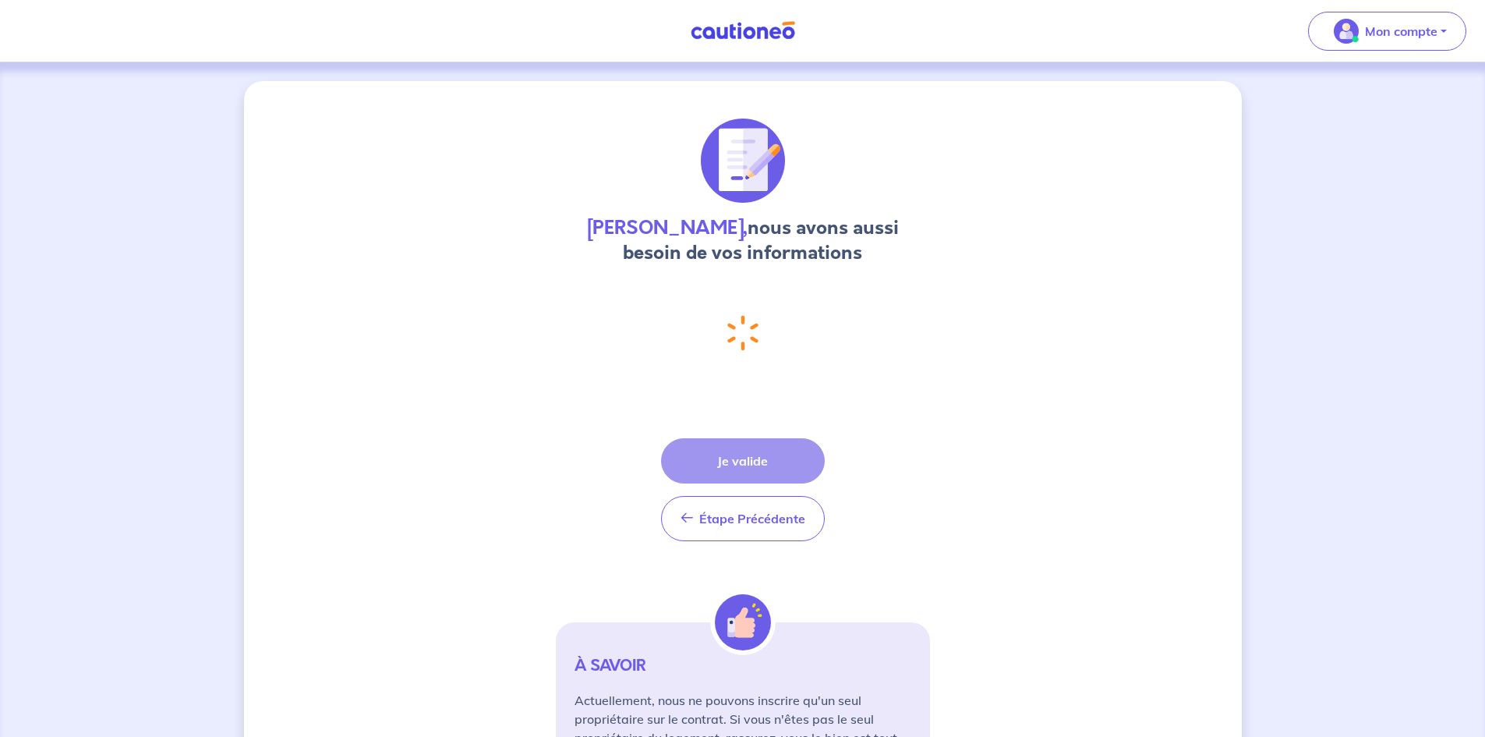
select select "FR"
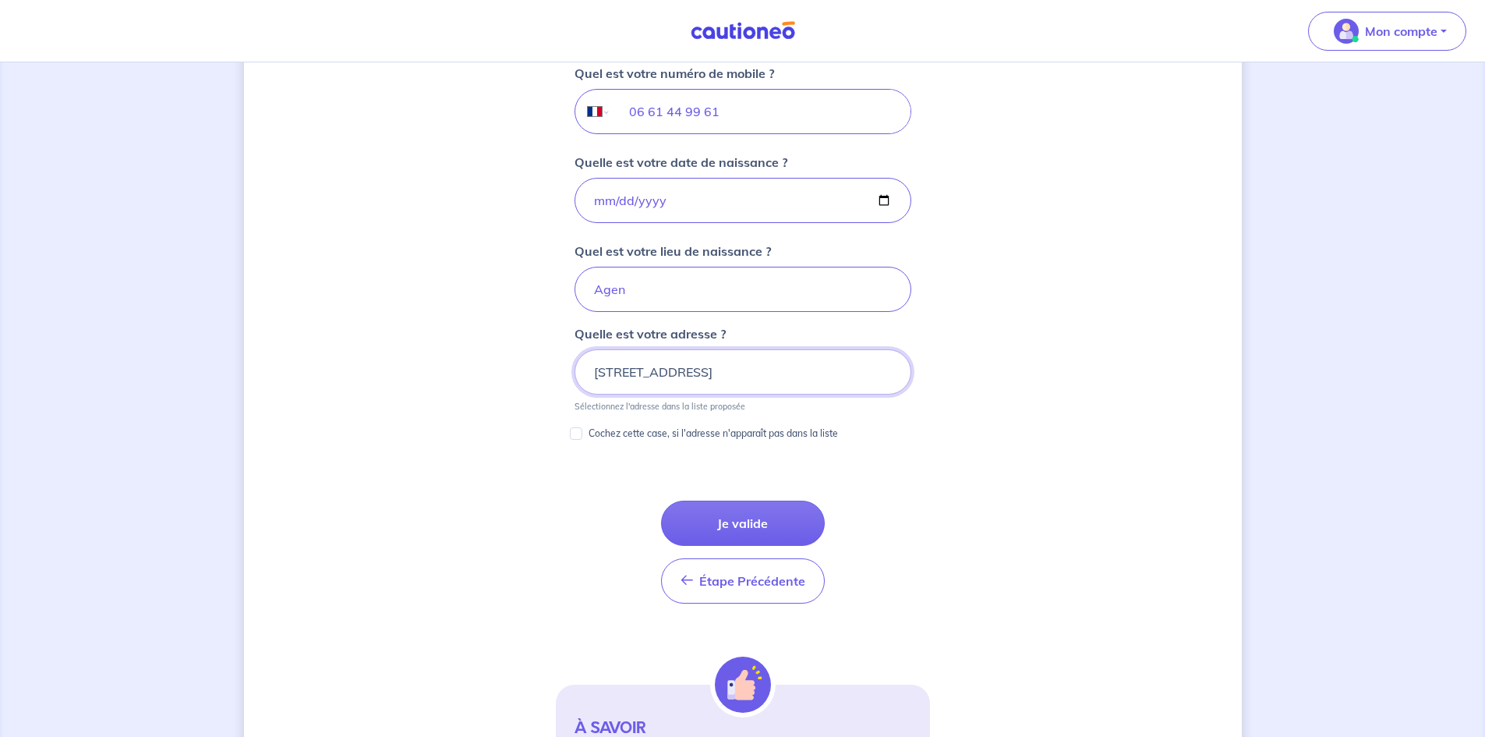
scroll to position [635, 0]
drag, startPoint x: 744, startPoint y: 507, endPoint x: 907, endPoint y: 482, distance: 165.7
click at [887, 482] on form "Vous louez ce bien en tant que : En propriétaire physique Votre nom Durand Votr…" at bounding box center [743, 251] width 374 height 1207
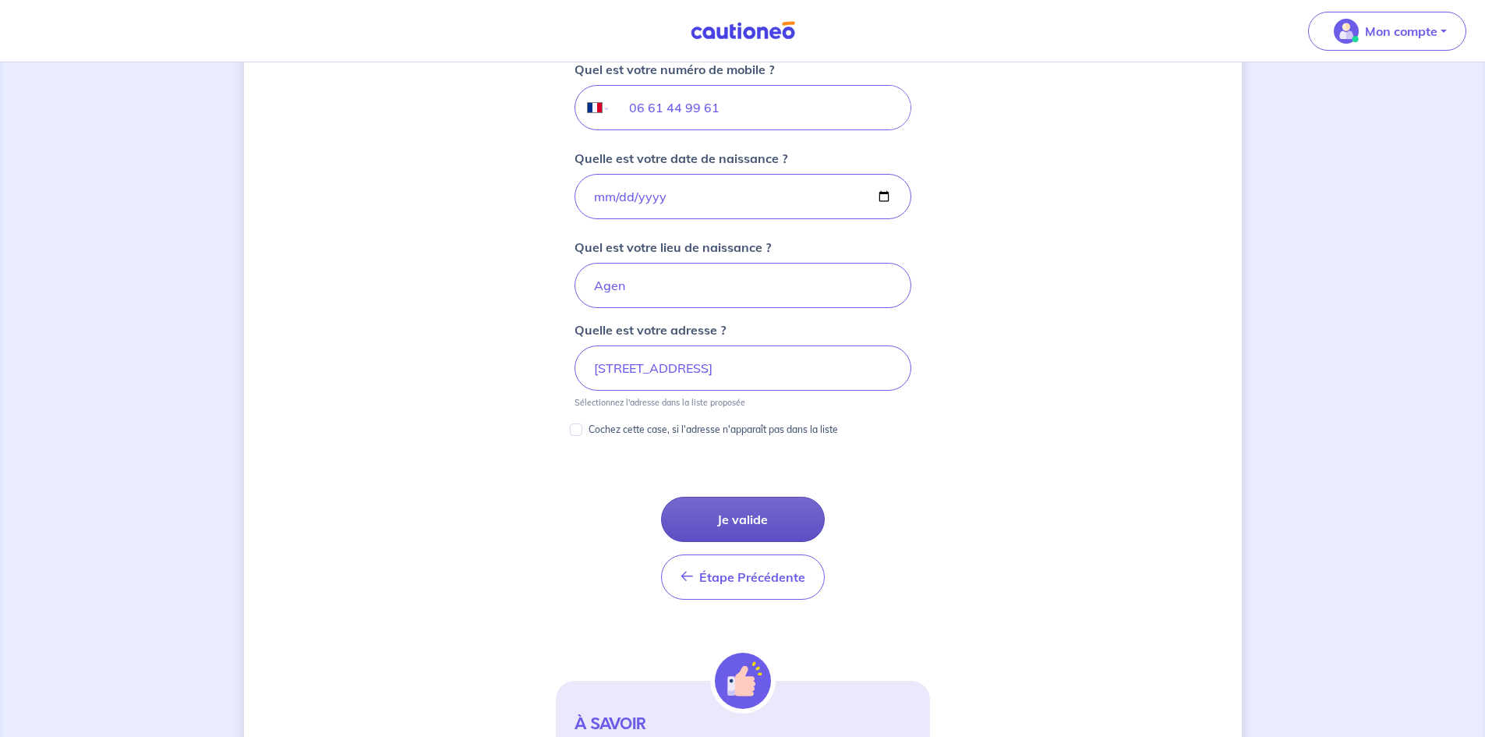
click at [762, 493] on button "Je valide" at bounding box center [743, 519] width 164 height 45
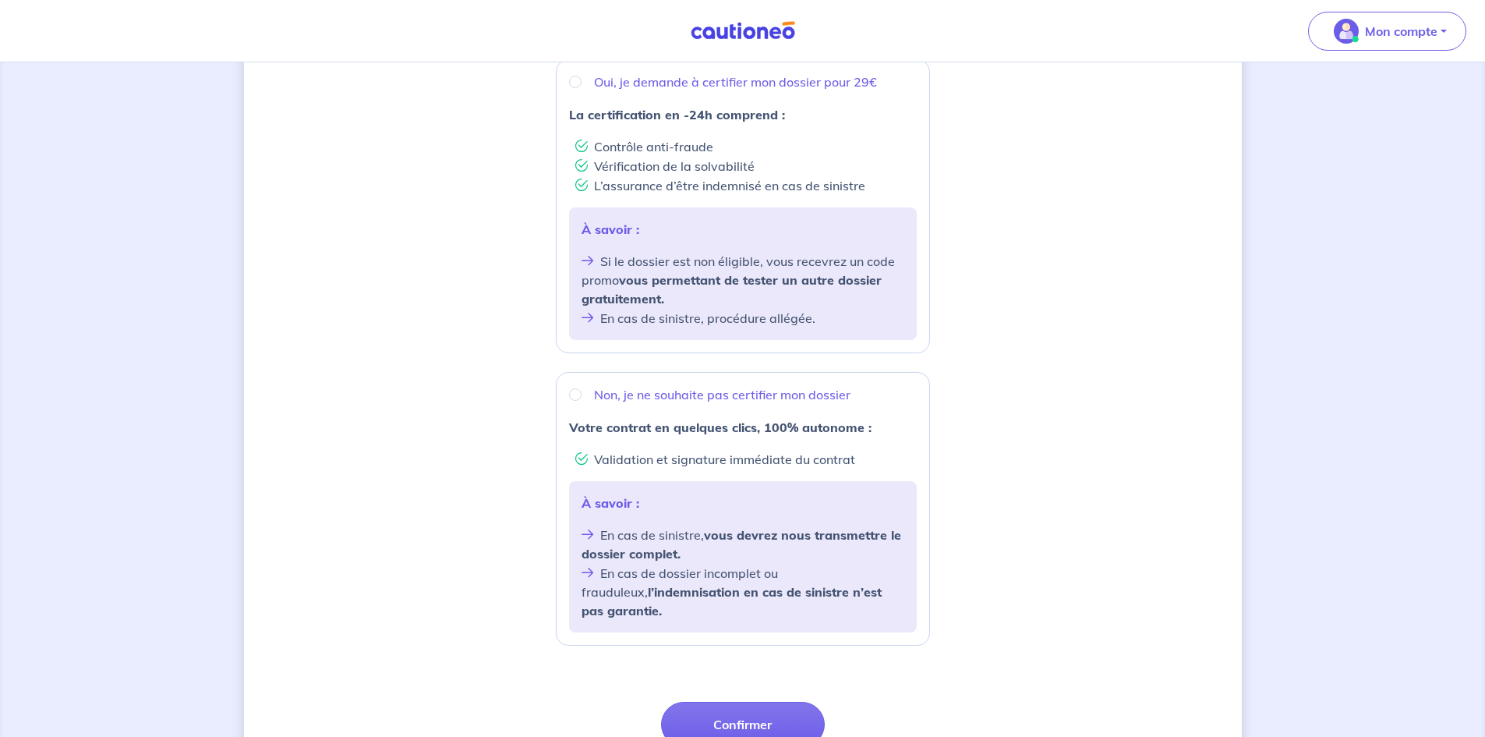
scroll to position [118, 0]
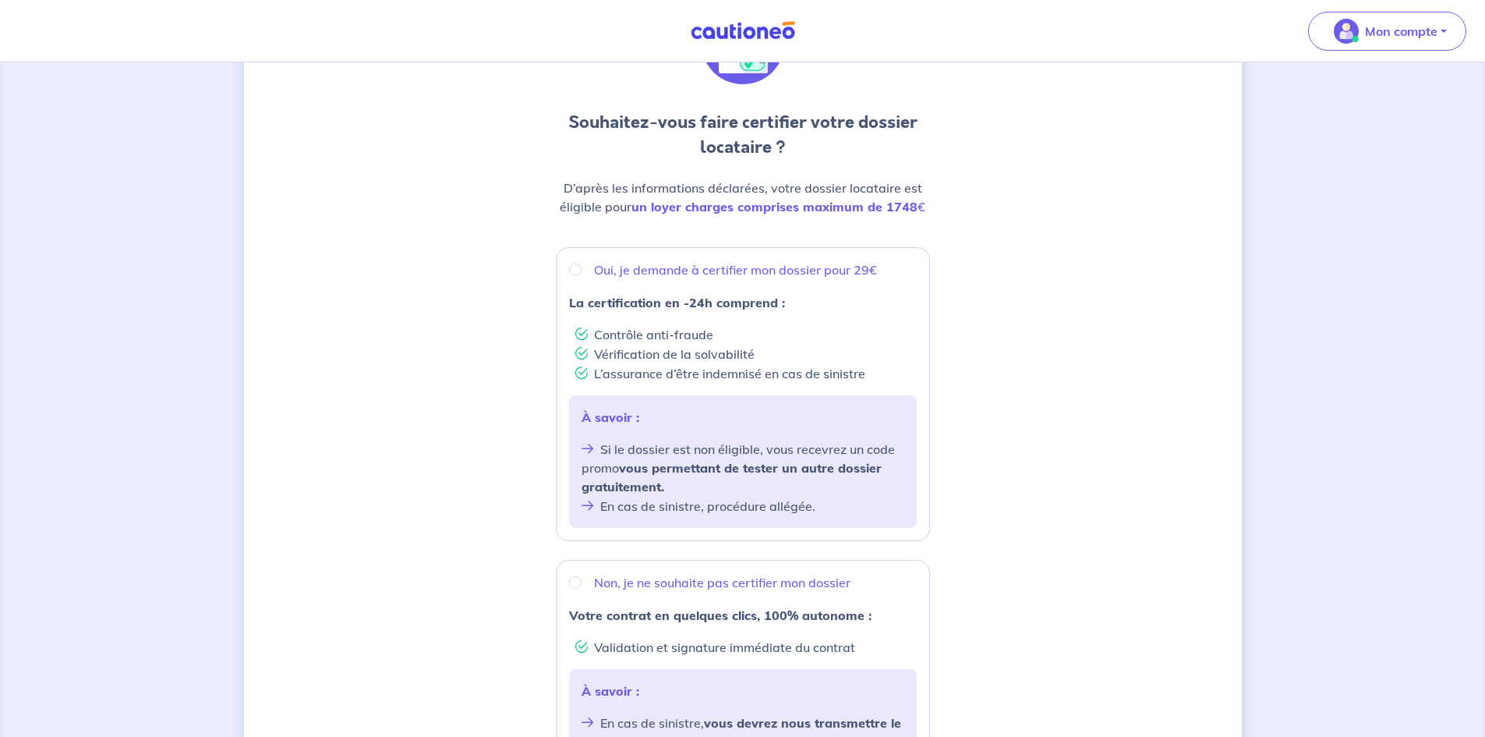
click at [614, 267] on p "Oui, je demande à certifier mon dossier pour 29€" at bounding box center [735, 269] width 283 height 19
click at [582, 267] on input "Oui, je demande à certifier mon dossier pour 29€" at bounding box center [575, 269] width 12 height 12
radio input "true"
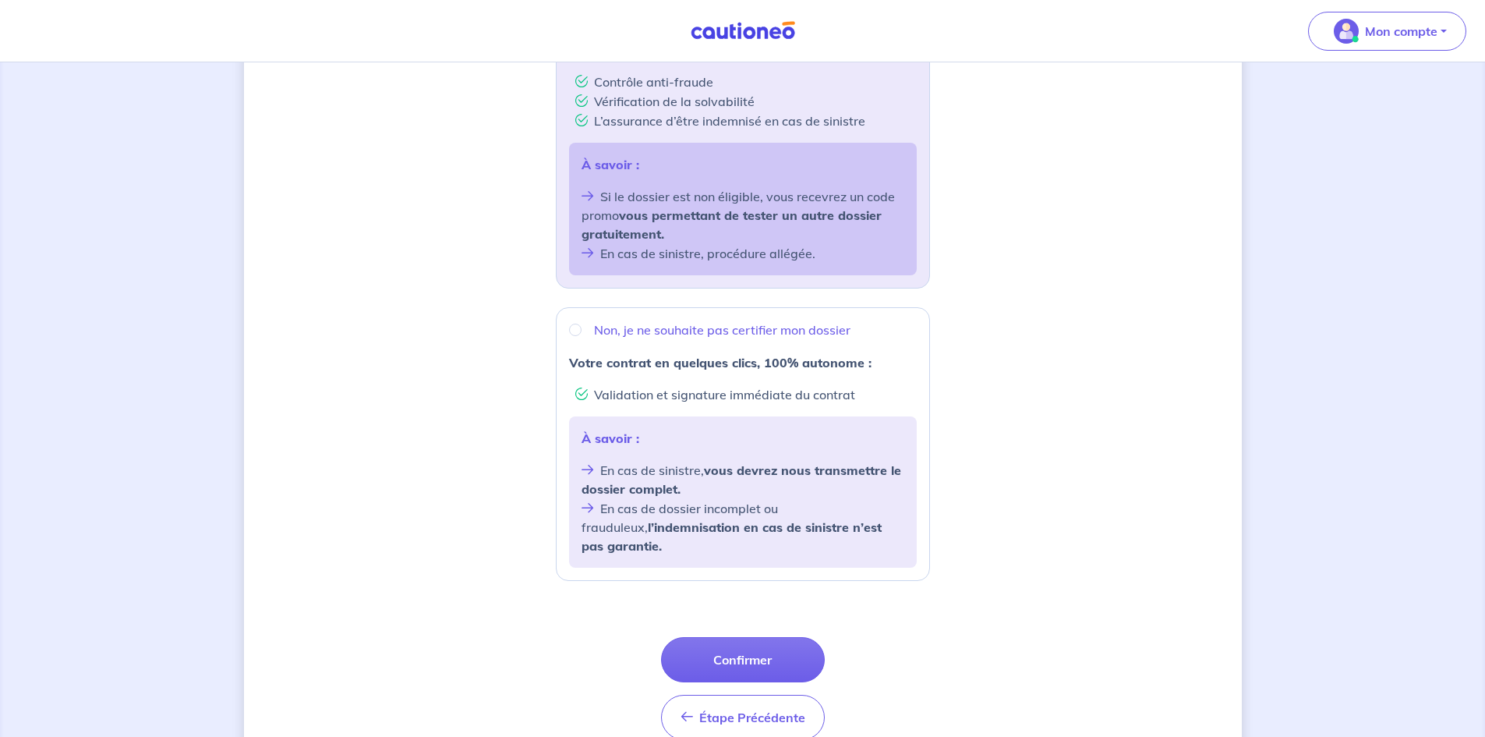
scroll to position [430, 0]
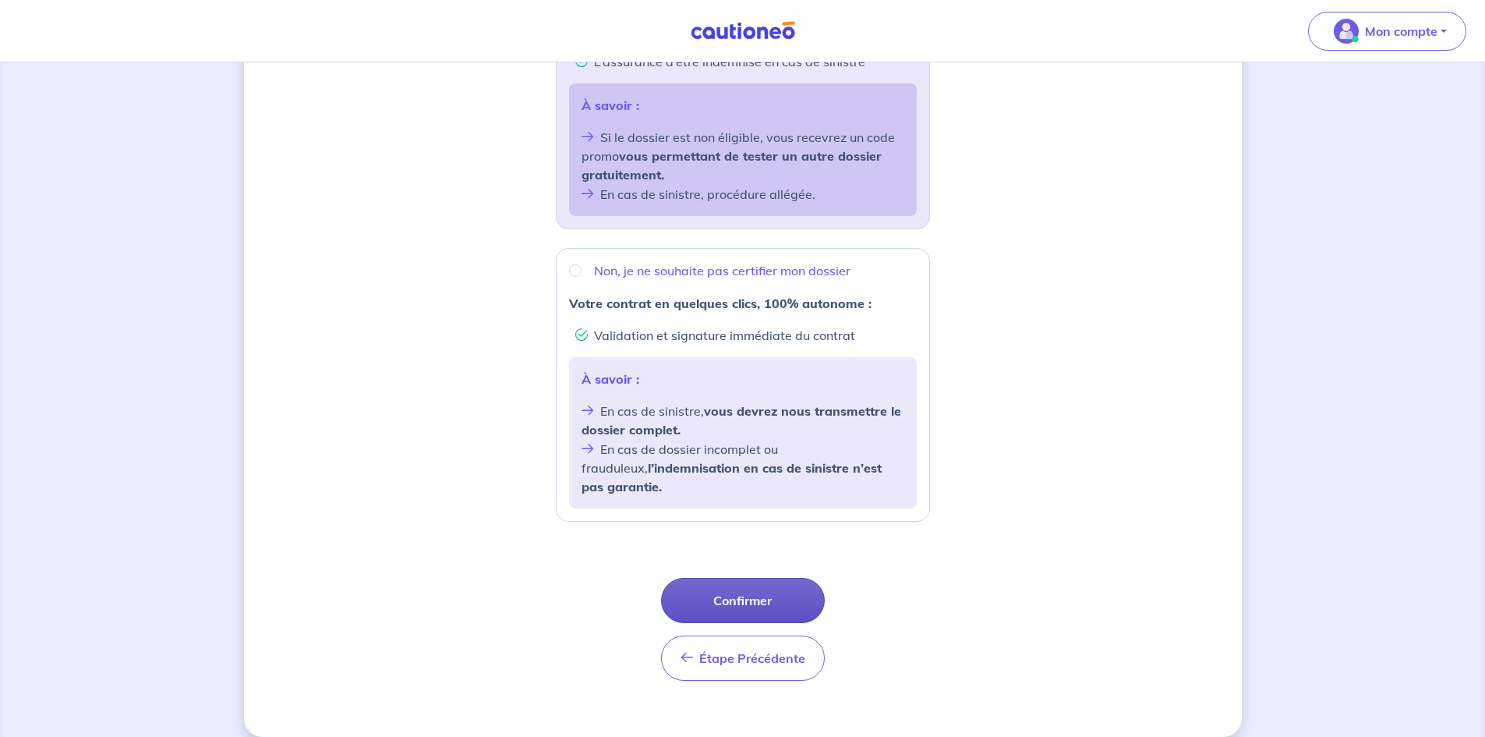
click at [763, 493] on button "Confirmer" at bounding box center [743, 600] width 164 height 45
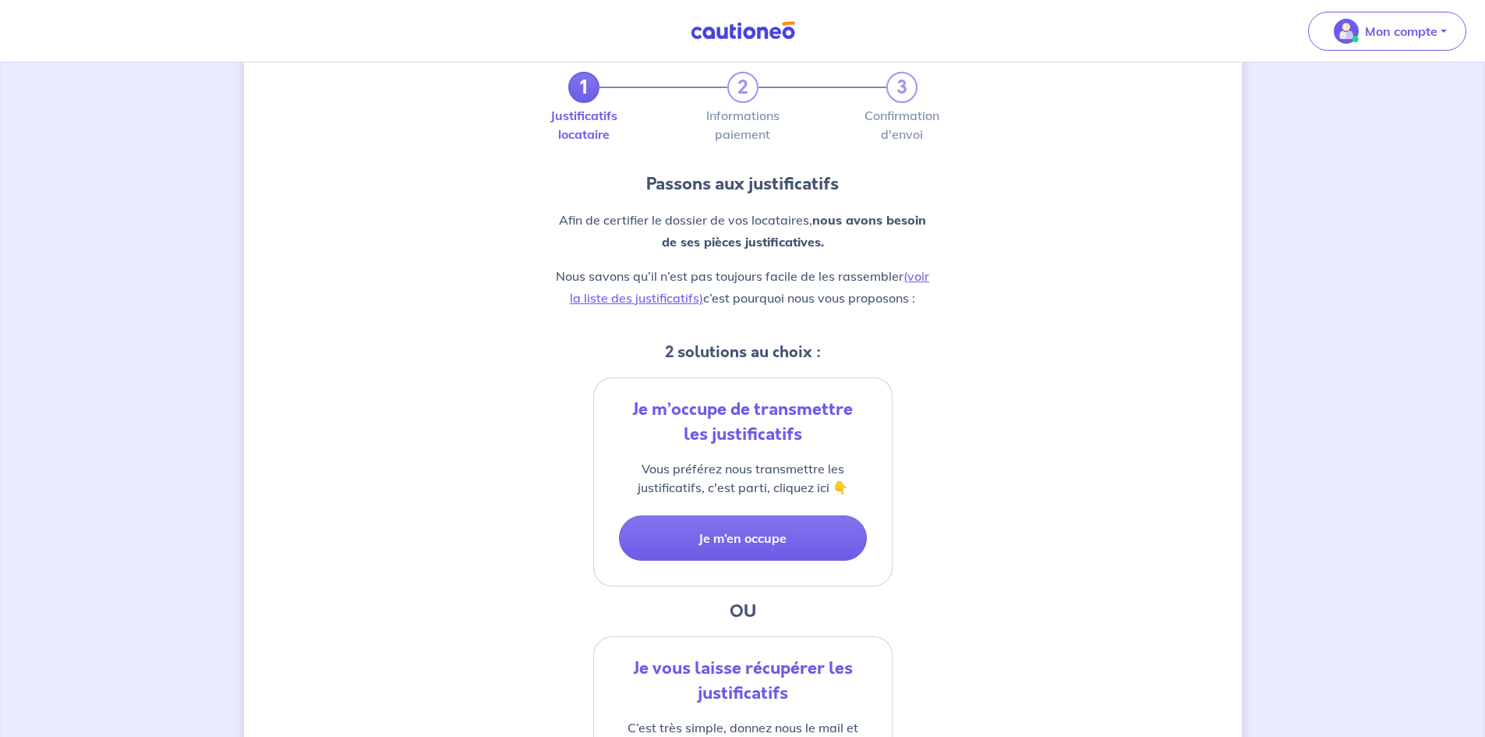
scroll to position [156, 0]
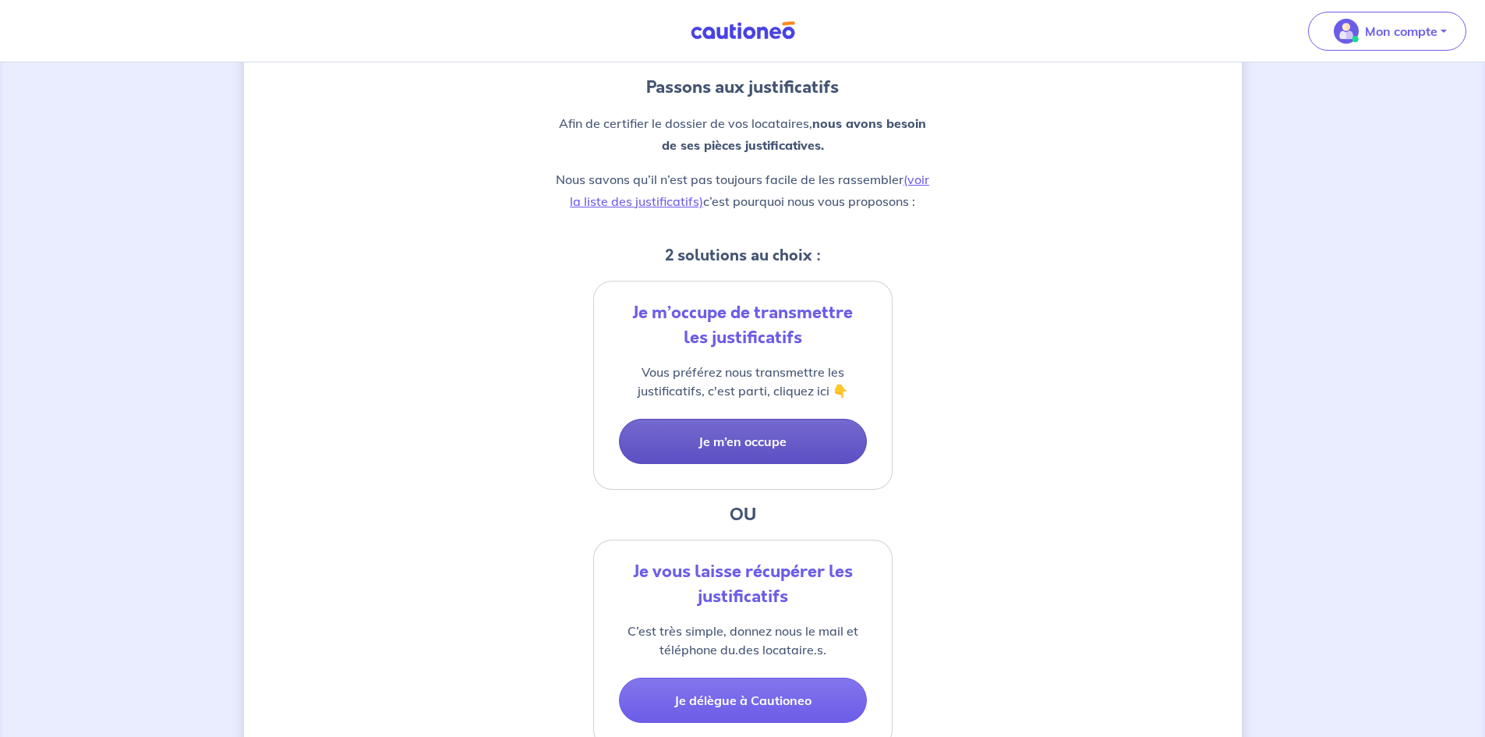
click at [750, 441] on button "Je m’en occupe" at bounding box center [743, 441] width 248 height 45
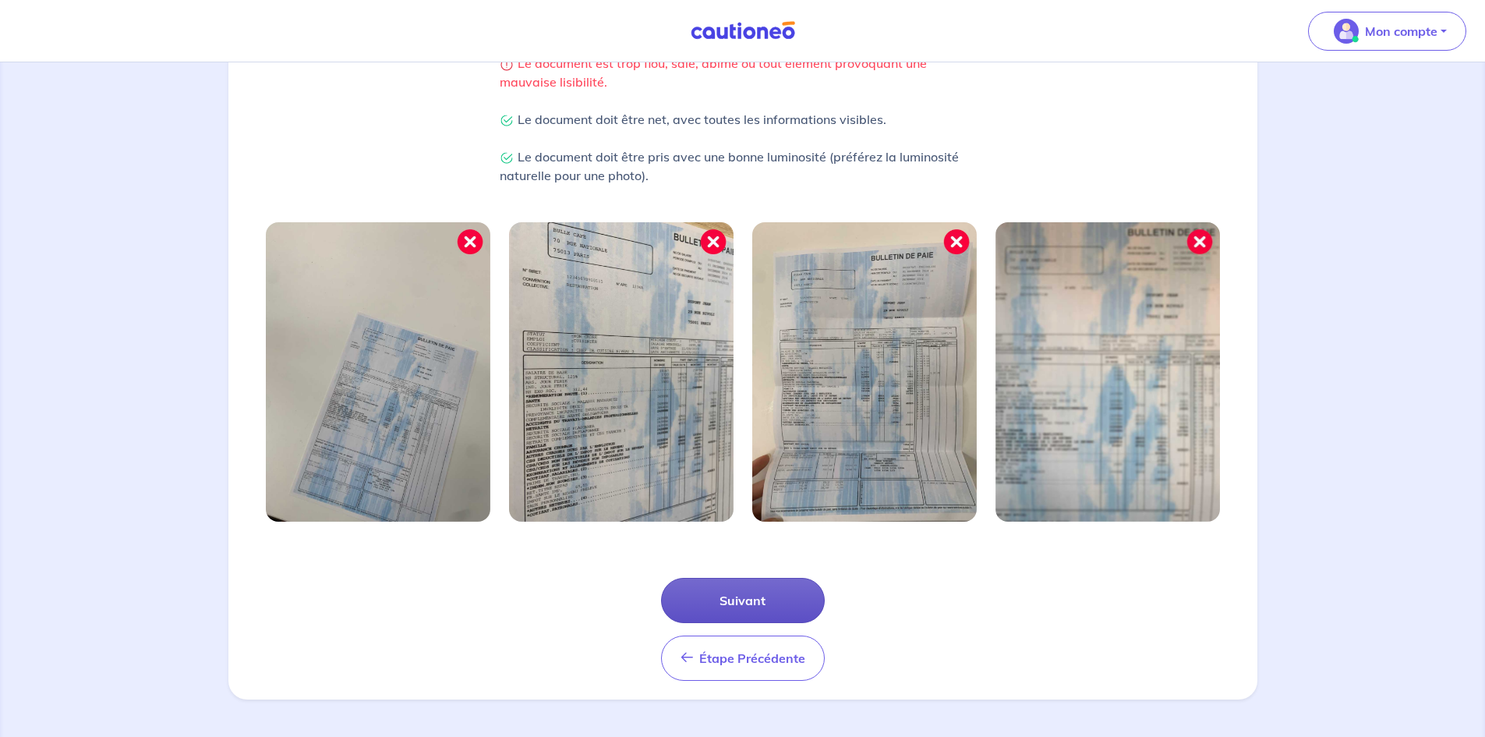
click at [734, 493] on button "Suivant" at bounding box center [743, 600] width 164 height 45
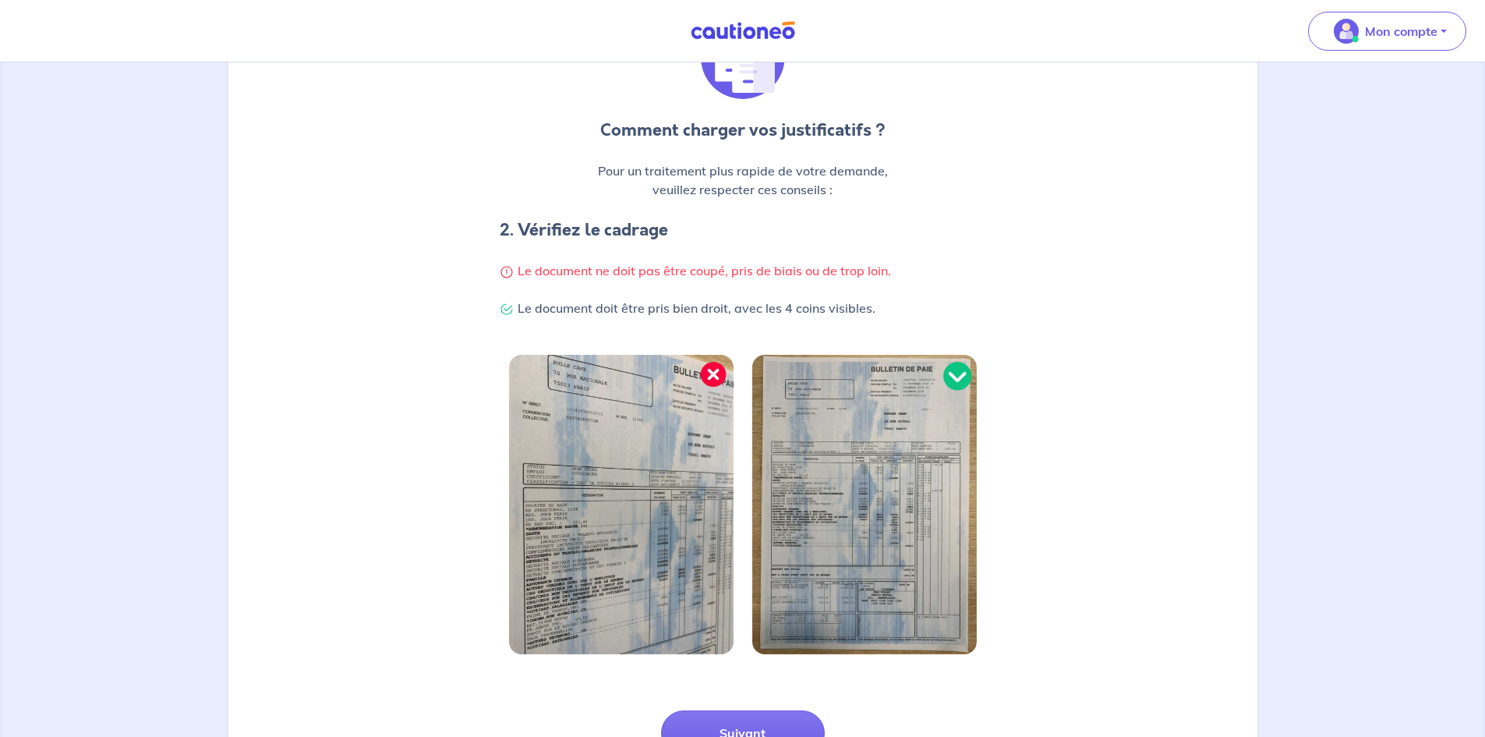
scroll to position [305, 0]
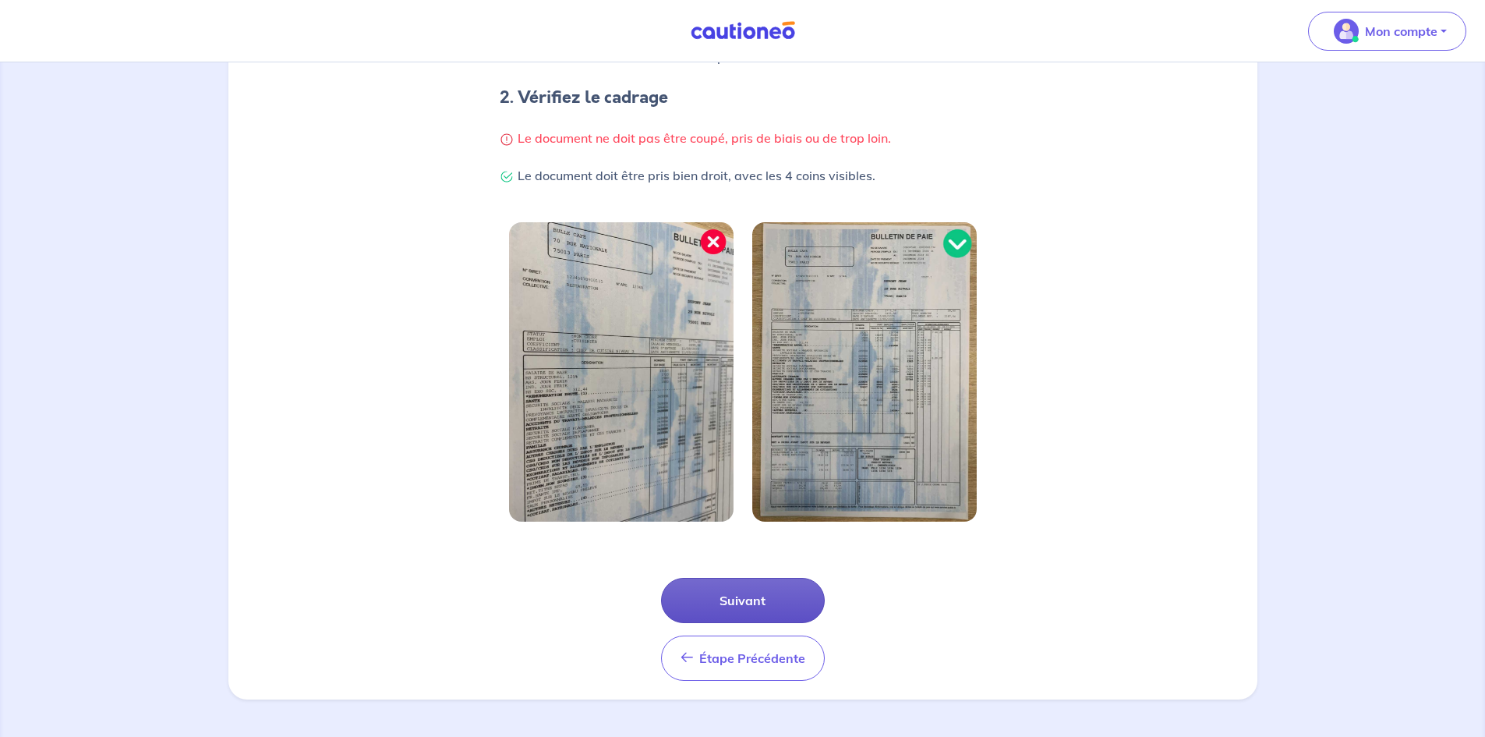
click at [753, 493] on button "Suivant" at bounding box center [743, 600] width 164 height 45
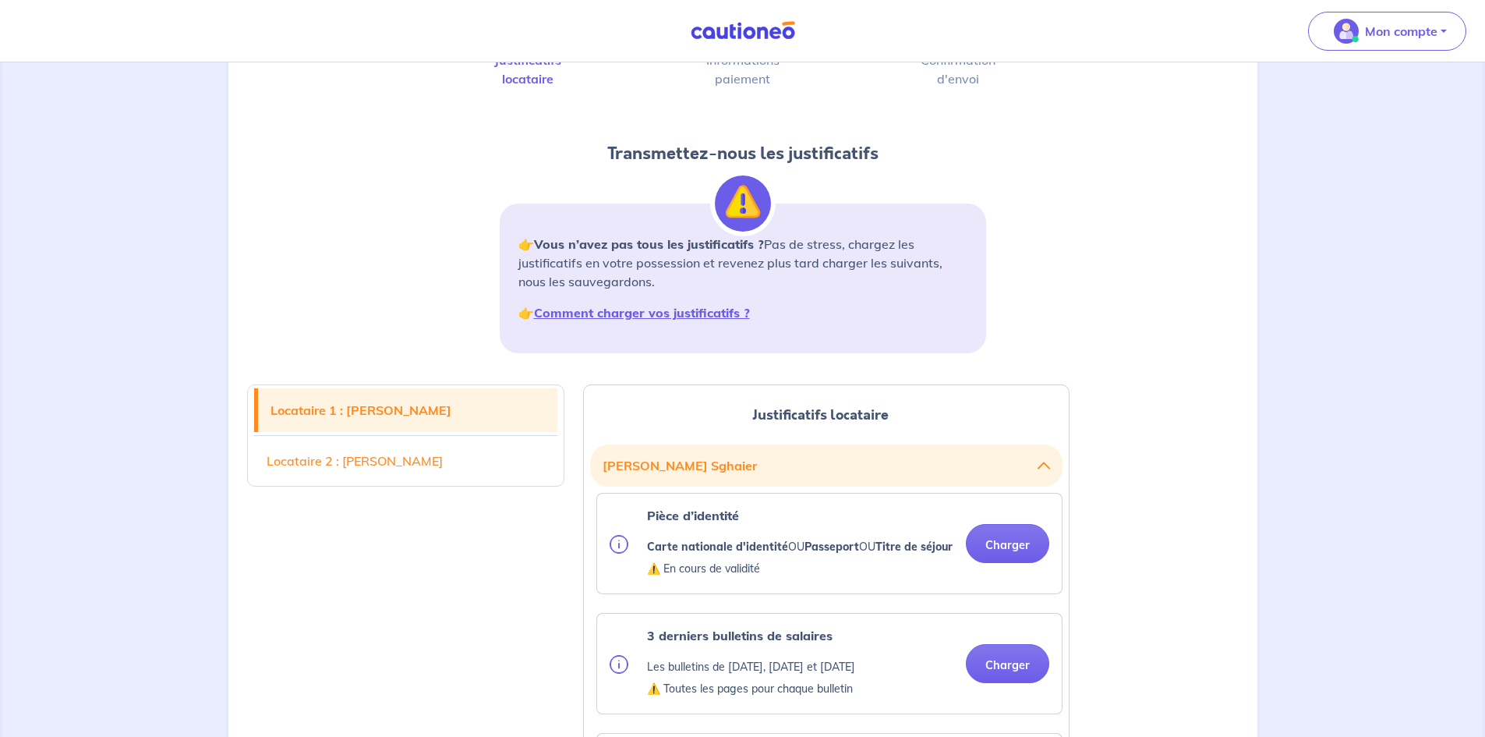
scroll to position [312, 0]
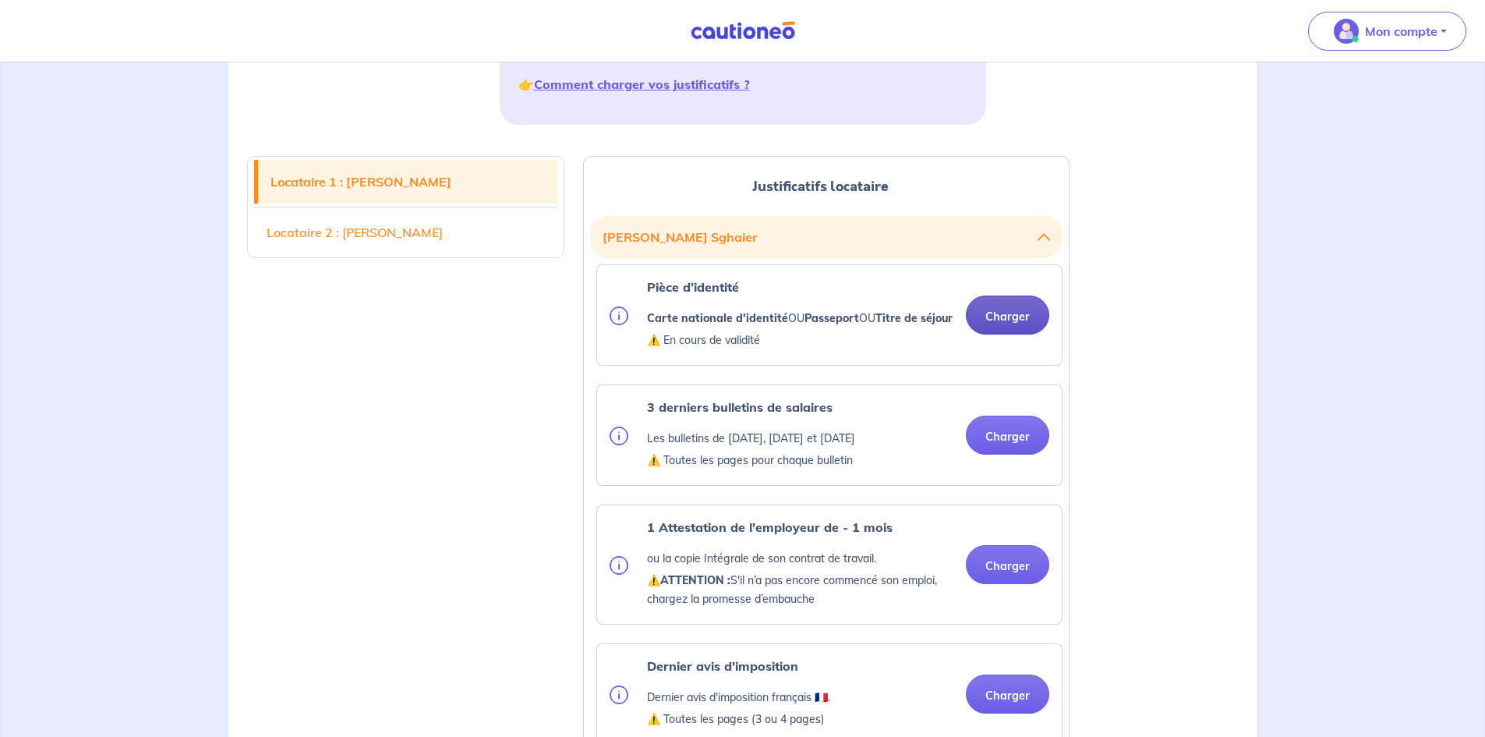
click at [1010, 323] on button "Charger" at bounding box center [1007, 314] width 83 height 39
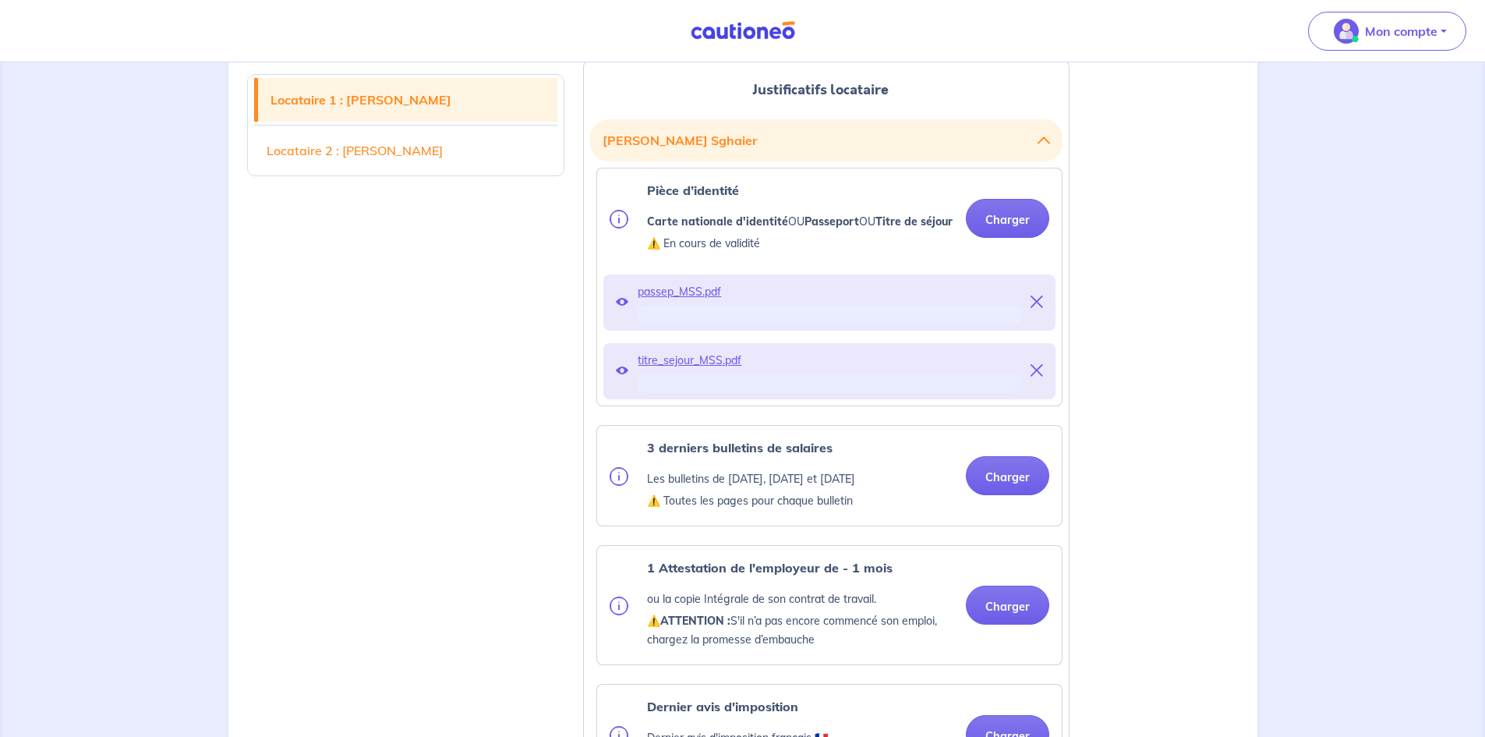
scroll to position [468, 0]
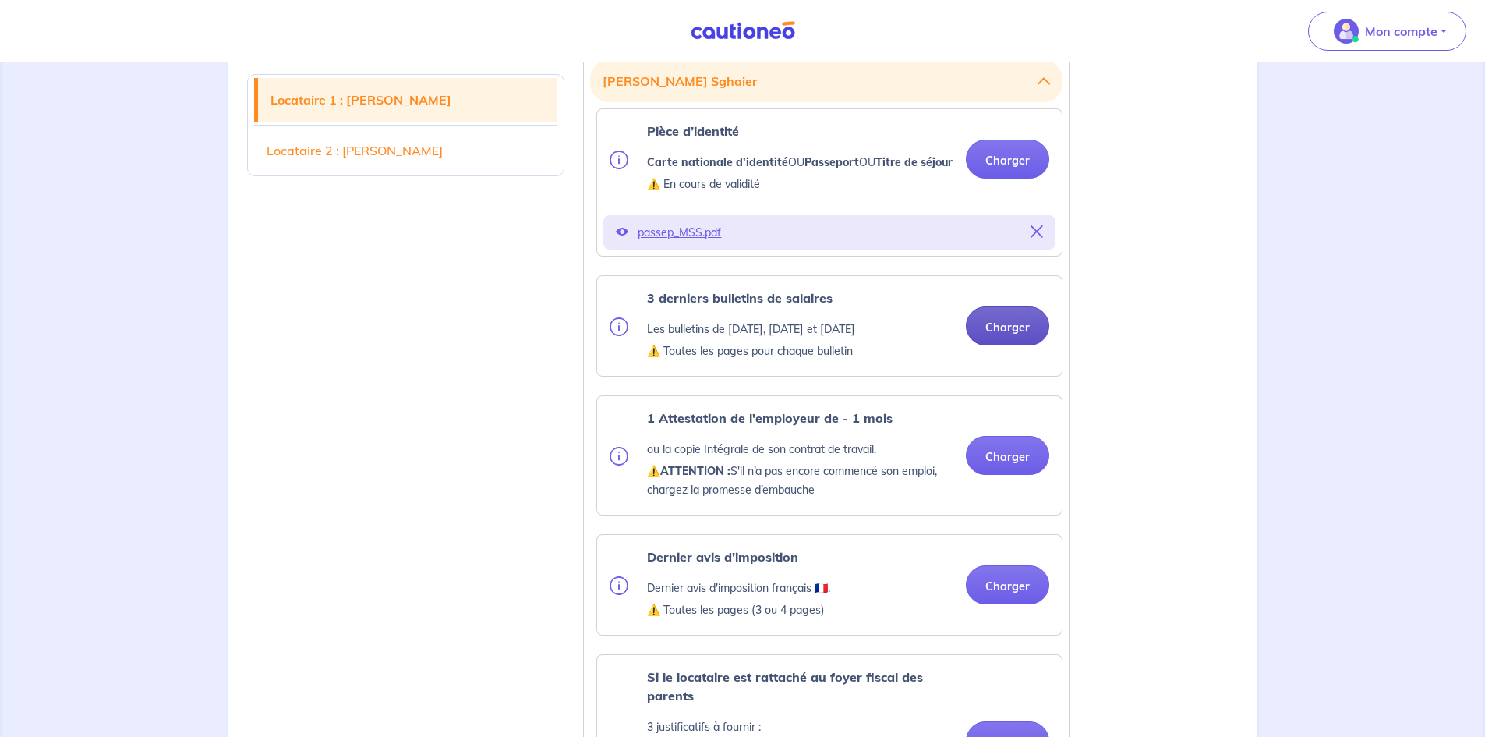
click at [1012, 343] on button "Charger" at bounding box center [1007, 325] width 83 height 39
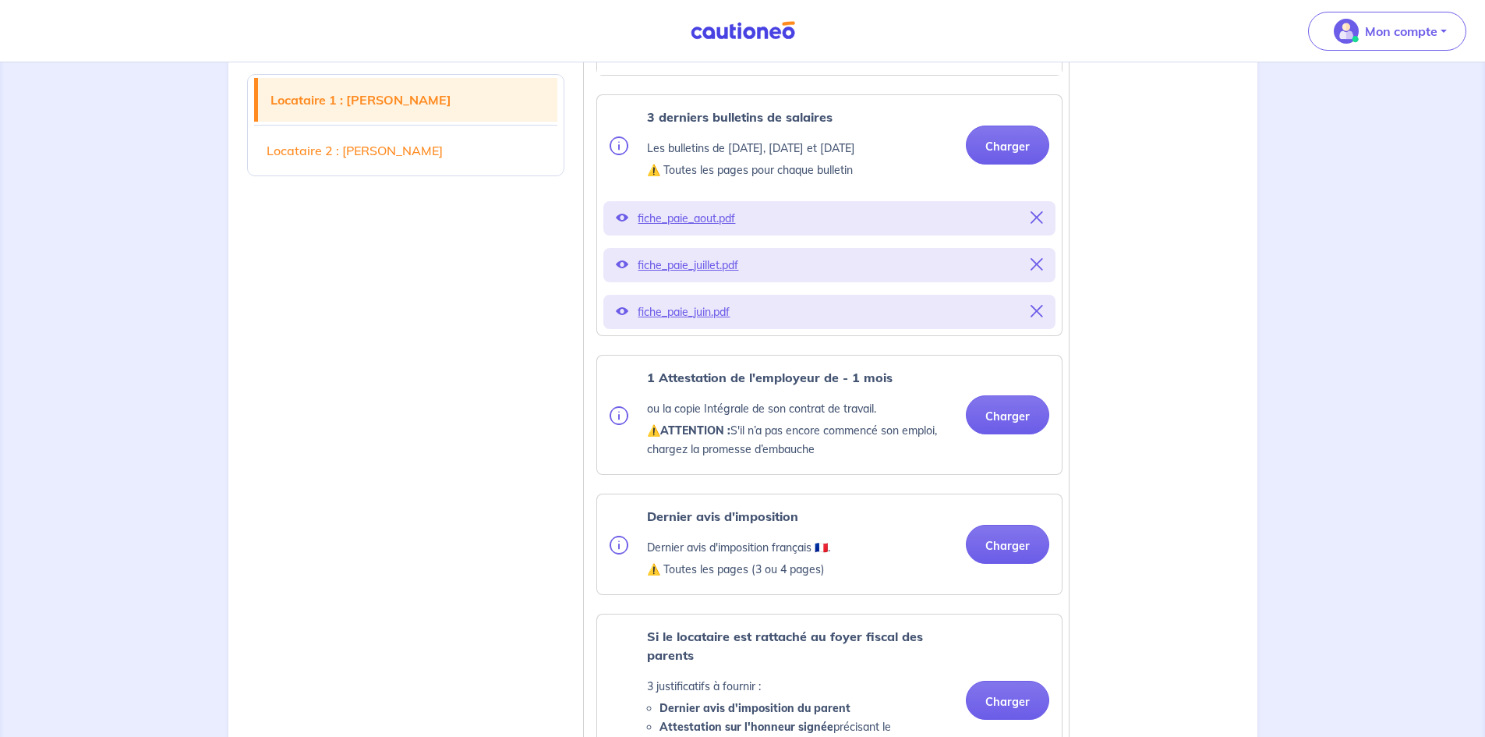
scroll to position [780, 0]
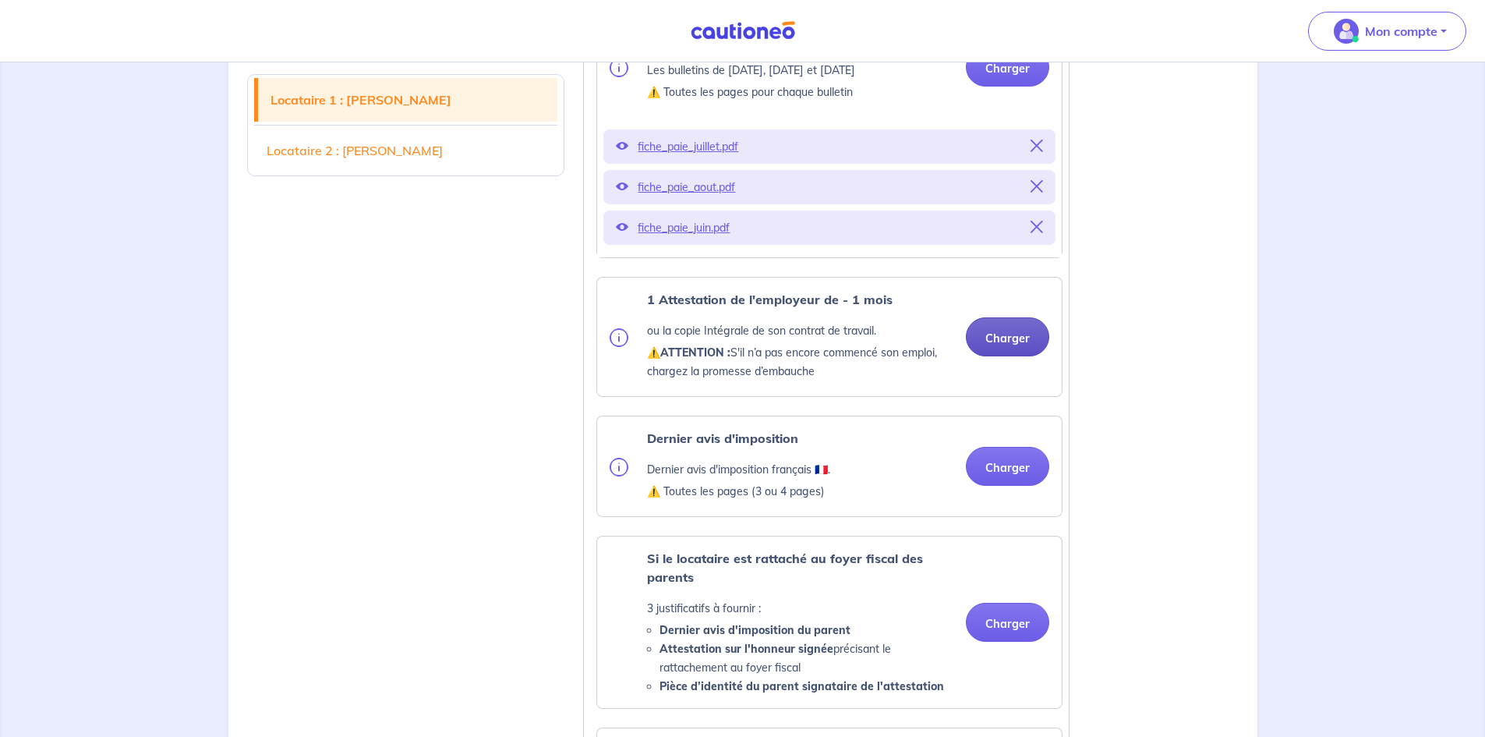
click at [991, 356] on button "Charger" at bounding box center [1007, 336] width 83 height 39
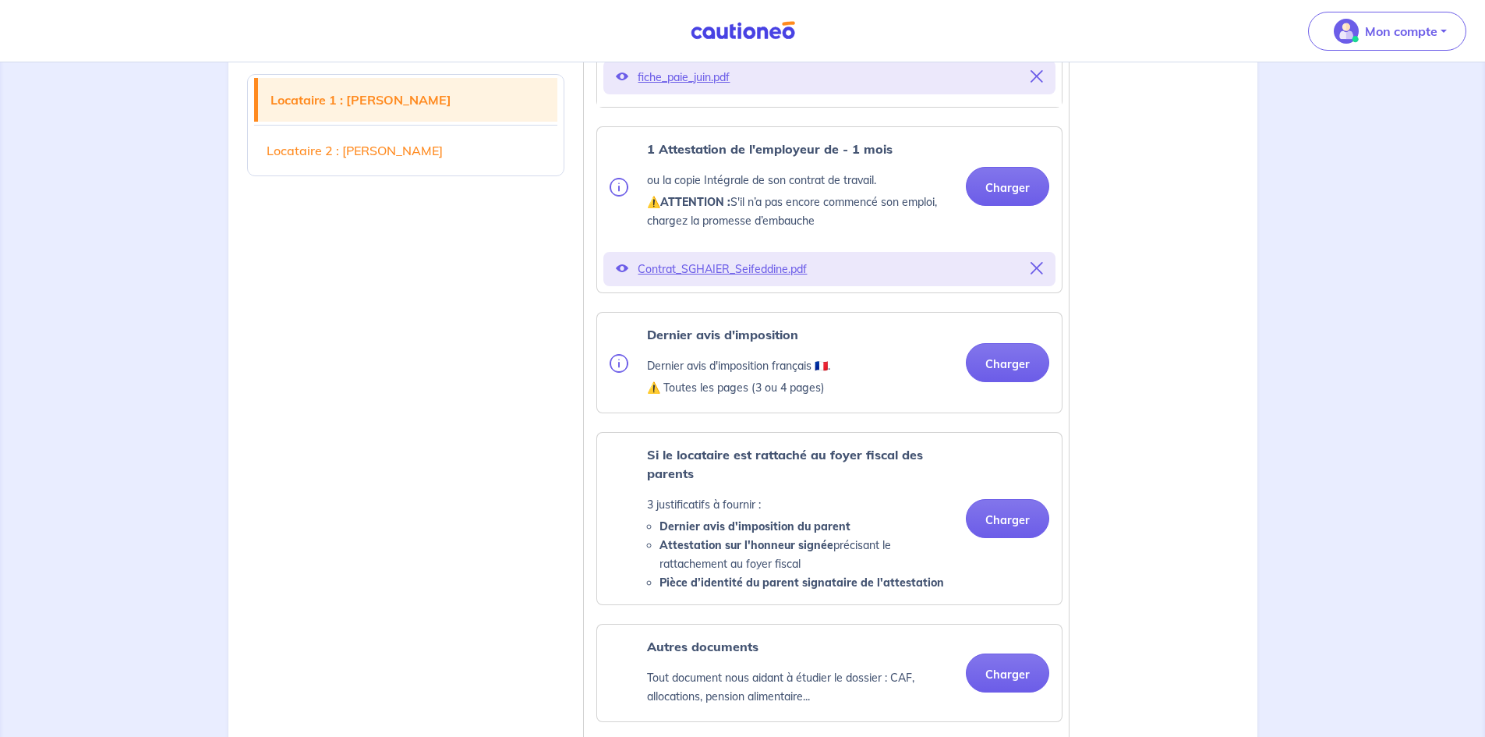
scroll to position [935, 0]
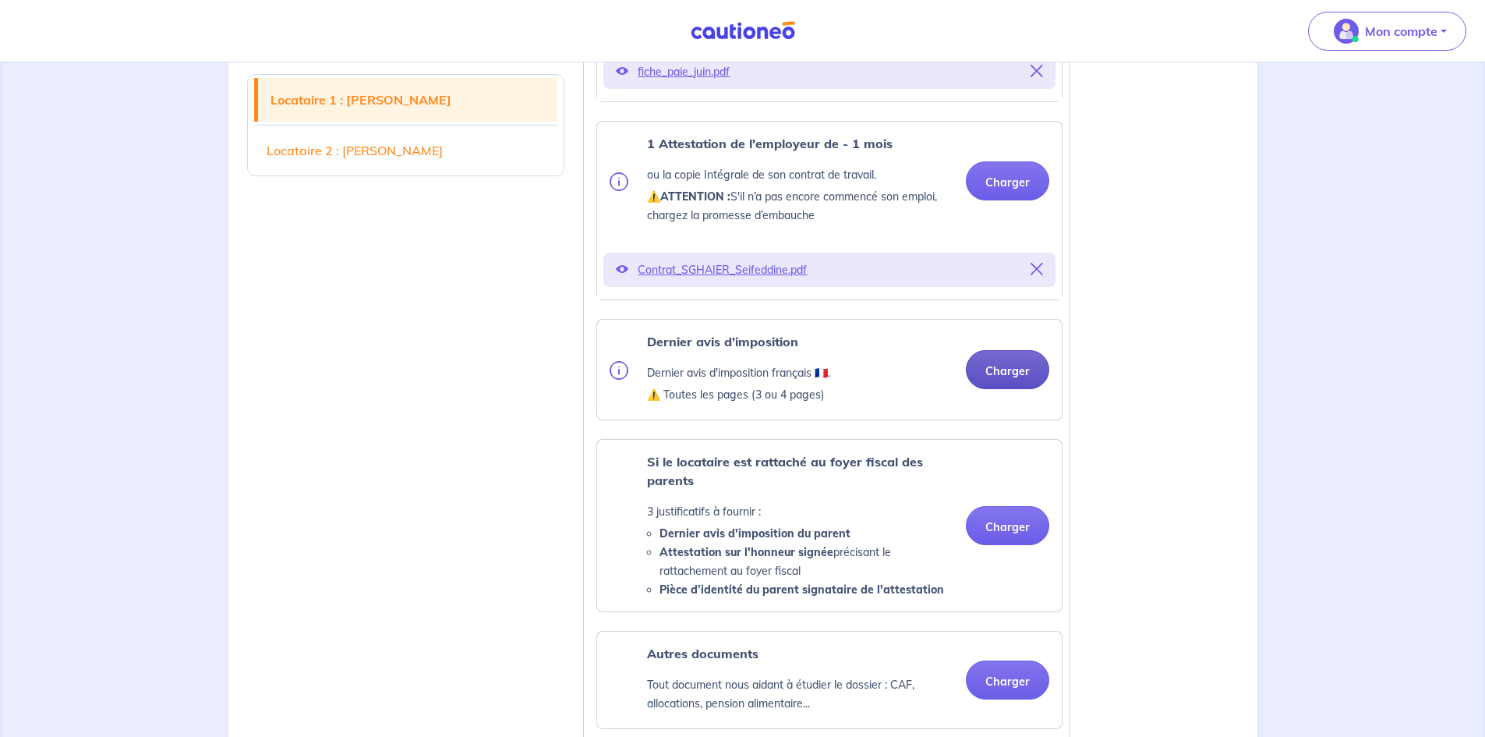
click at [1007, 386] on button "Charger" at bounding box center [1007, 369] width 83 height 39
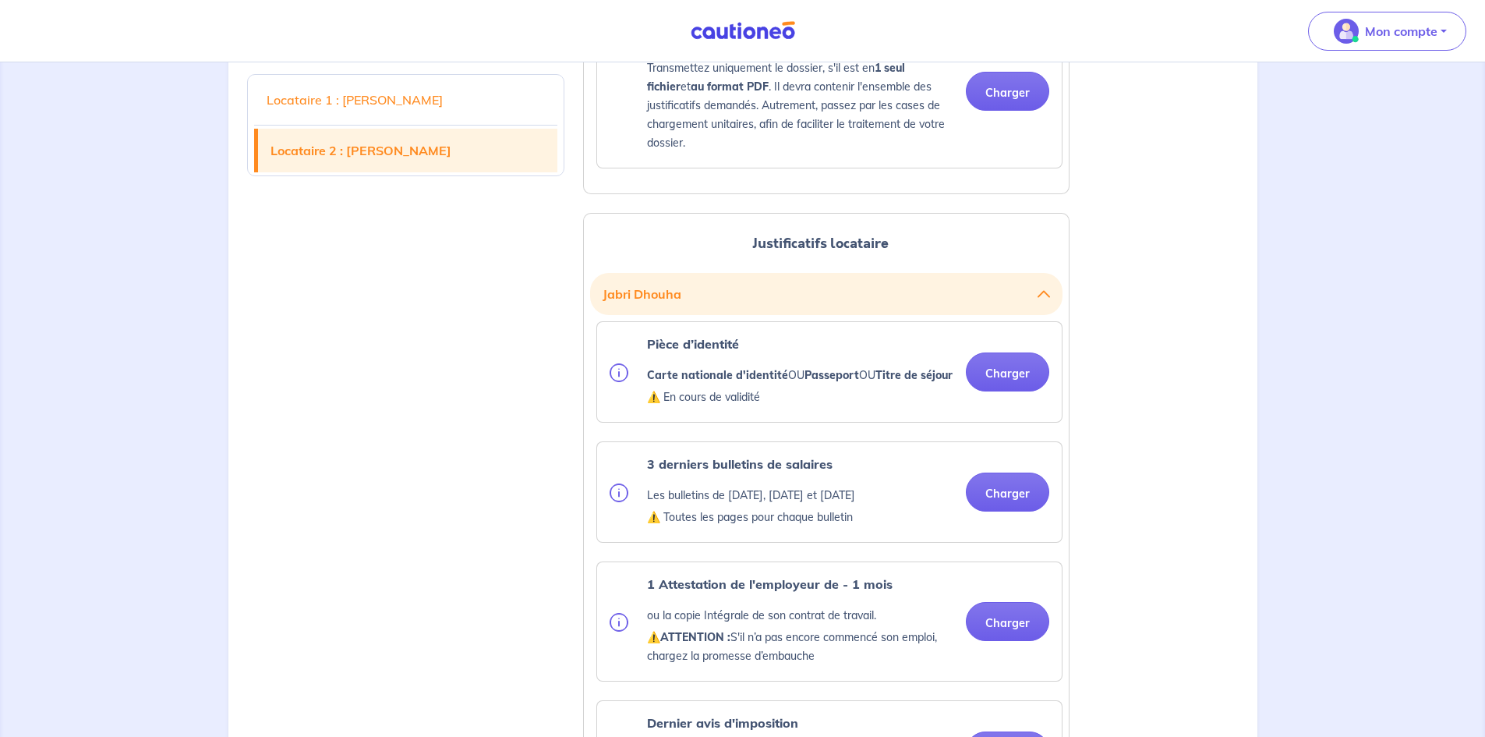
scroll to position [1793, 0]
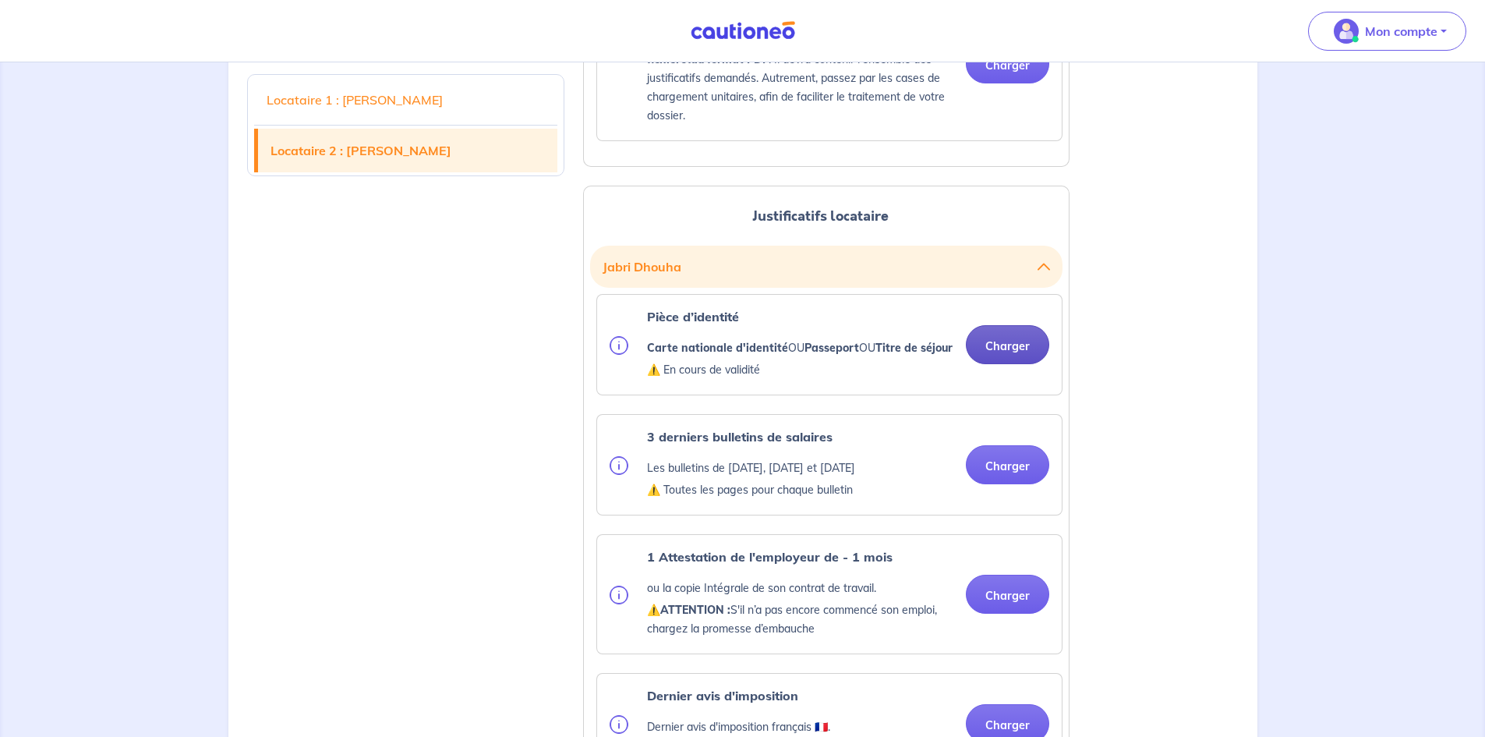
click at [999, 364] on button "Charger" at bounding box center [1007, 344] width 83 height 39
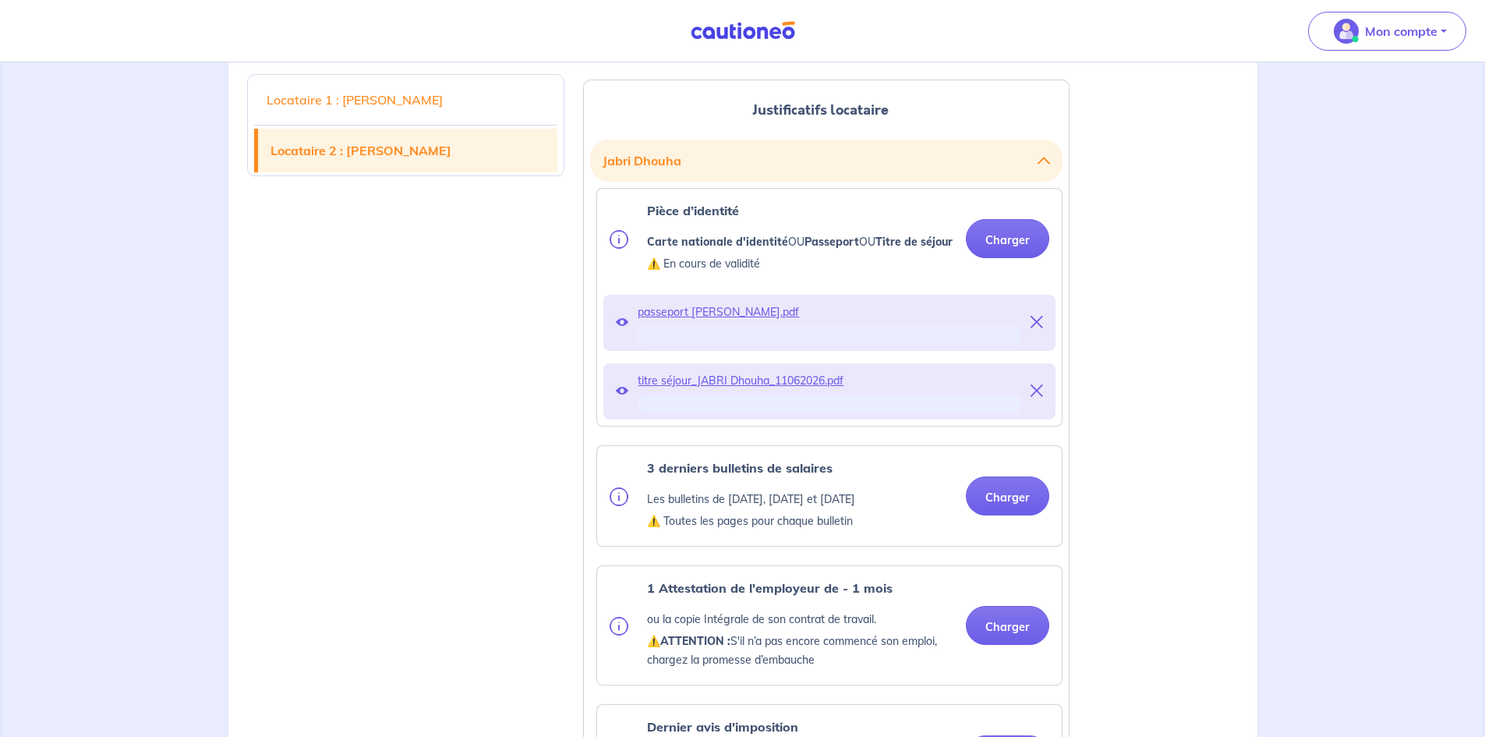
scroll to position [1949, 0]
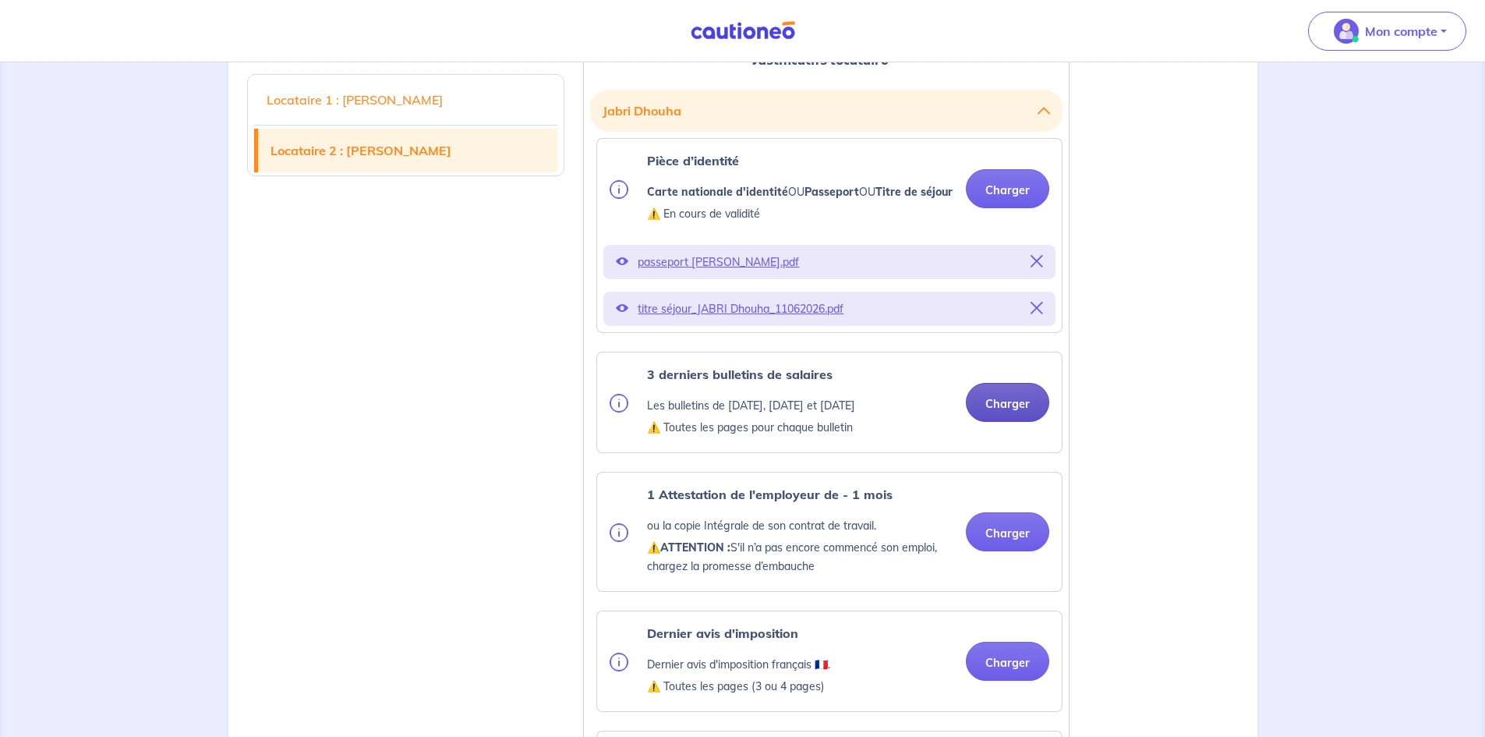
click at [1010, 454] on ul "Pièce d’identité Carte nationale d'identité OU Passeport OU Titre de séjour ⚠️ …" at bounding box center [826, 684] width 472 height 1093
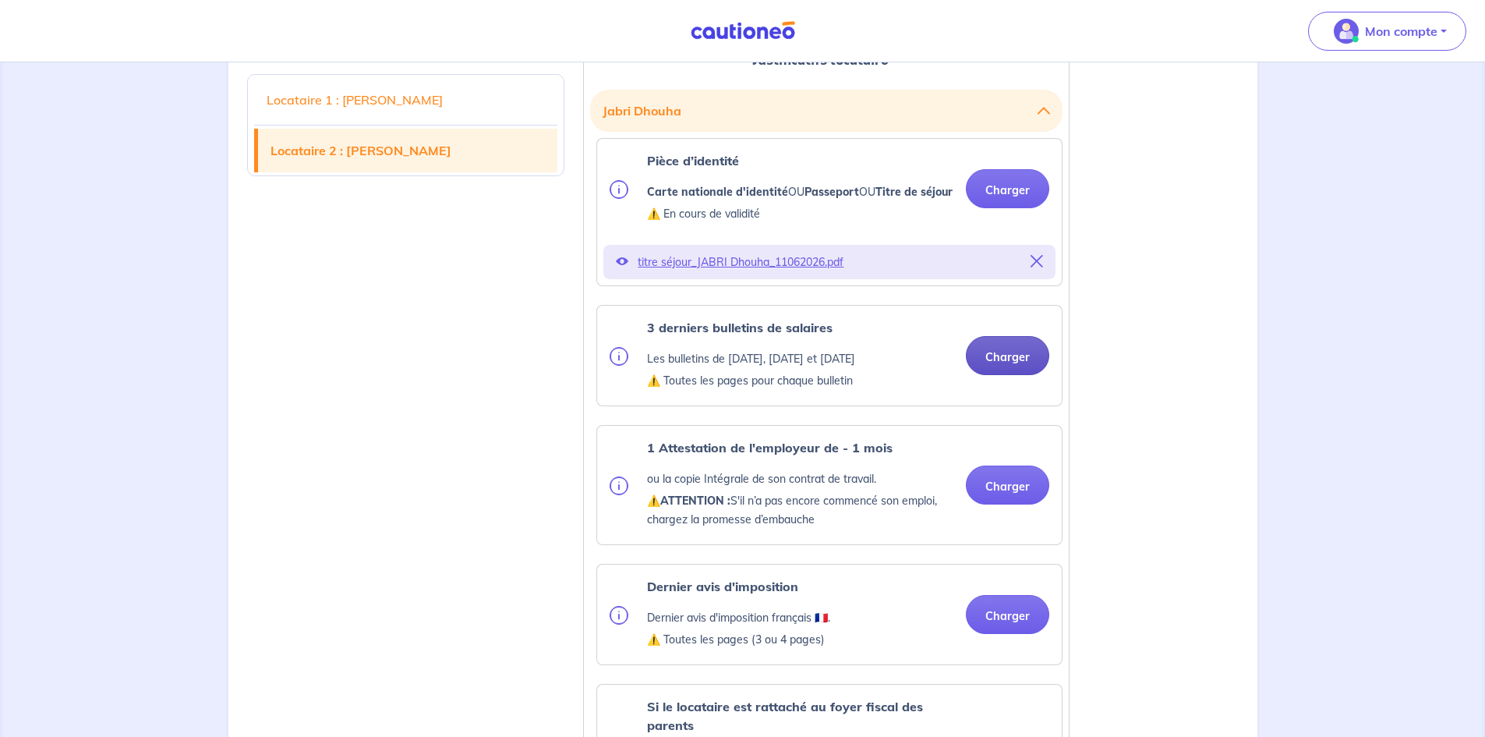
click at [1010, 375] on button "Charger" at bounding box center [1007, 355] width 83 height 39
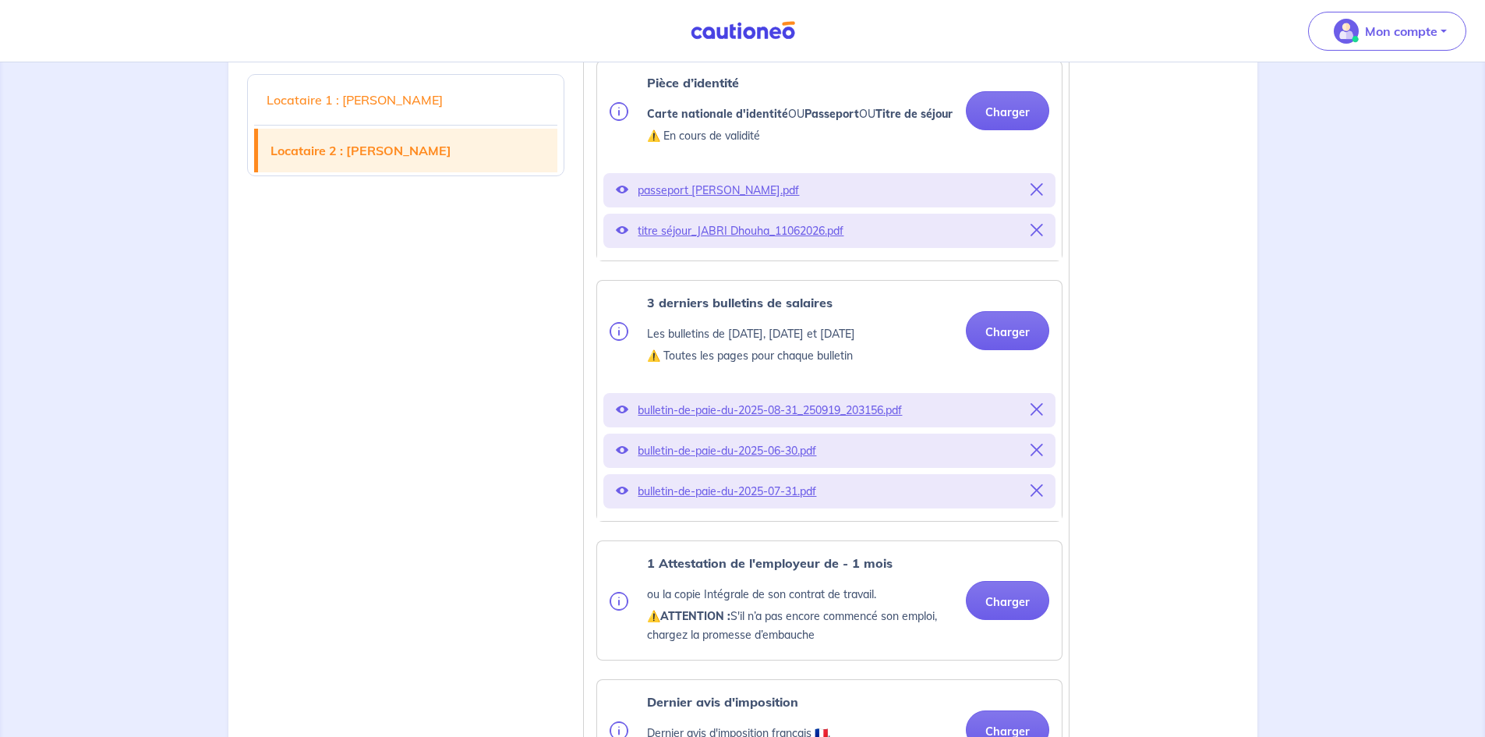
scroll to position [2339, 0]
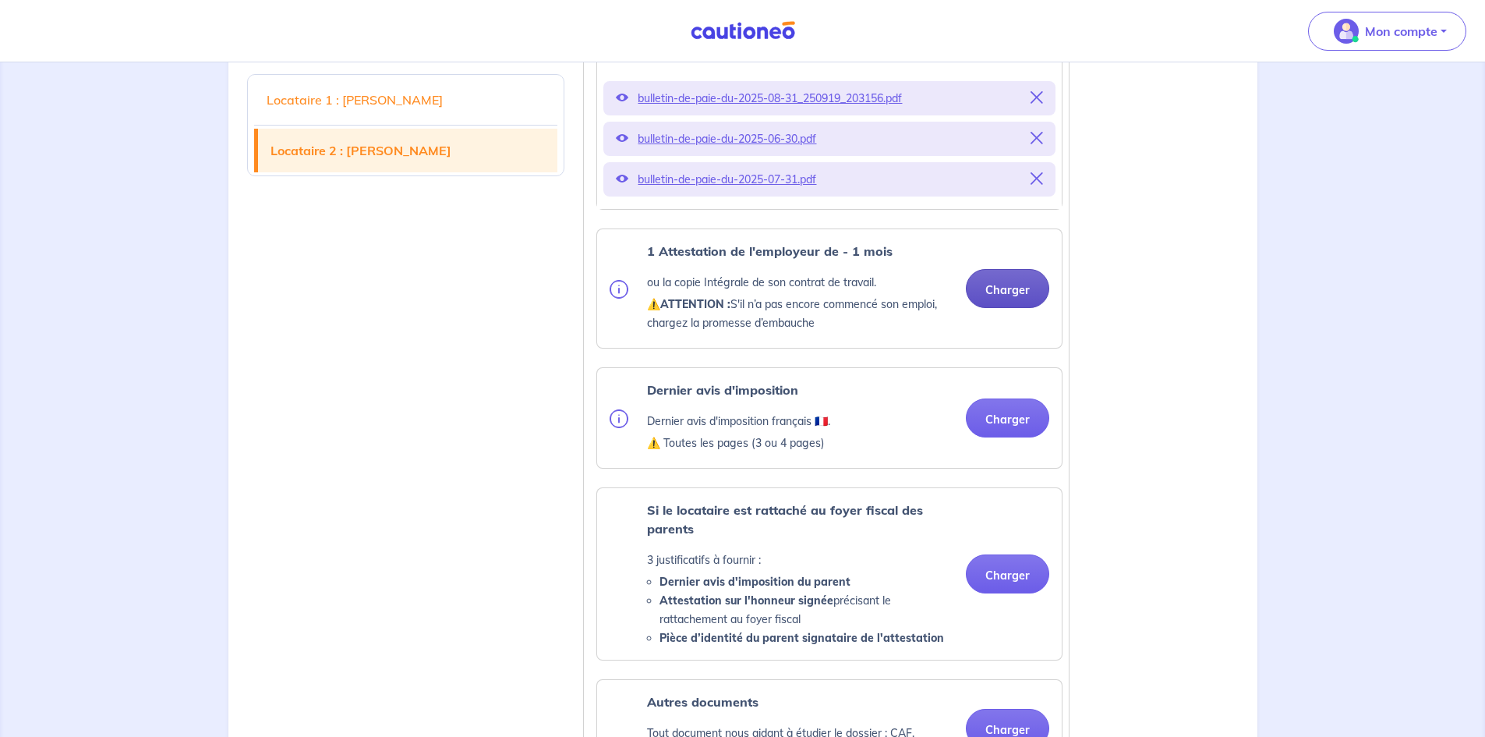
click at [1006, 308] on button "Charger" at bounding box center [1007, 288] width 83 height 39
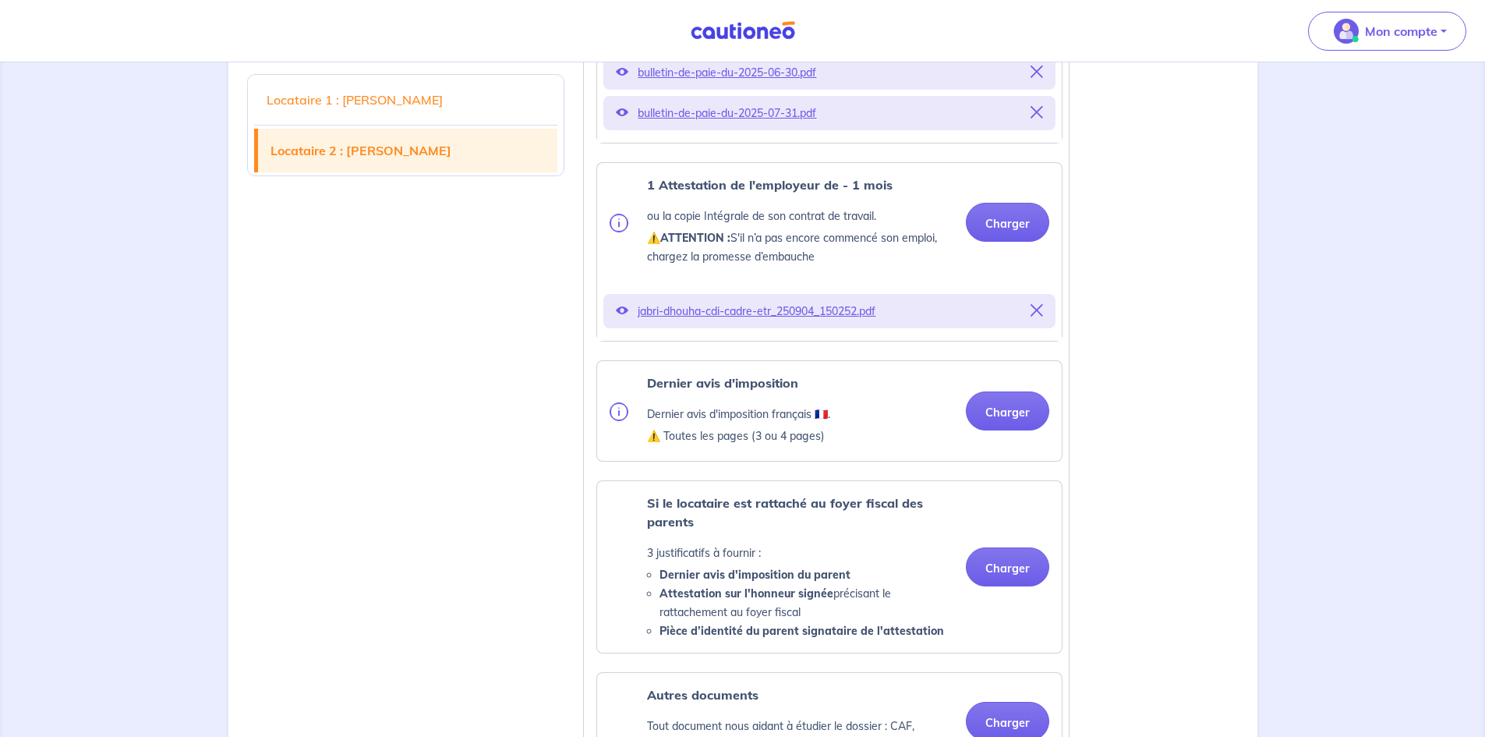
scroll to position [2494, 0]
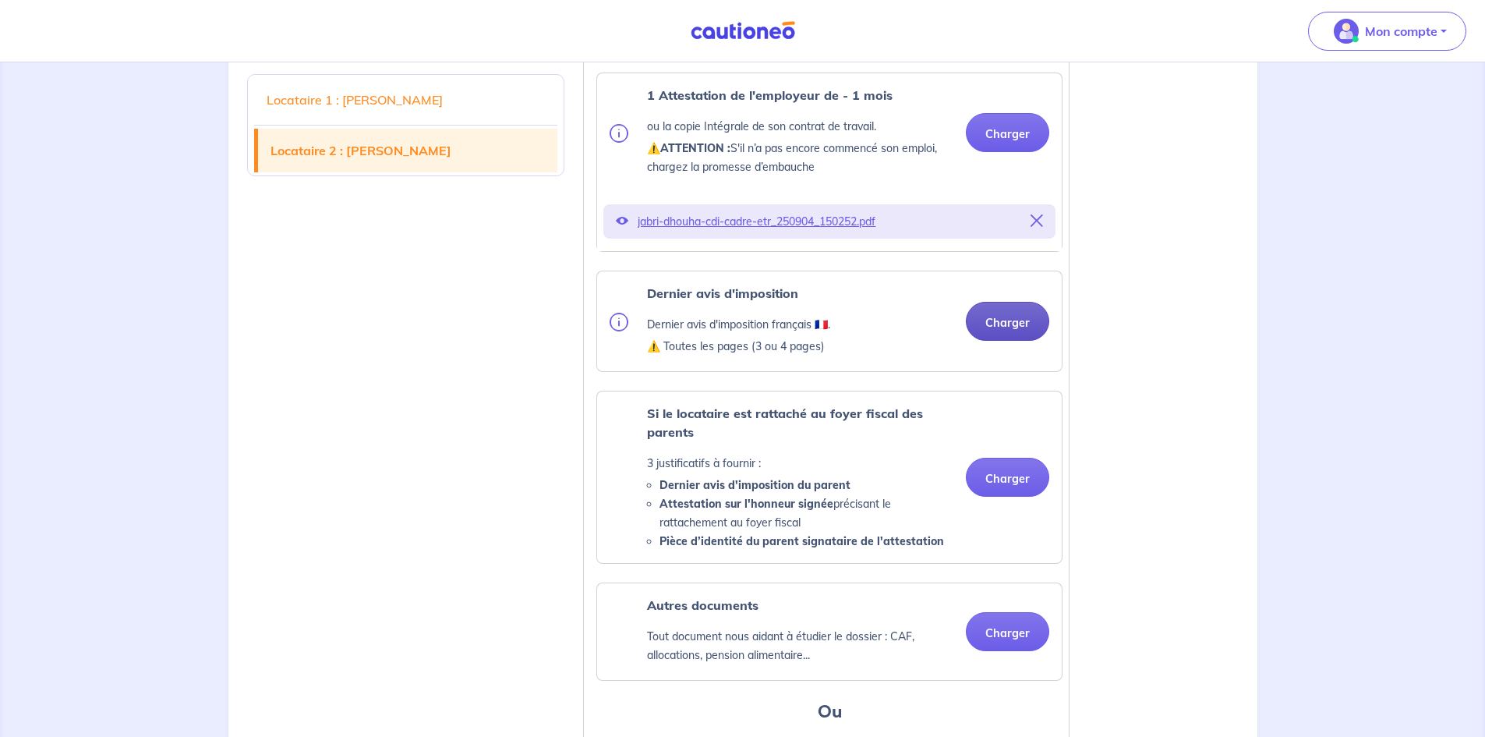
click at [1004, 341] on button "Charger" at bounding box center [1007, 321] width 83 height 39
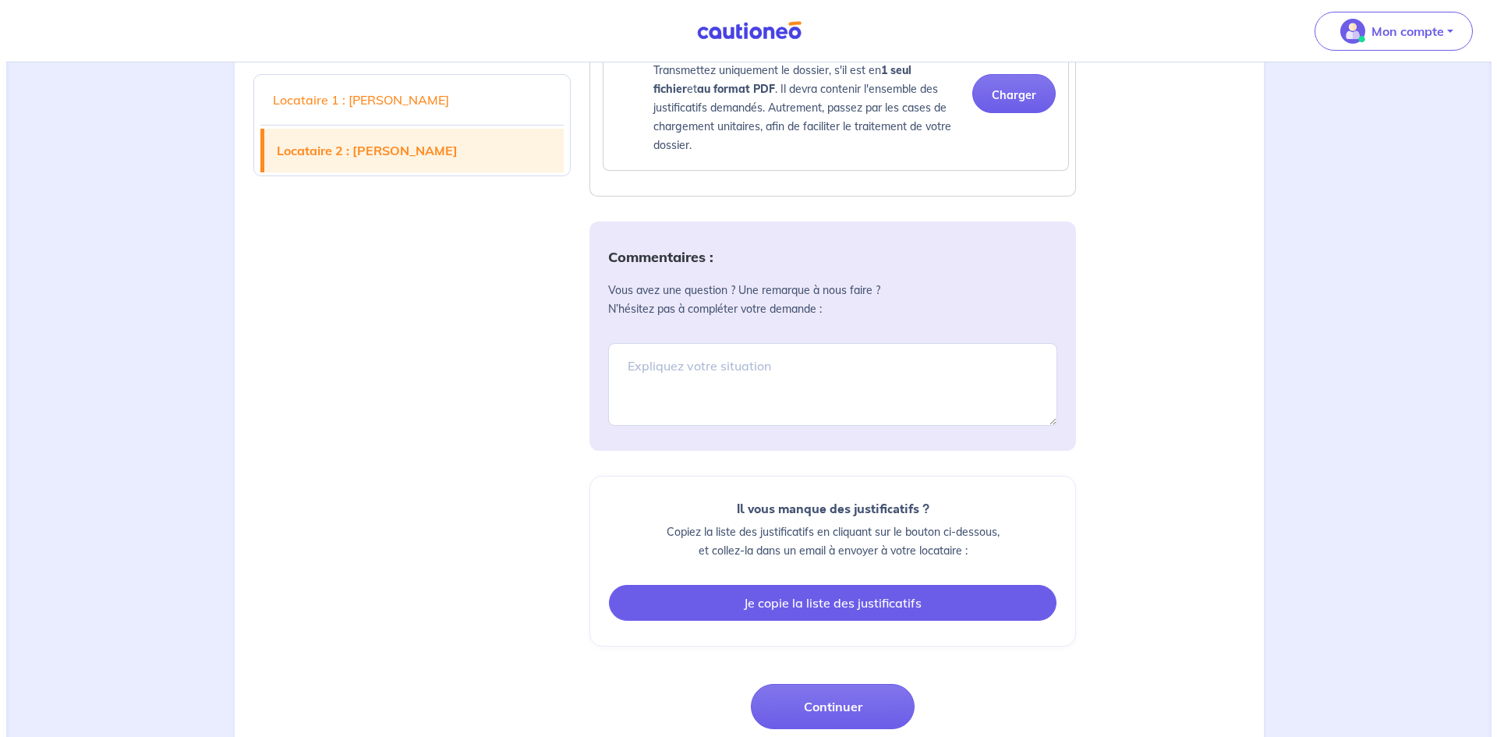
scroll to position [3399, 0]
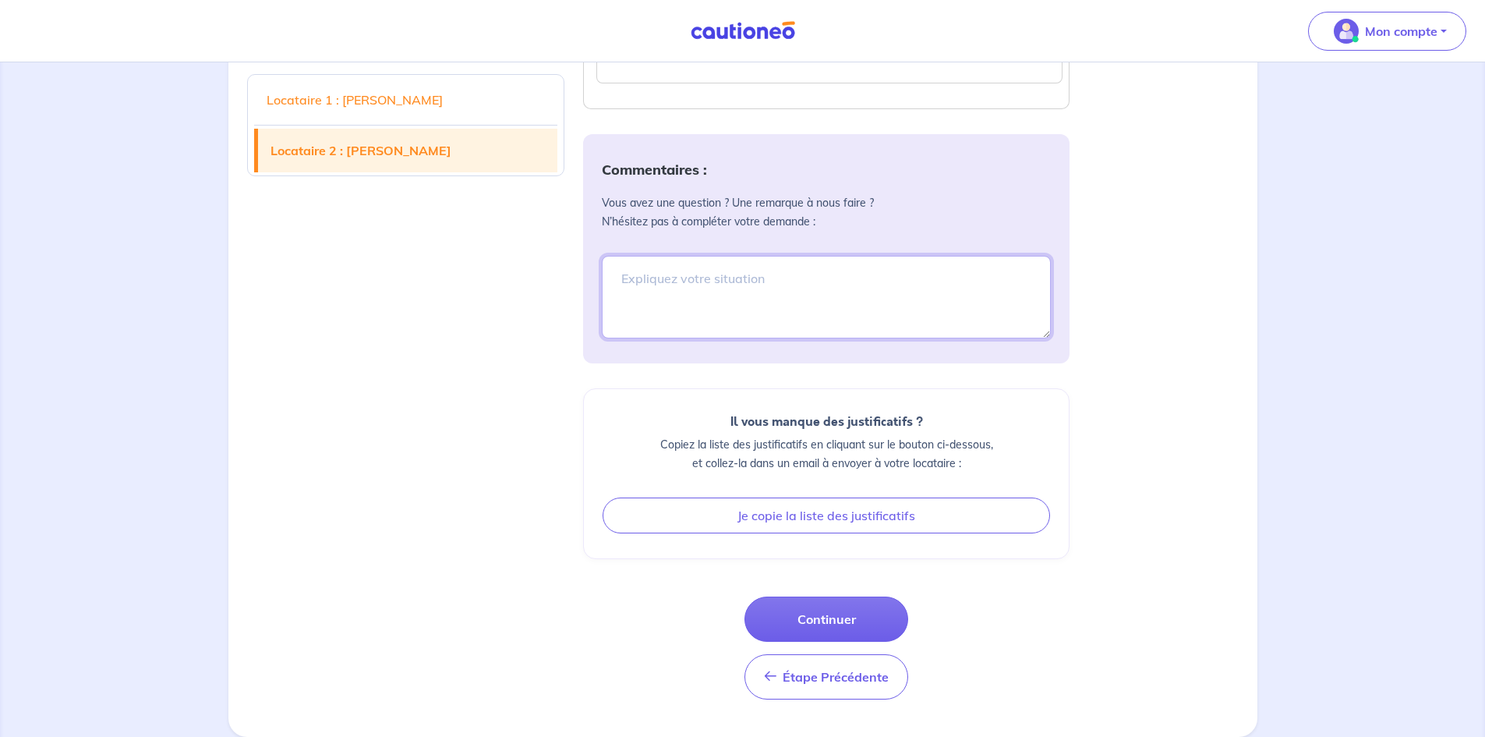
click at [697, 278] on textarea at bounding box center [826, 297] width 449 height 83
click at [857, 493] on button "Continuer" at bounding box center [826, 618] width 164 height 45
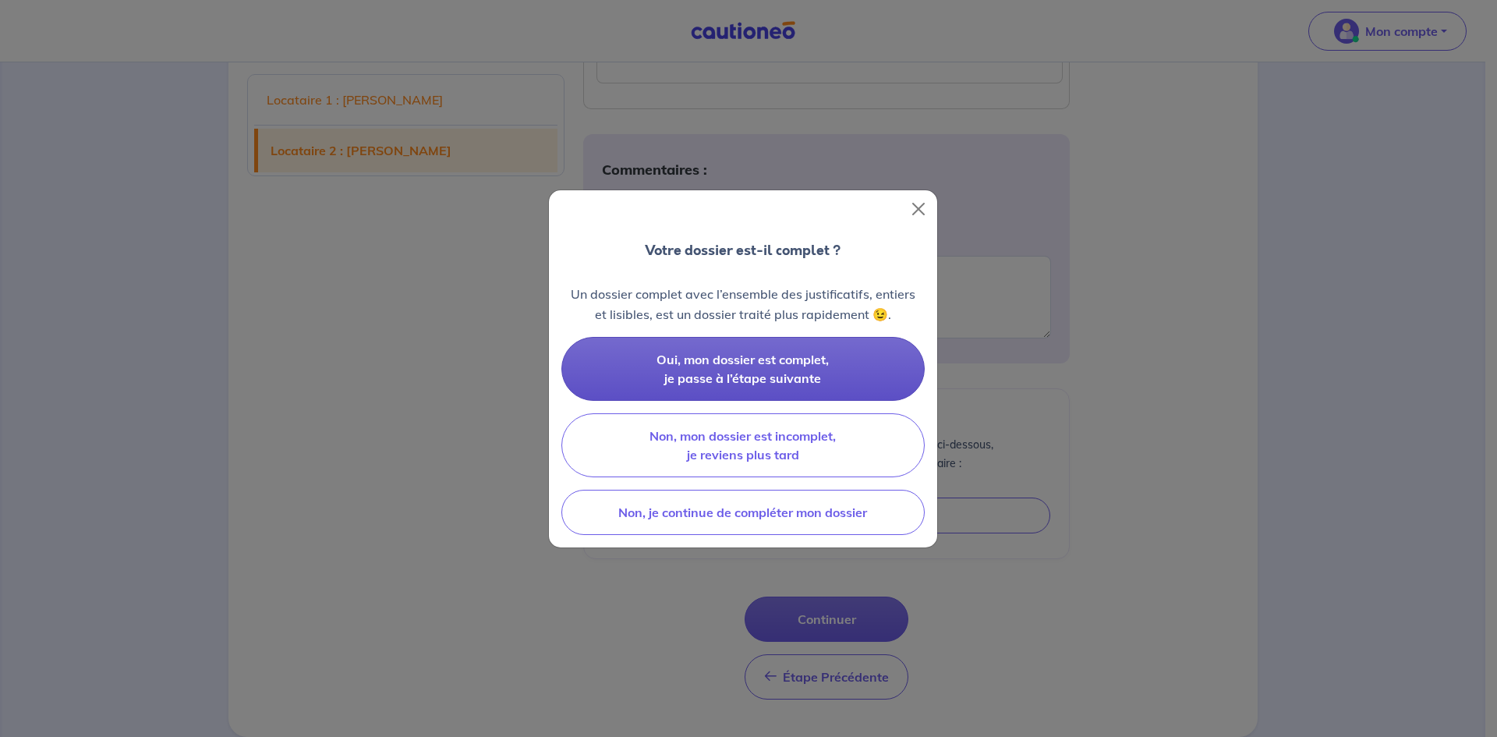
click at [704, 362] on span "Oui, mon dossier est complet, je passe à l’étape suivante" at bounding box center [742, 369] width 172 height 34
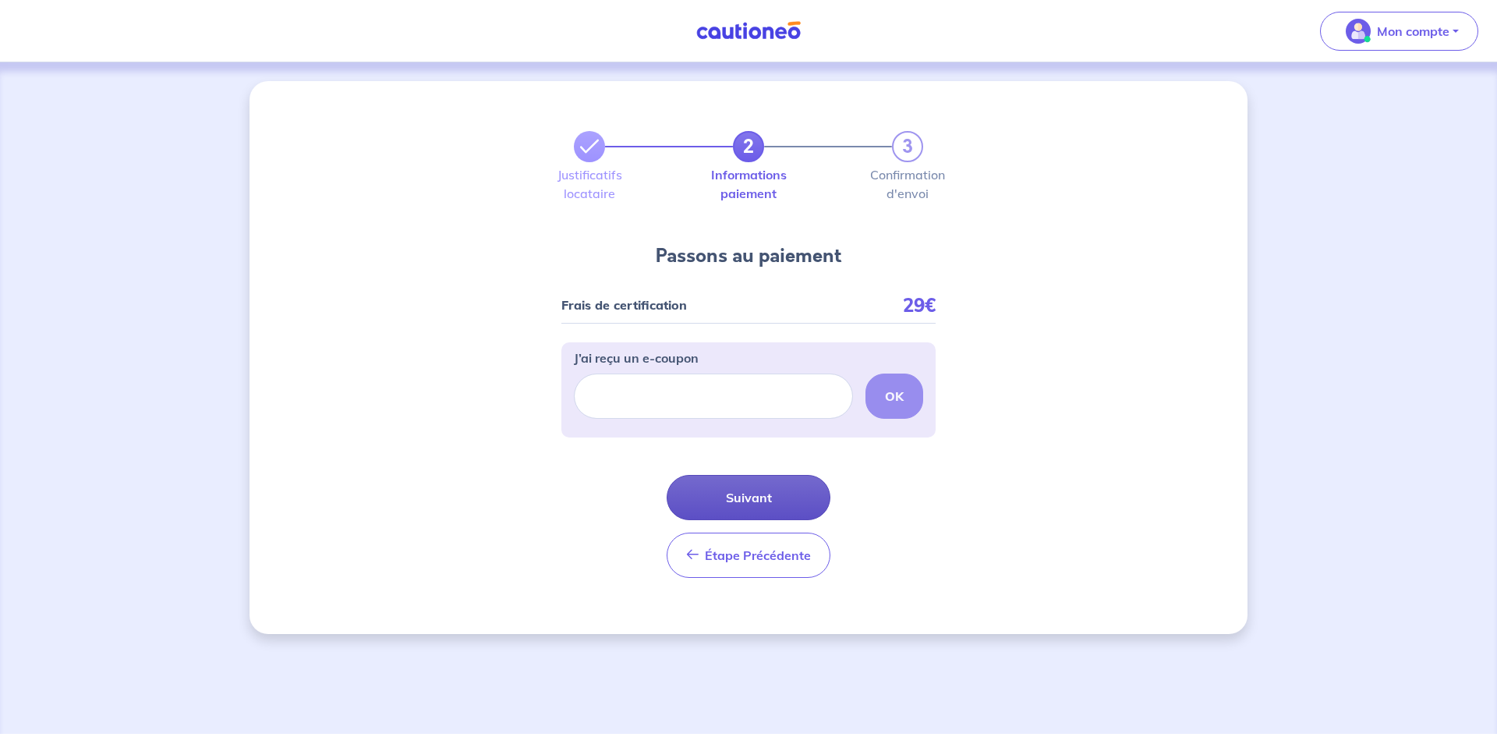
click at [757, 490] on button "Suivant" at bounding box center [748, 497] width 164 height 45
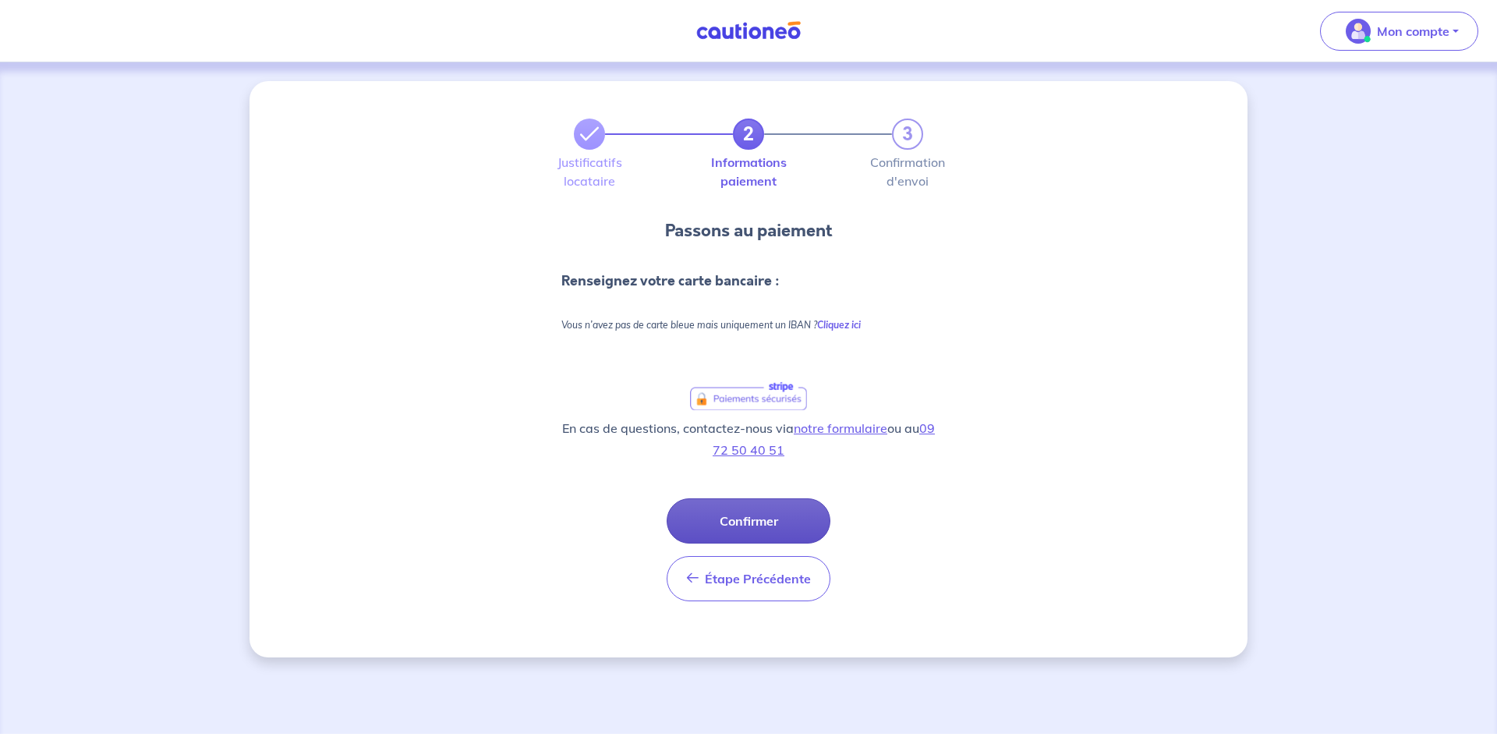
click at [744, 493] on button "Confirmer" at bounding box center [748, 520] width 164 height 45
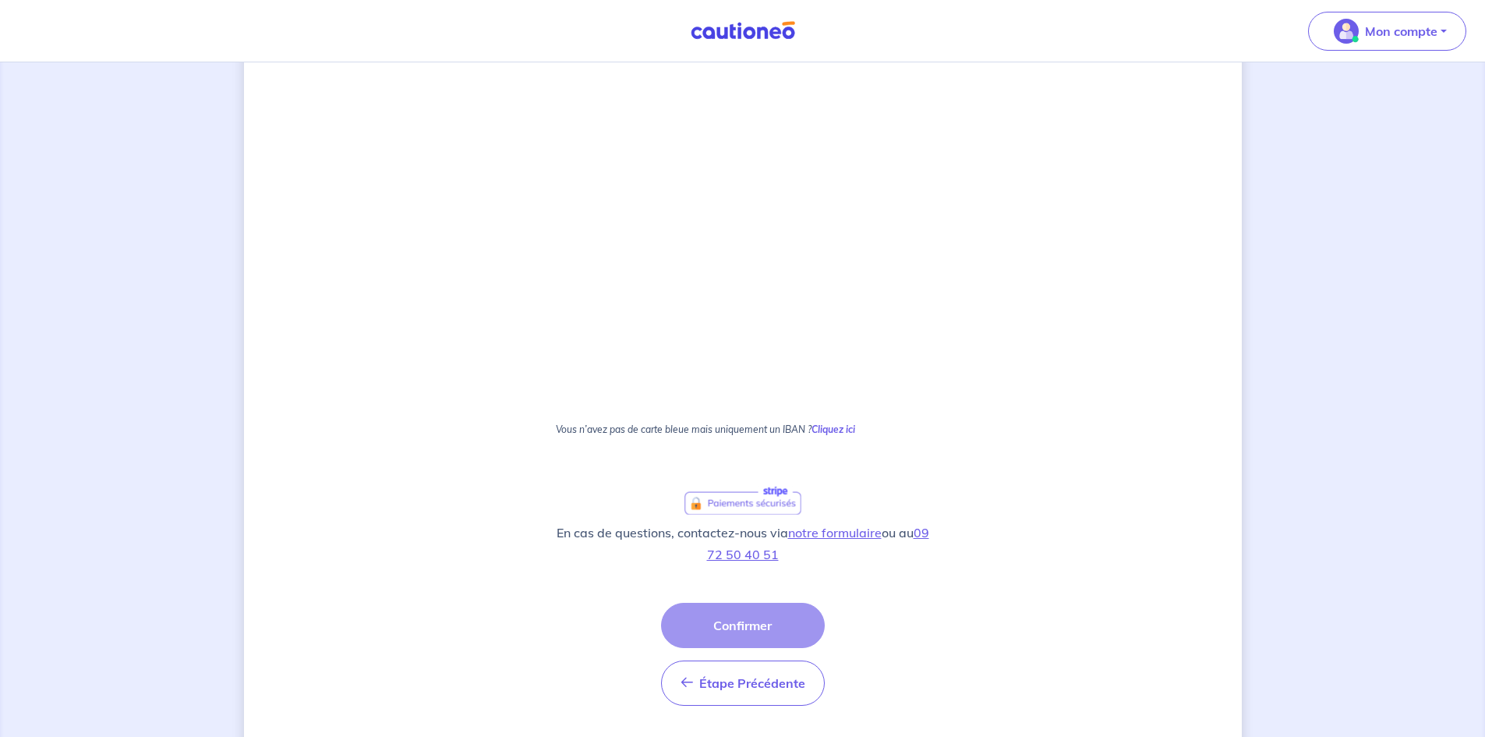
scroll to position [804, 0]
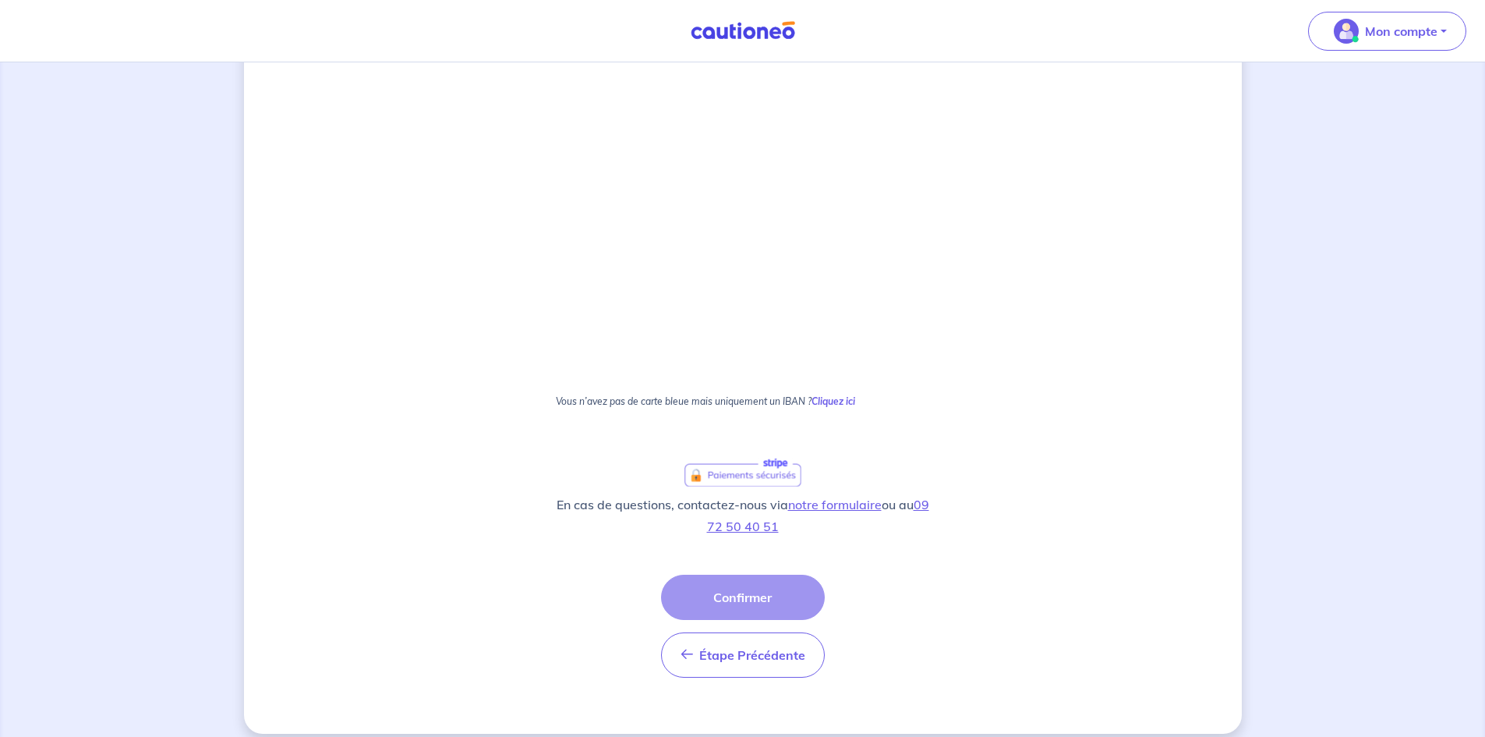
click at [741, 493] on div "Étape Précédente Précédent Confirmer Confirmer" at bounding box center [743, 625] width 164 height 103
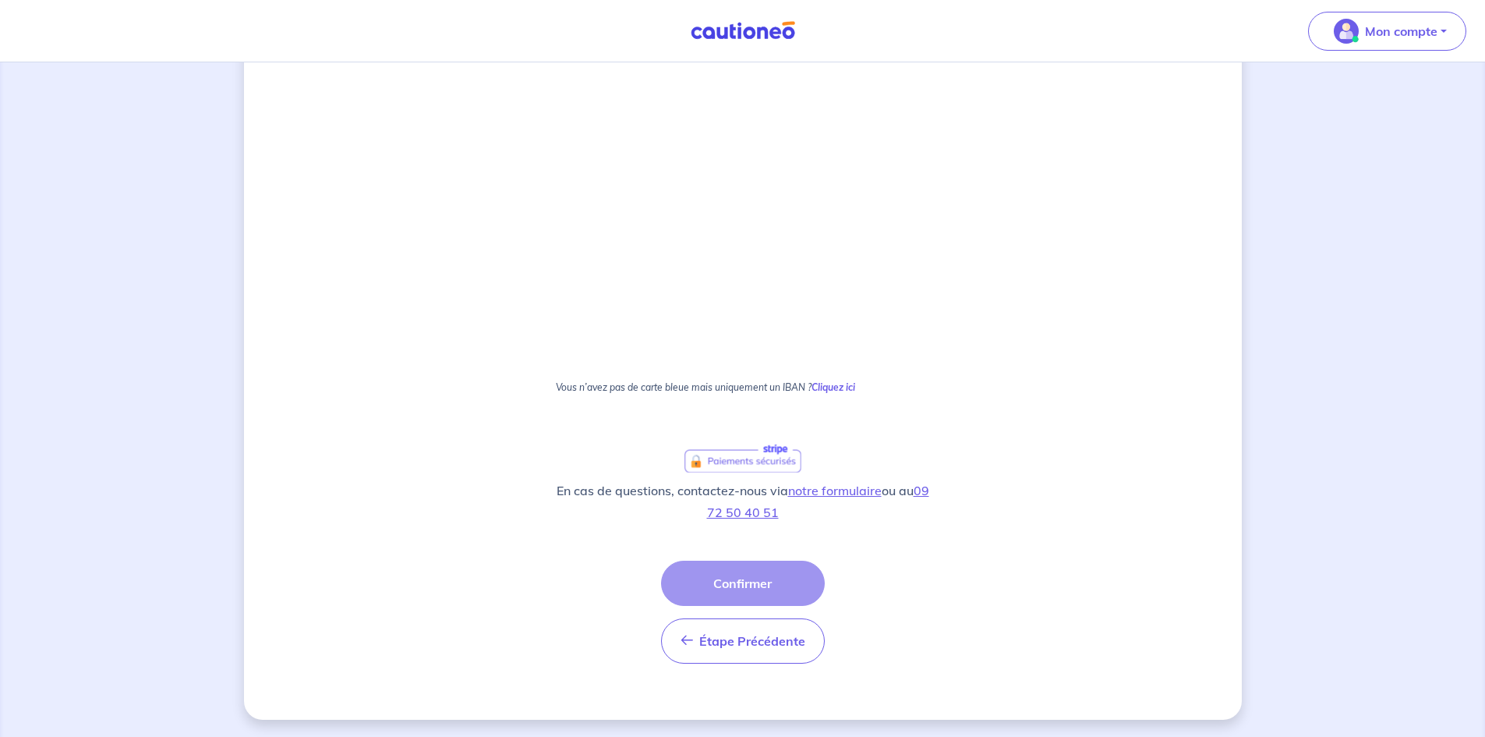
scroll to position [820, 0]
click at [726, 493] on div "Étape Précédente Précédent Confirmer Confirmer" at bounding box center [743, 610] width 164 height 103
click at [750, 493] on div "Étape Précédente Précédent Confirmer Confirmer" at bounding box center [743, 610] width 164 height 103
click at [748, 493] on div "Étape Précédente Précédent Confirmer Confirmer" at bounding box center [743, 610] width 164 height 103
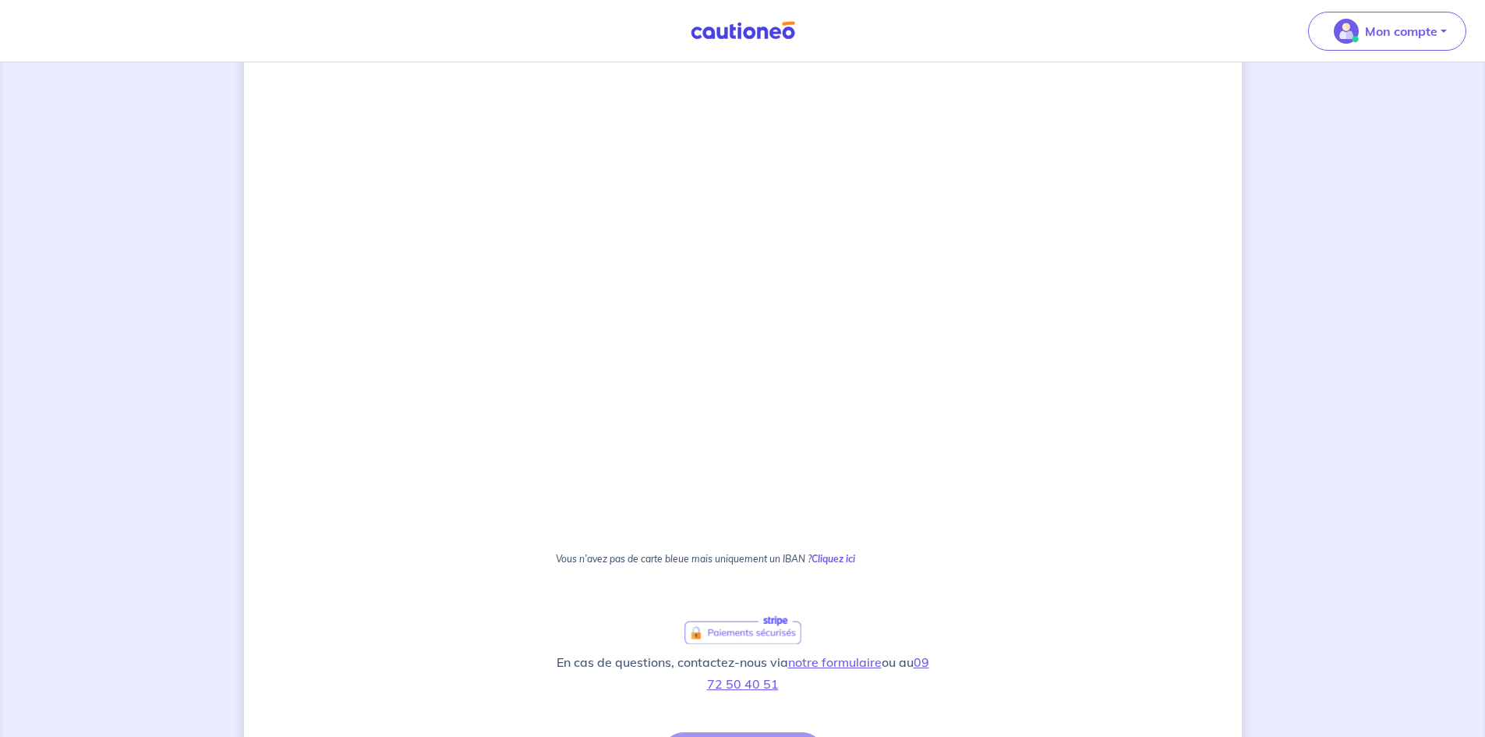
scroll to position [780, 0]
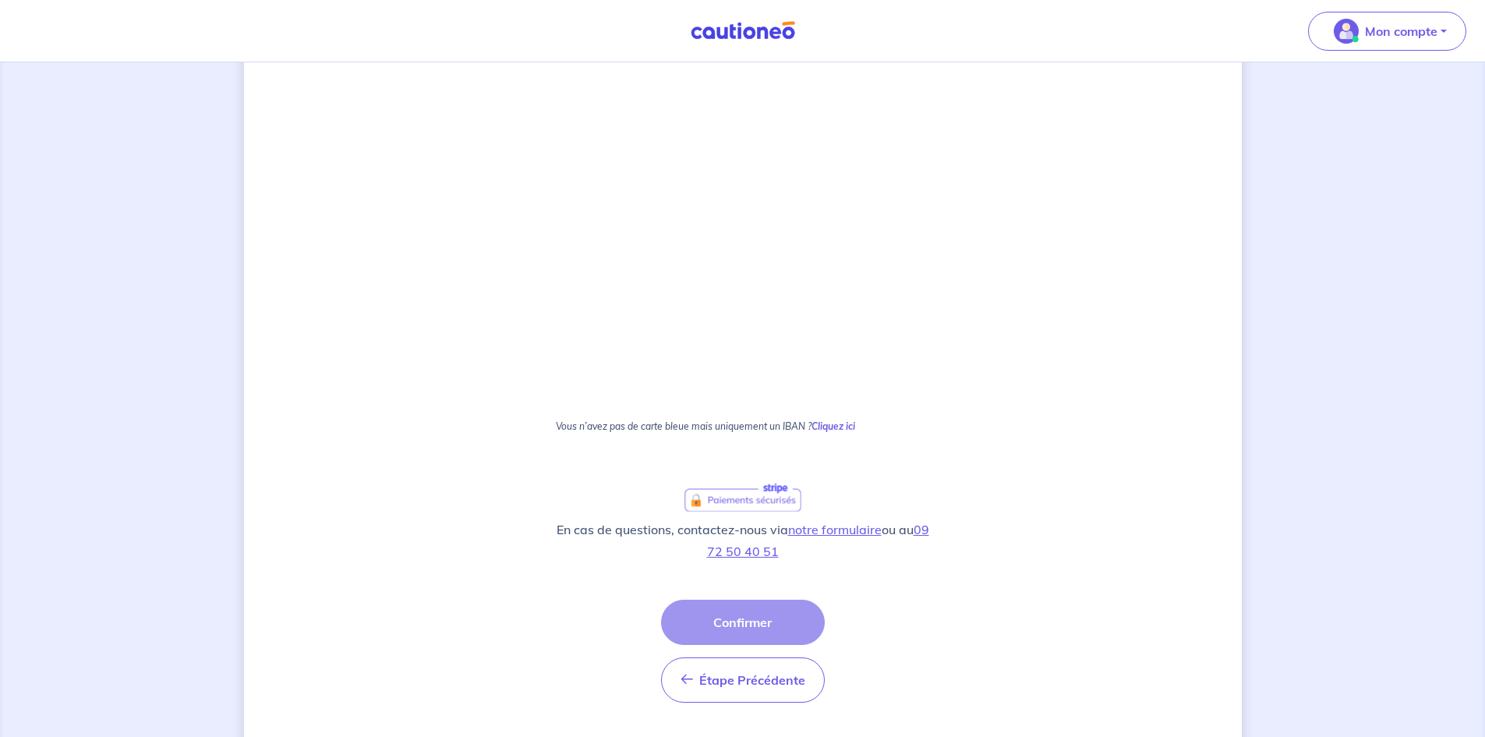
click at [742, 493] on div "Étape Précédente Précédent Confirmer Confirmer" at bounding box center [743, 650] width 164 height 103
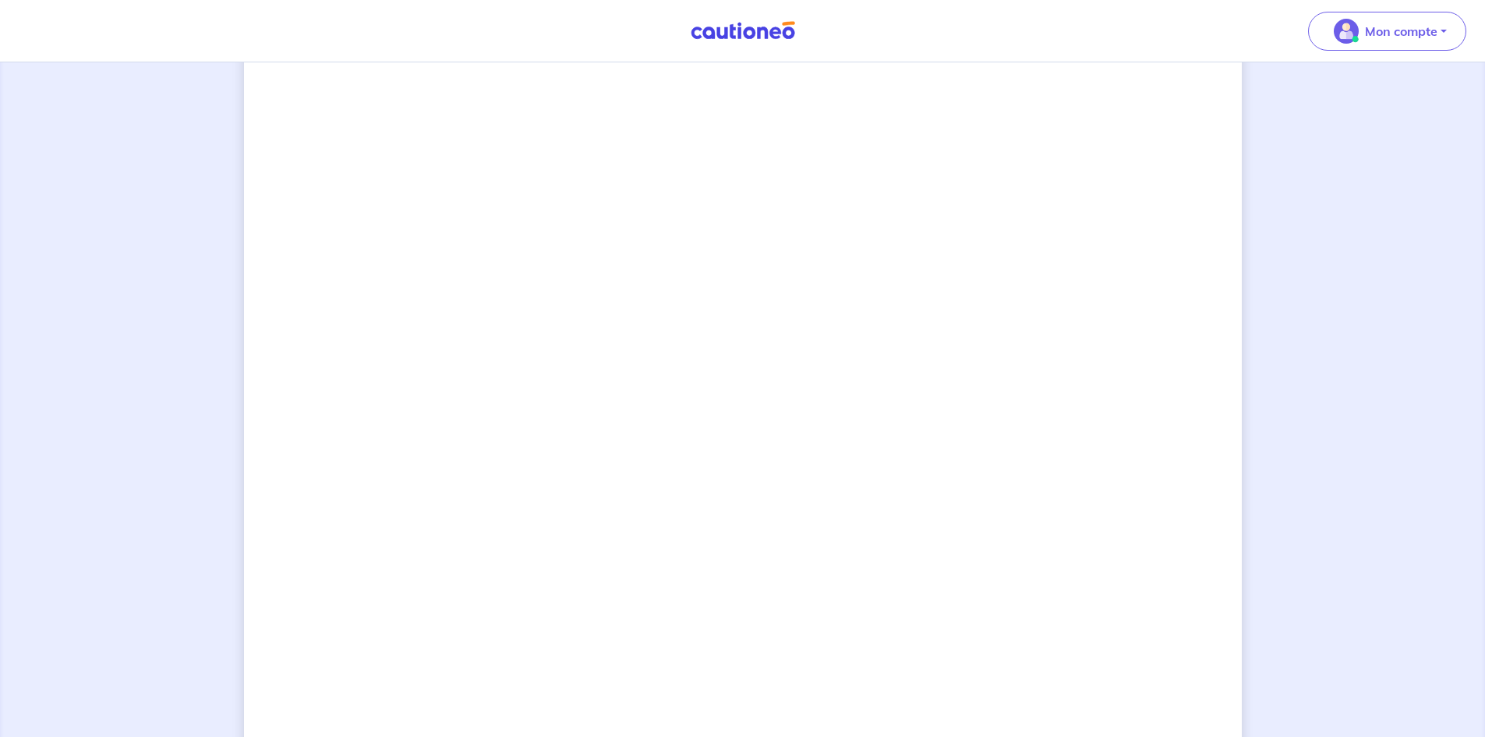
scroll to position [234, 0]
click at [1006, 472] on div "2 3 Justificatifs locataire Informations paiement Confirmation d'envoi Passons …" at bounding box center [743, 575] width 998 height 1457
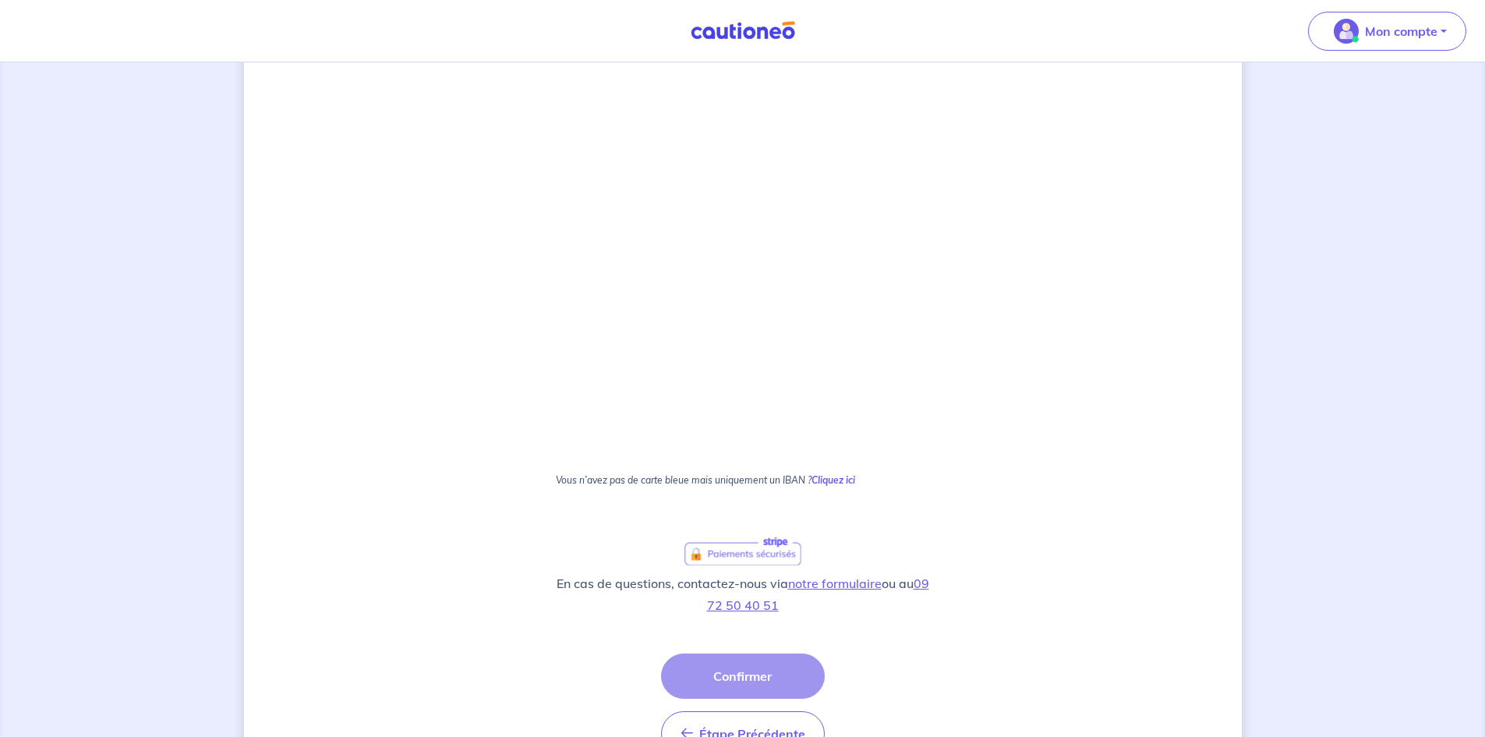
scroll to position [820, 0]
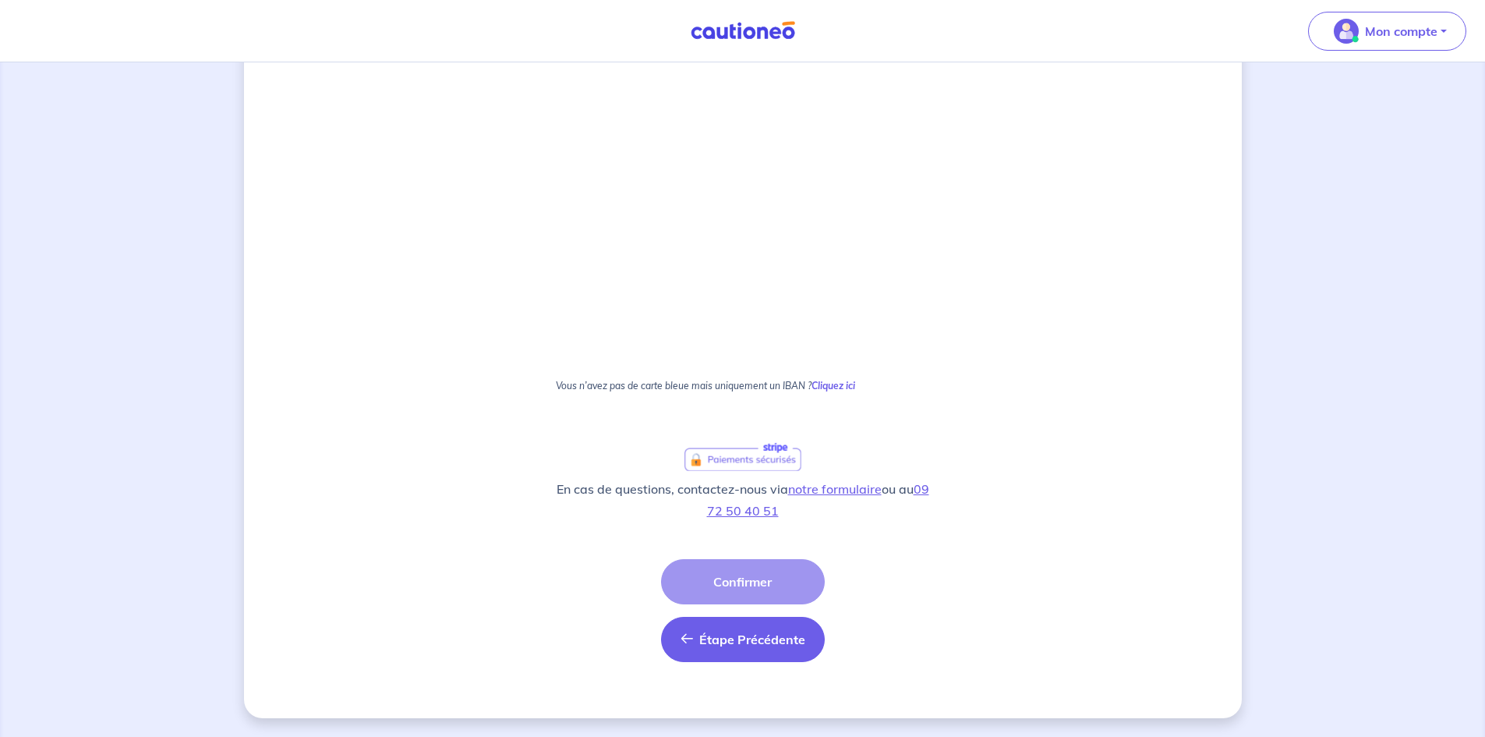
click at [734, 493] on button "Étape Précédente Précédent" at bounding box center [743, 639] width 164 height 45
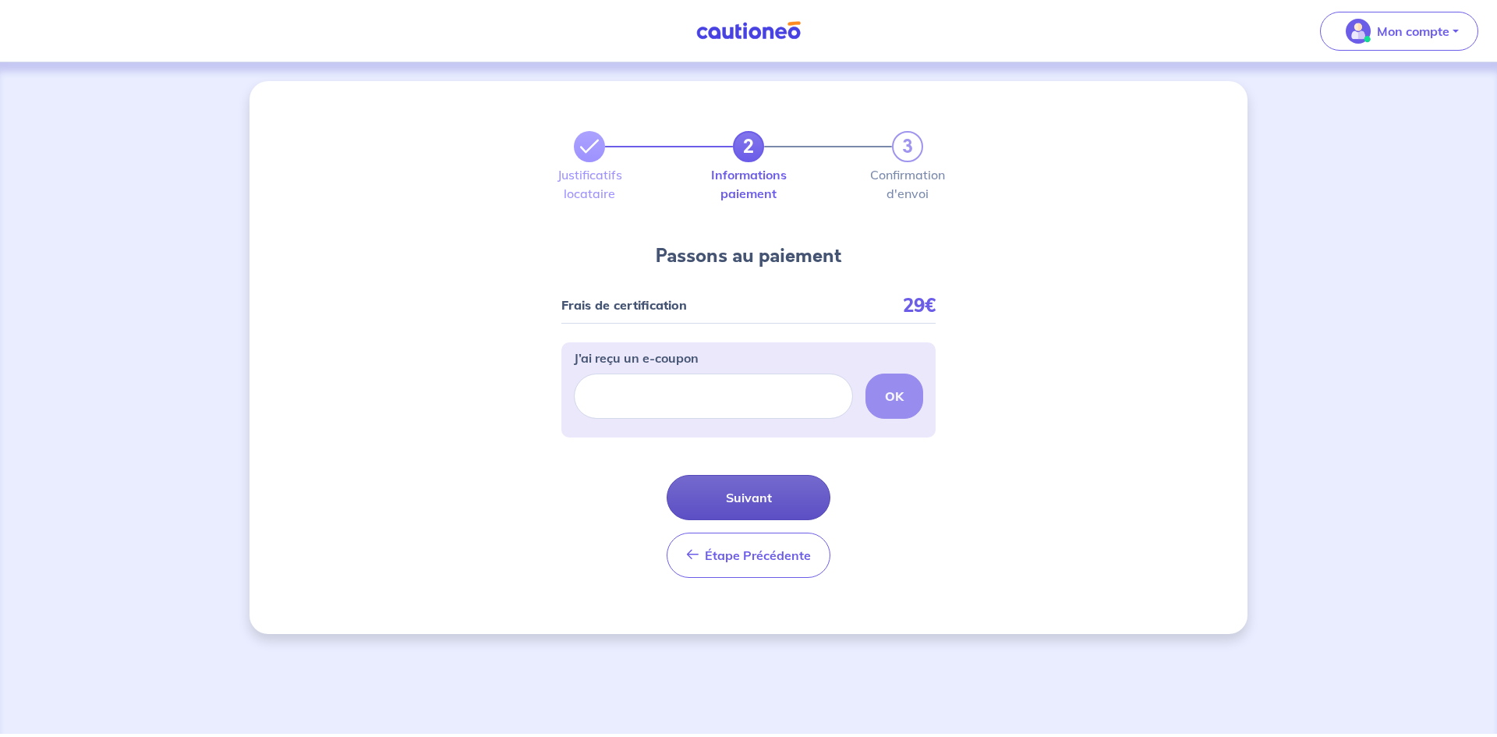
click at [716, 493] on button "Suivant" at bounding box center [748, 497] width 164 height 45
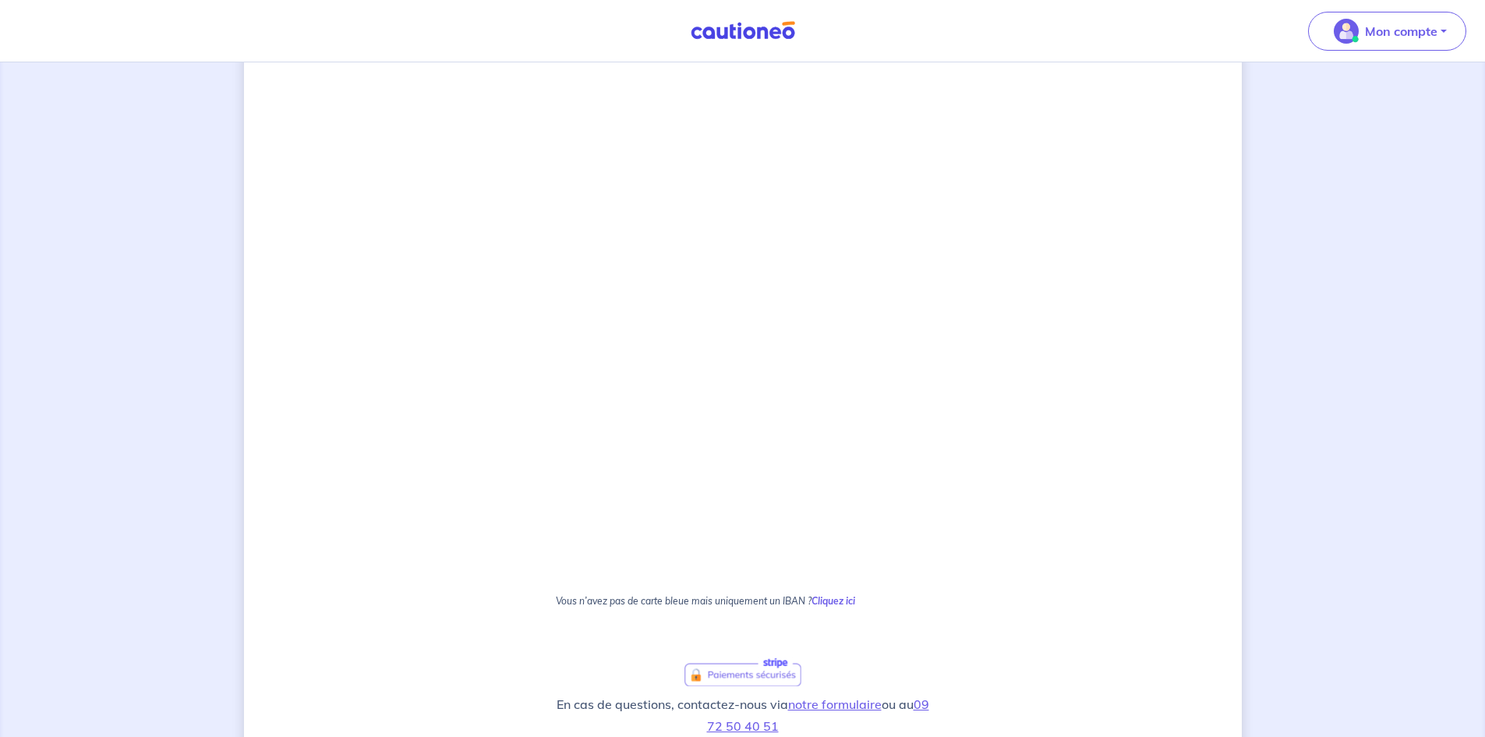
scroll to position [820, 0]
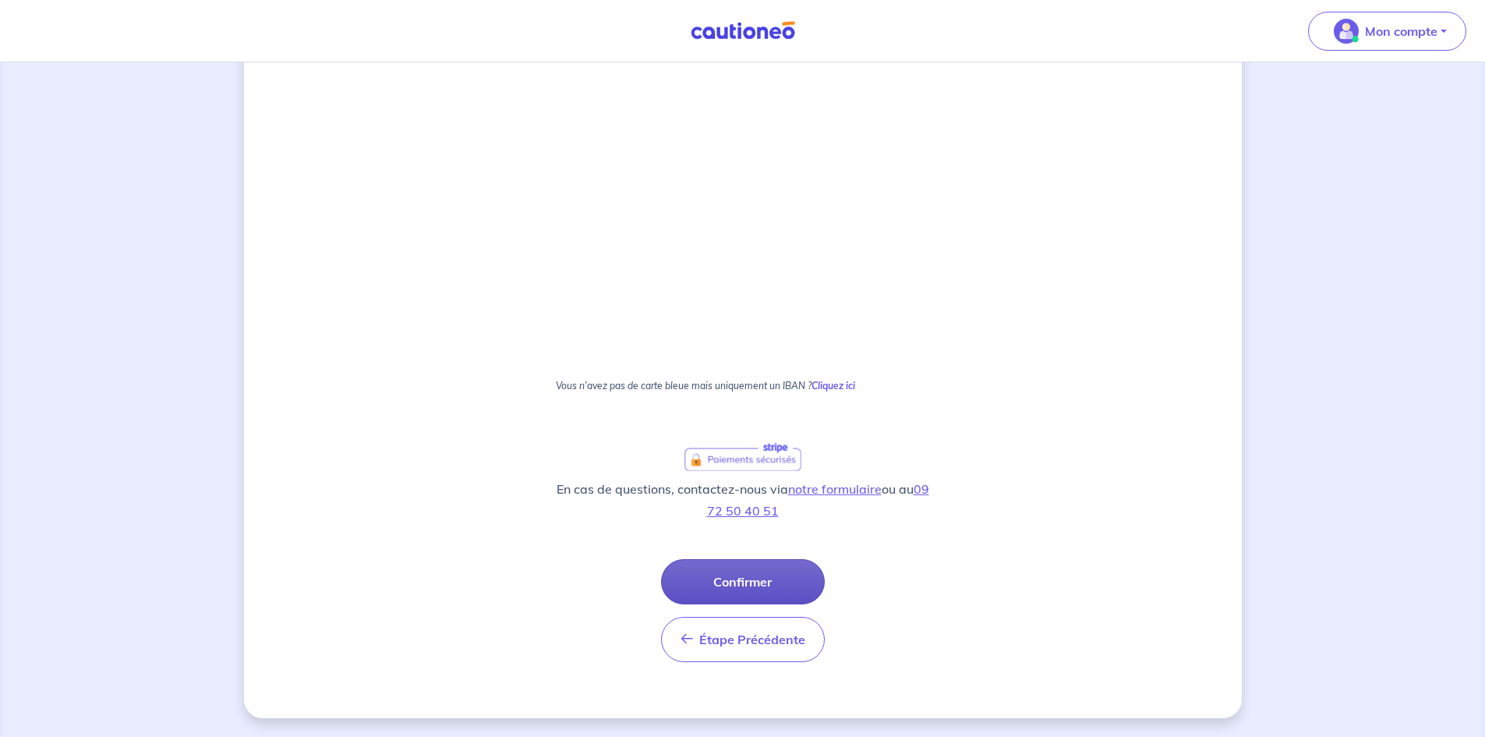
click at [744, 493] on button "Confirmer" at bounding box center [743, 581] width 164 height 45
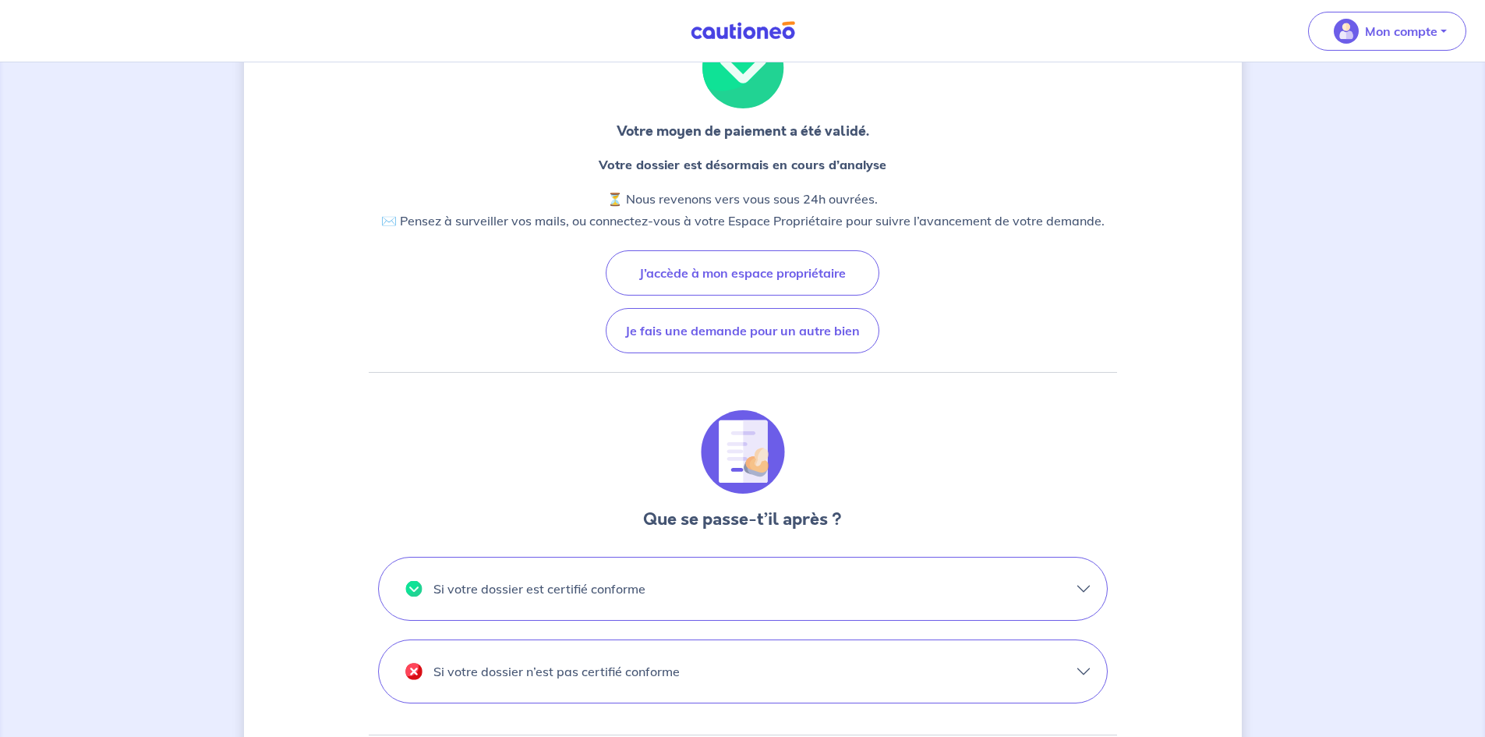
scroll to position [78, 0]
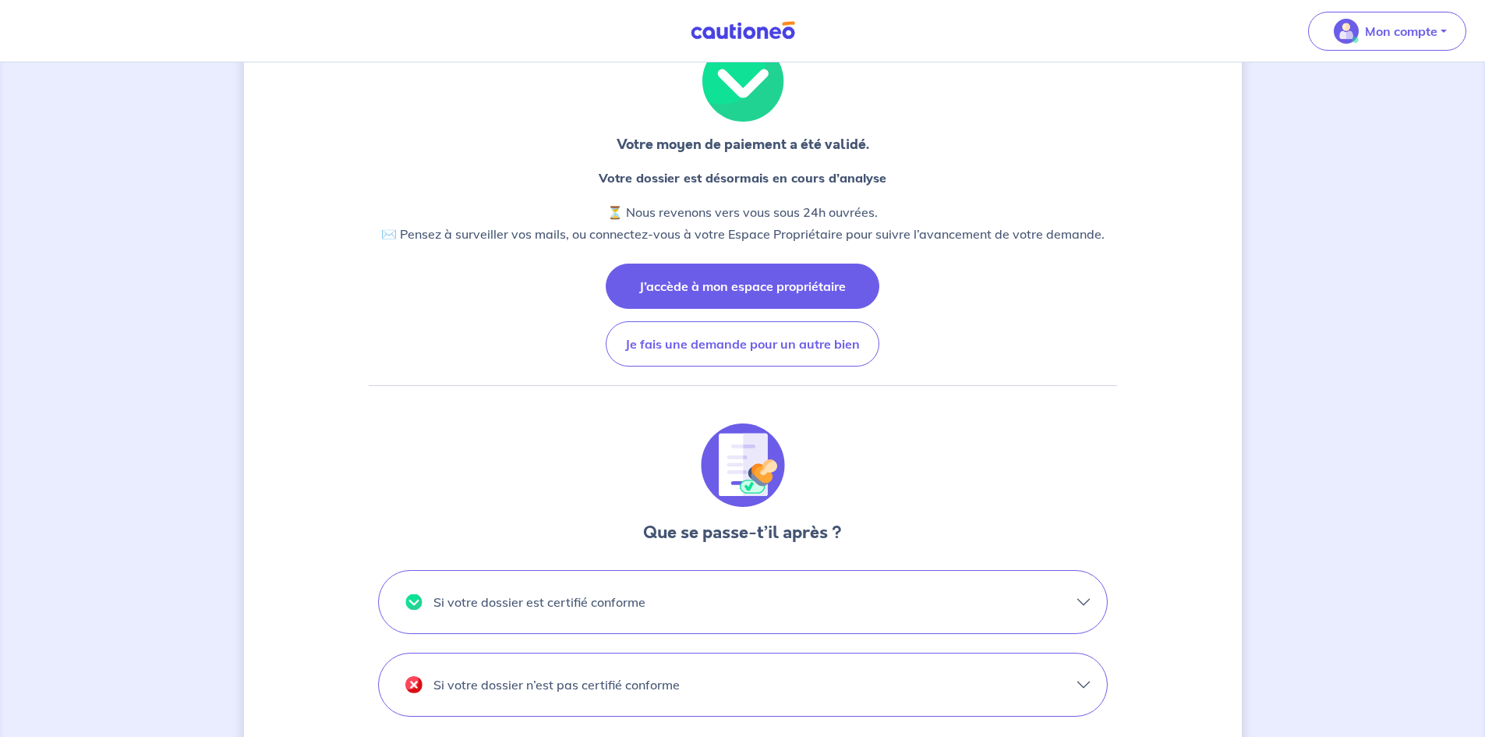
click at [732, 285] on button "J’accède à mon espace propriétaire" at bounding box center [743, 285] width 274 height 45
